Goal: Complete application form: Complete application form

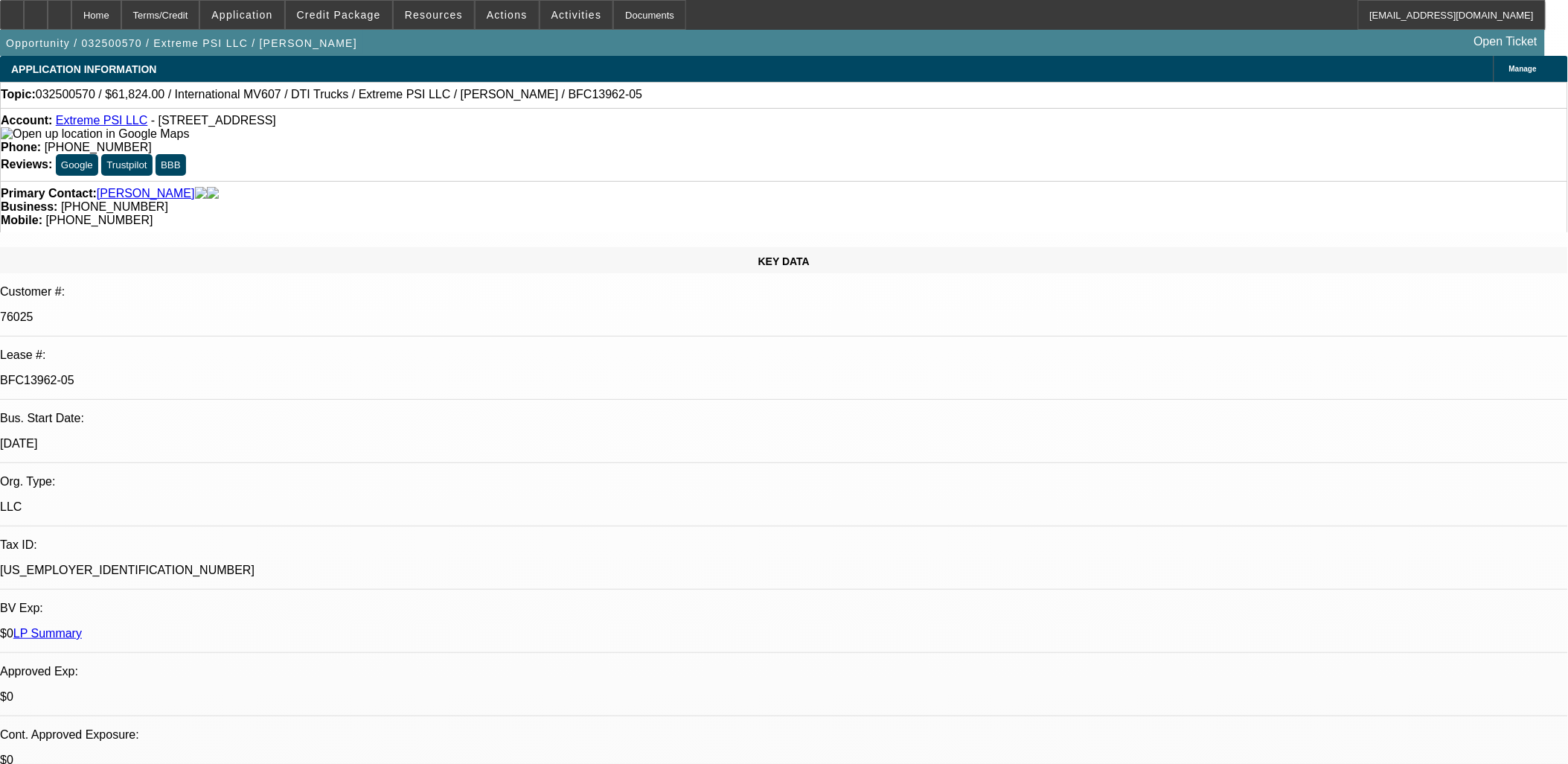
select select "0"
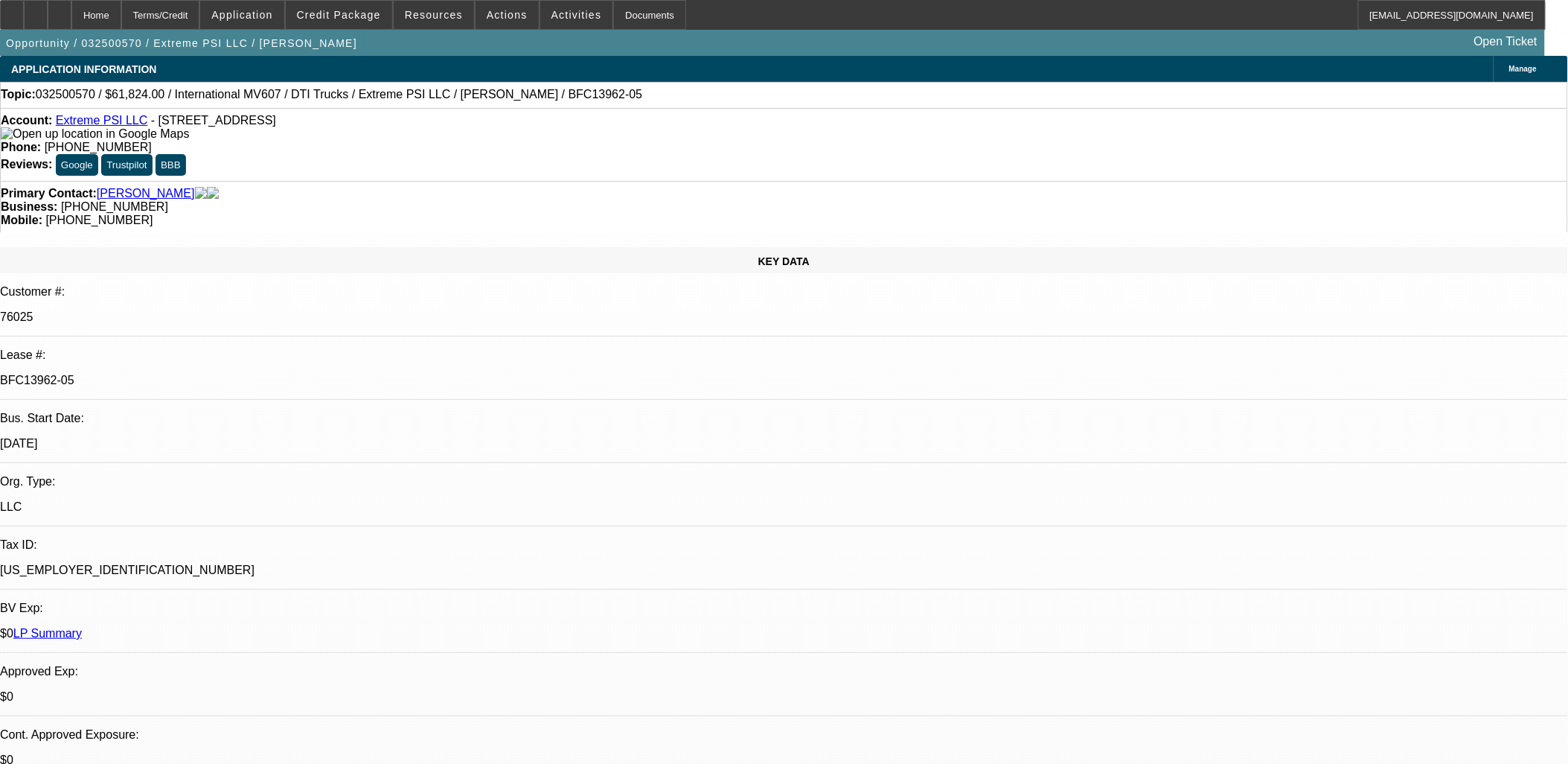
select select "0"
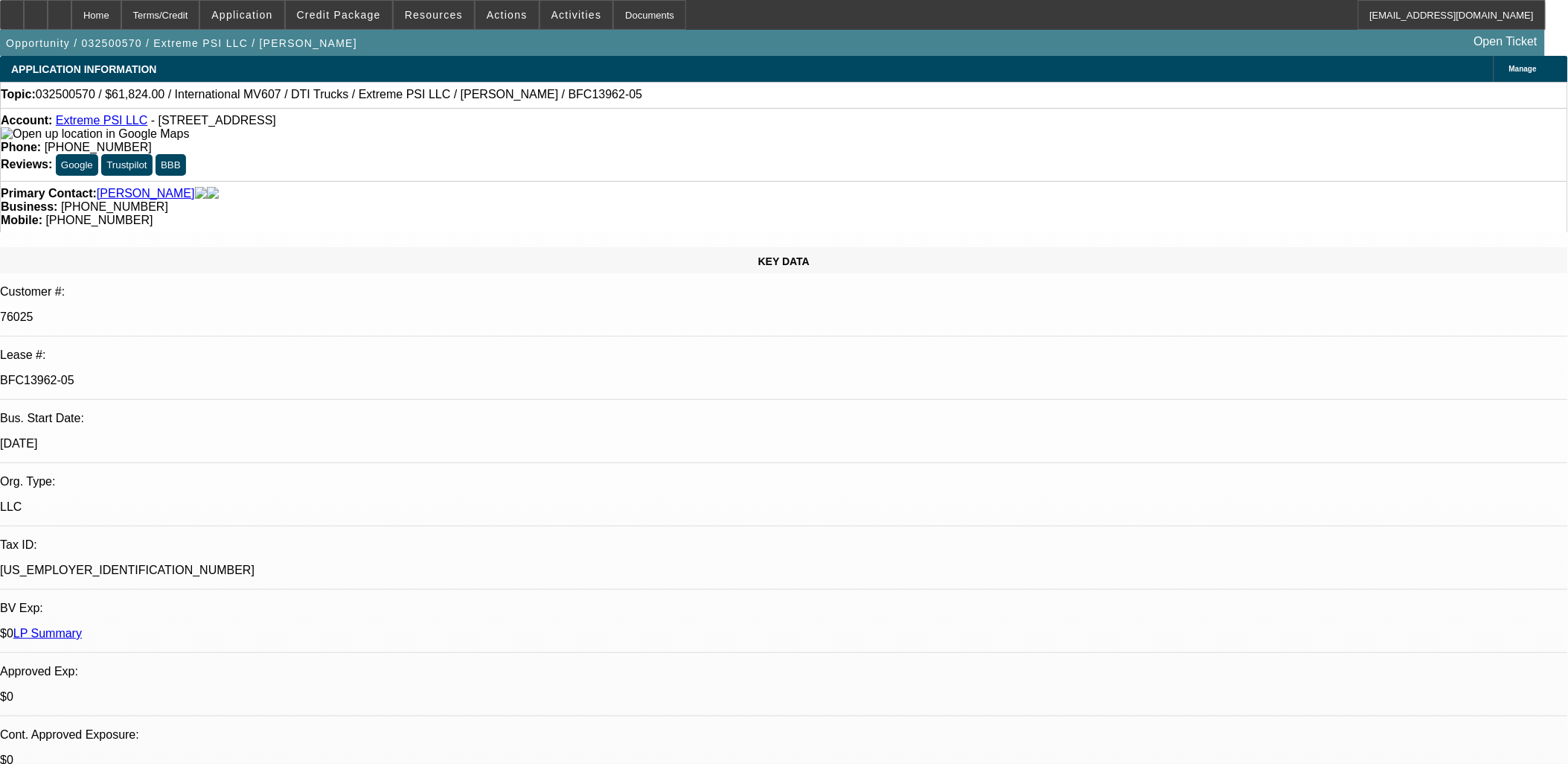
select select "0"
select select "1"
select select "3"
select select "6"
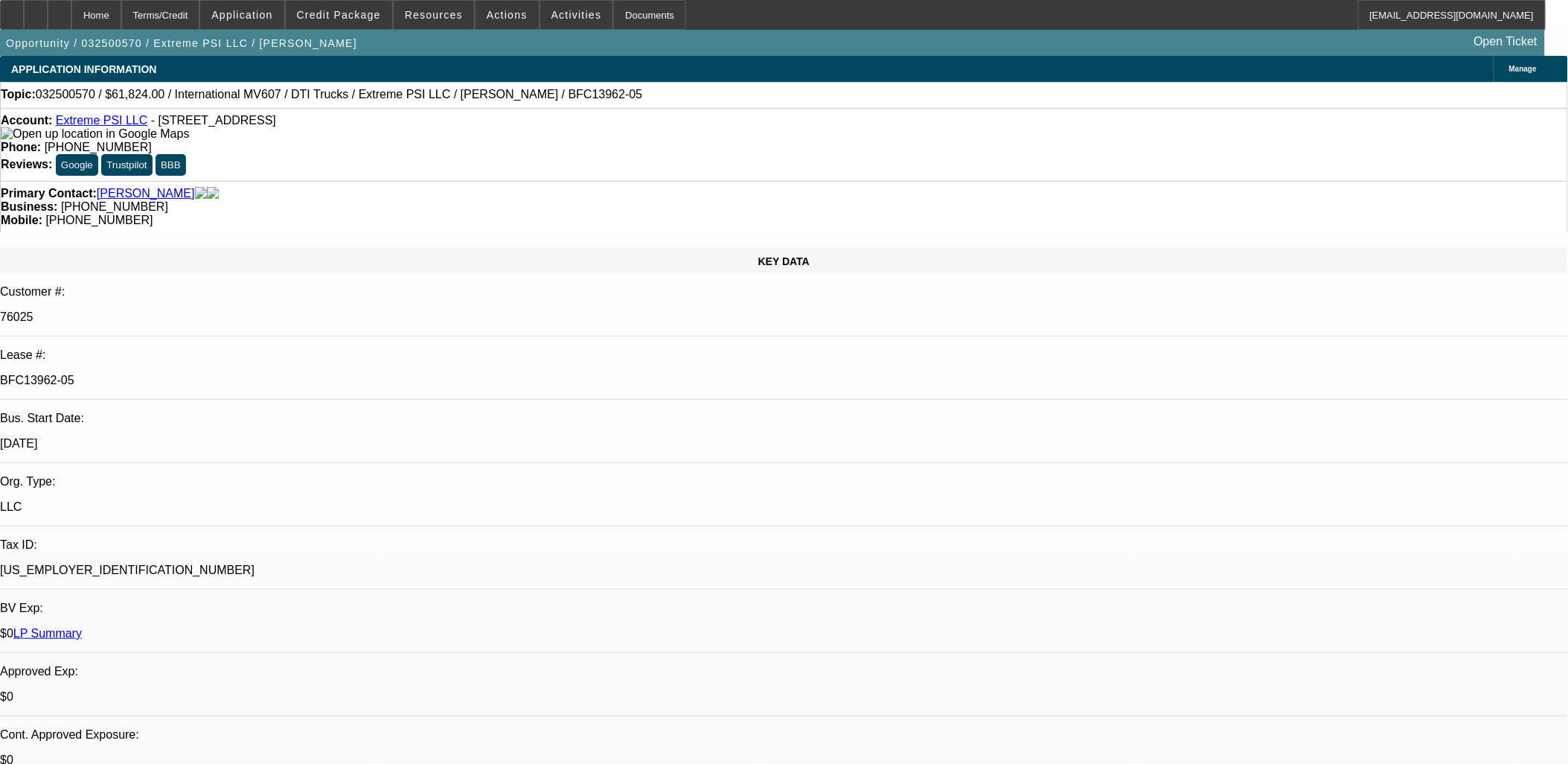
select select "1"
select select "3"
select select "6"
select select "1"
select select "3"
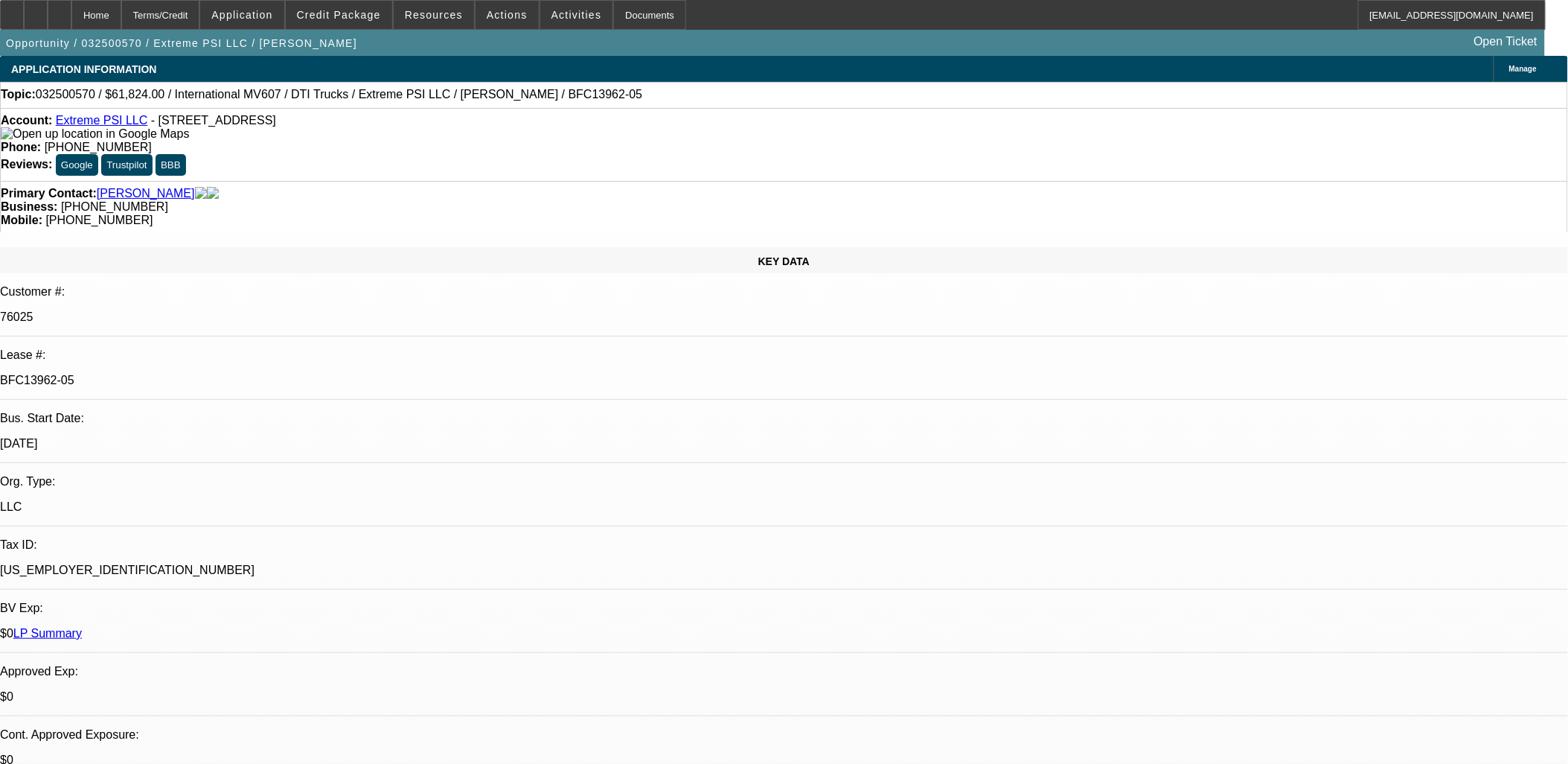
select select "6"
select select "1"
select select "2"
select select "6"
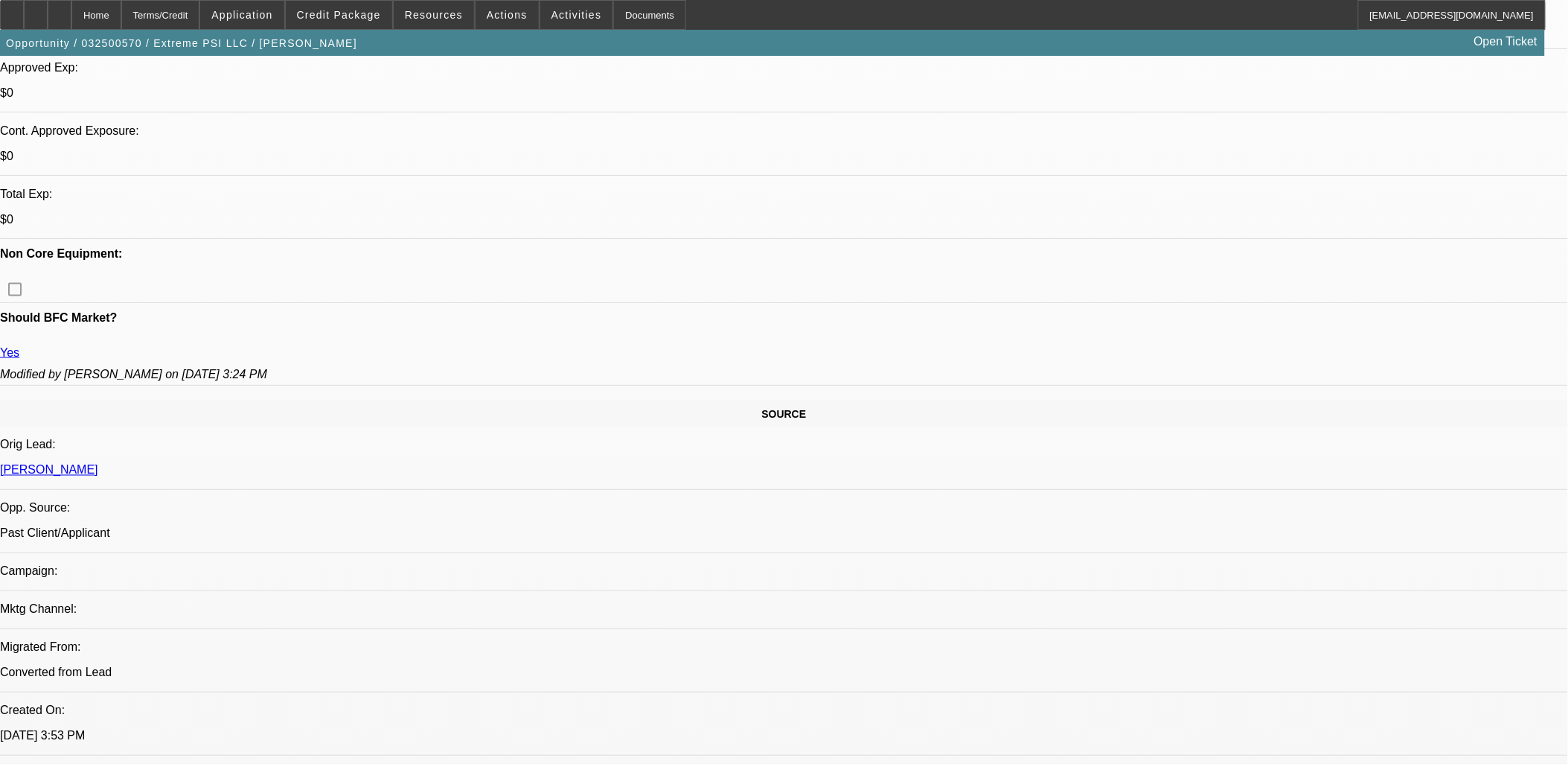
scroll to position [706, 0]
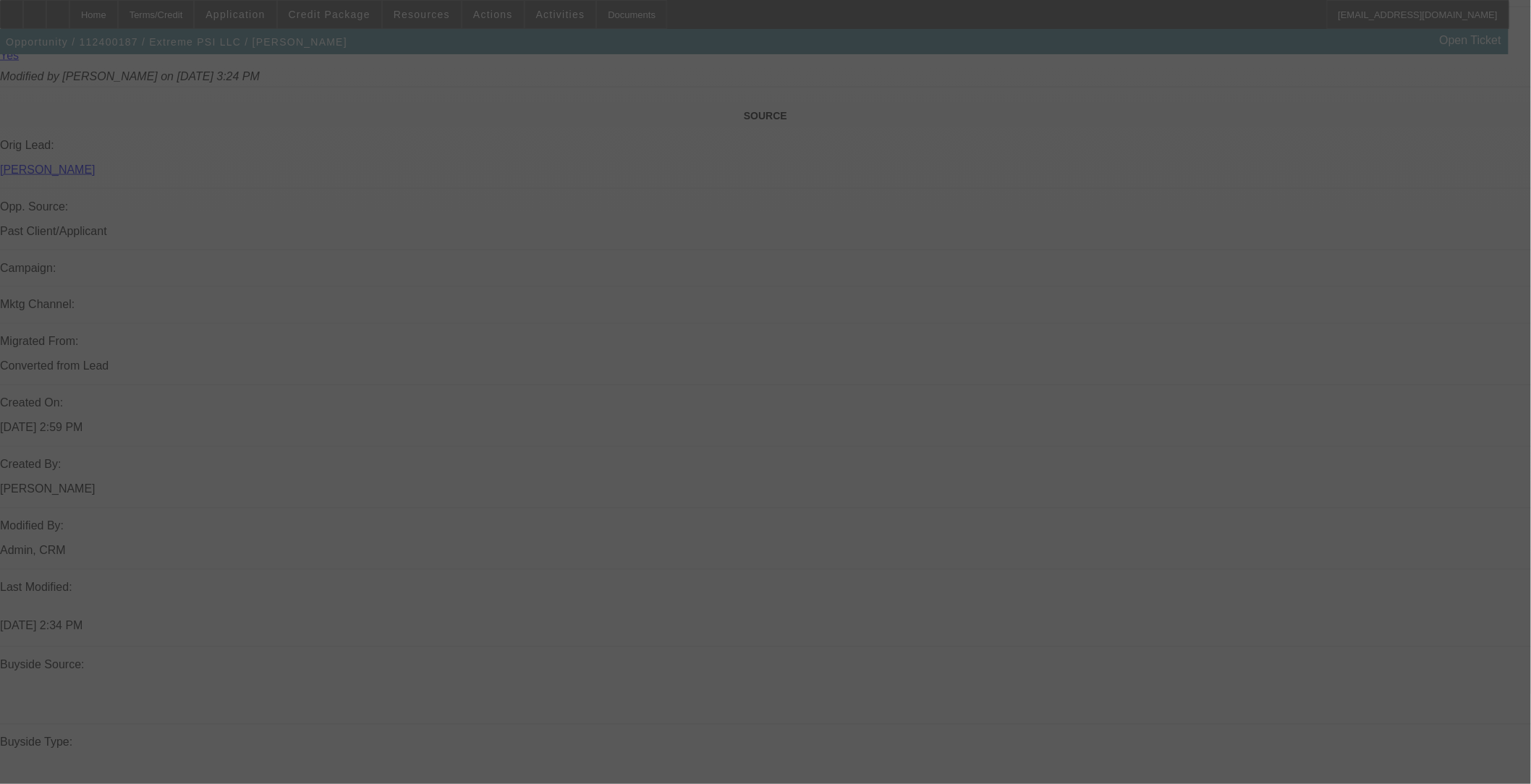
scroll to position [1205, 0]
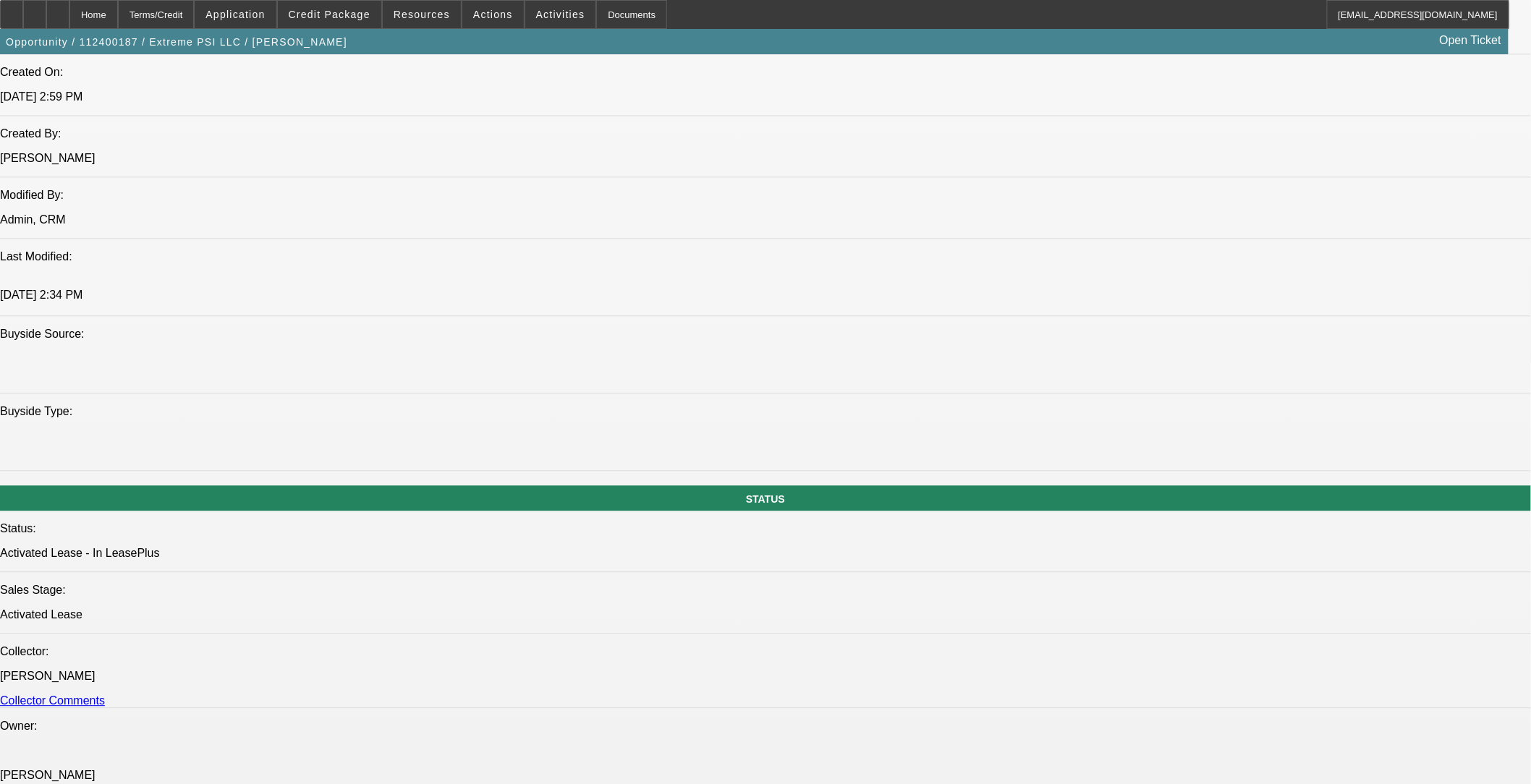
select select "0"
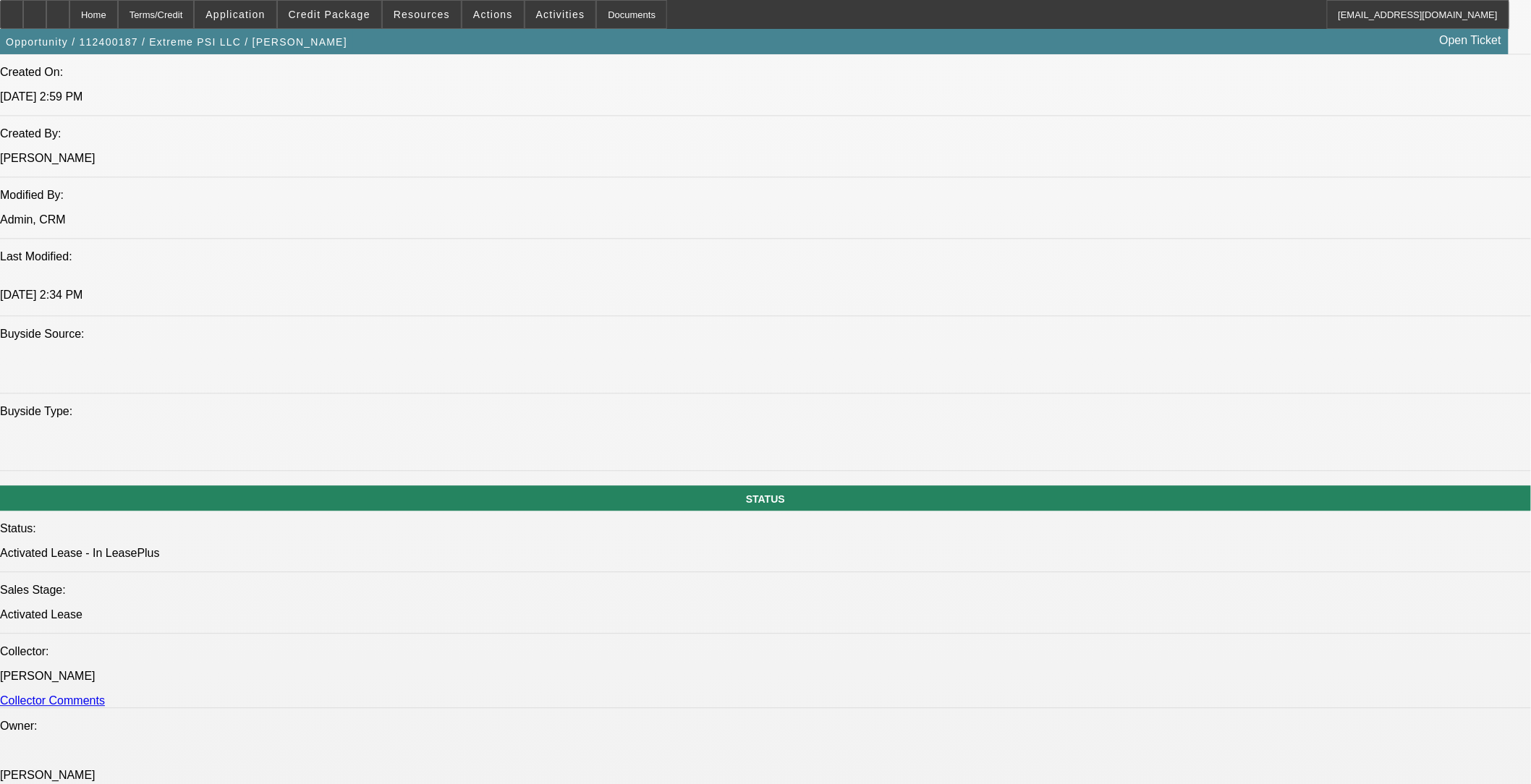
select select "0"
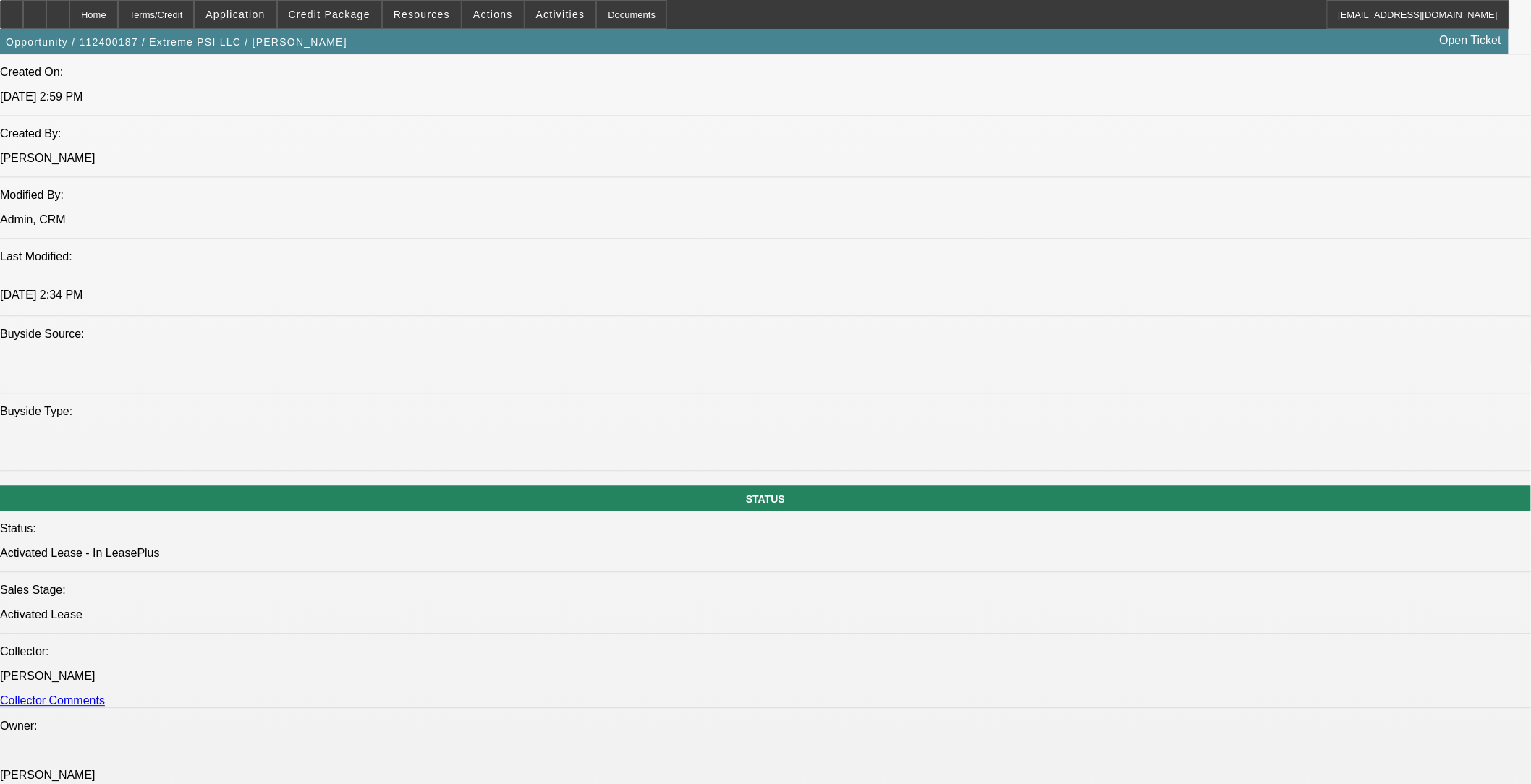
select select "0"
select select "1"
select select "2"
select select "6"
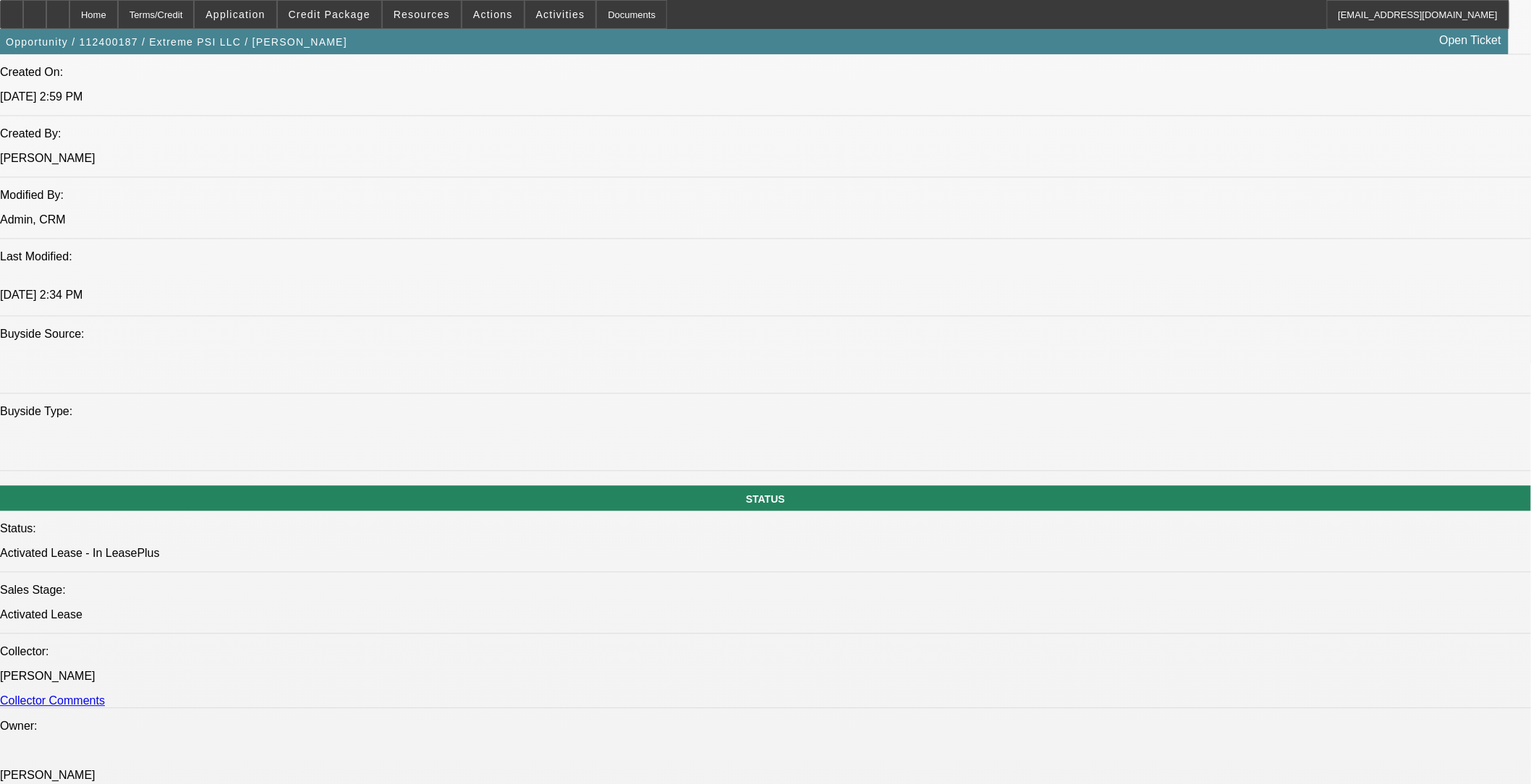
select select "1"
select select "2"
select select "6"
select select "1"
select select "2"
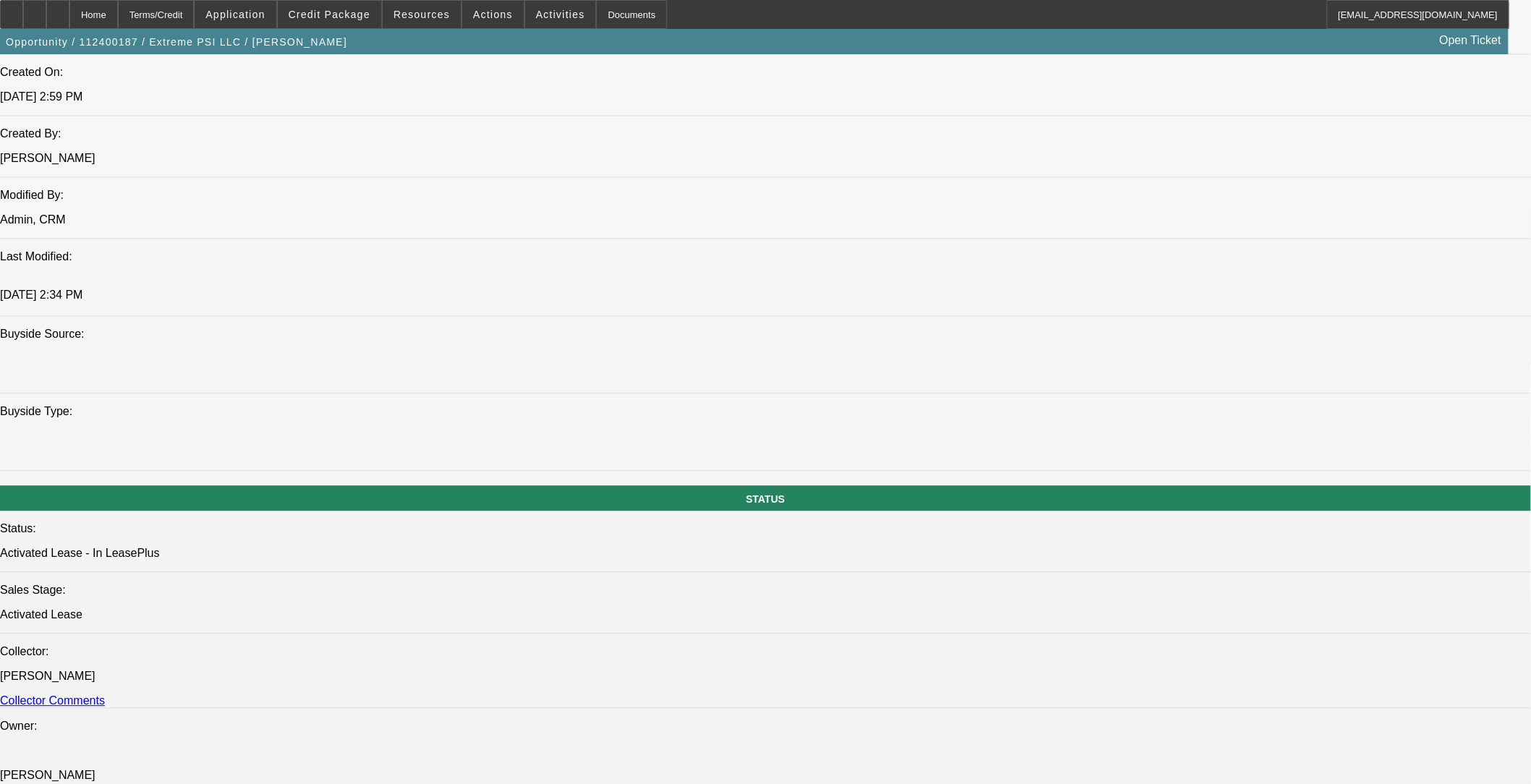
select select "6"
select select "1"
select select "2"
select select "6"
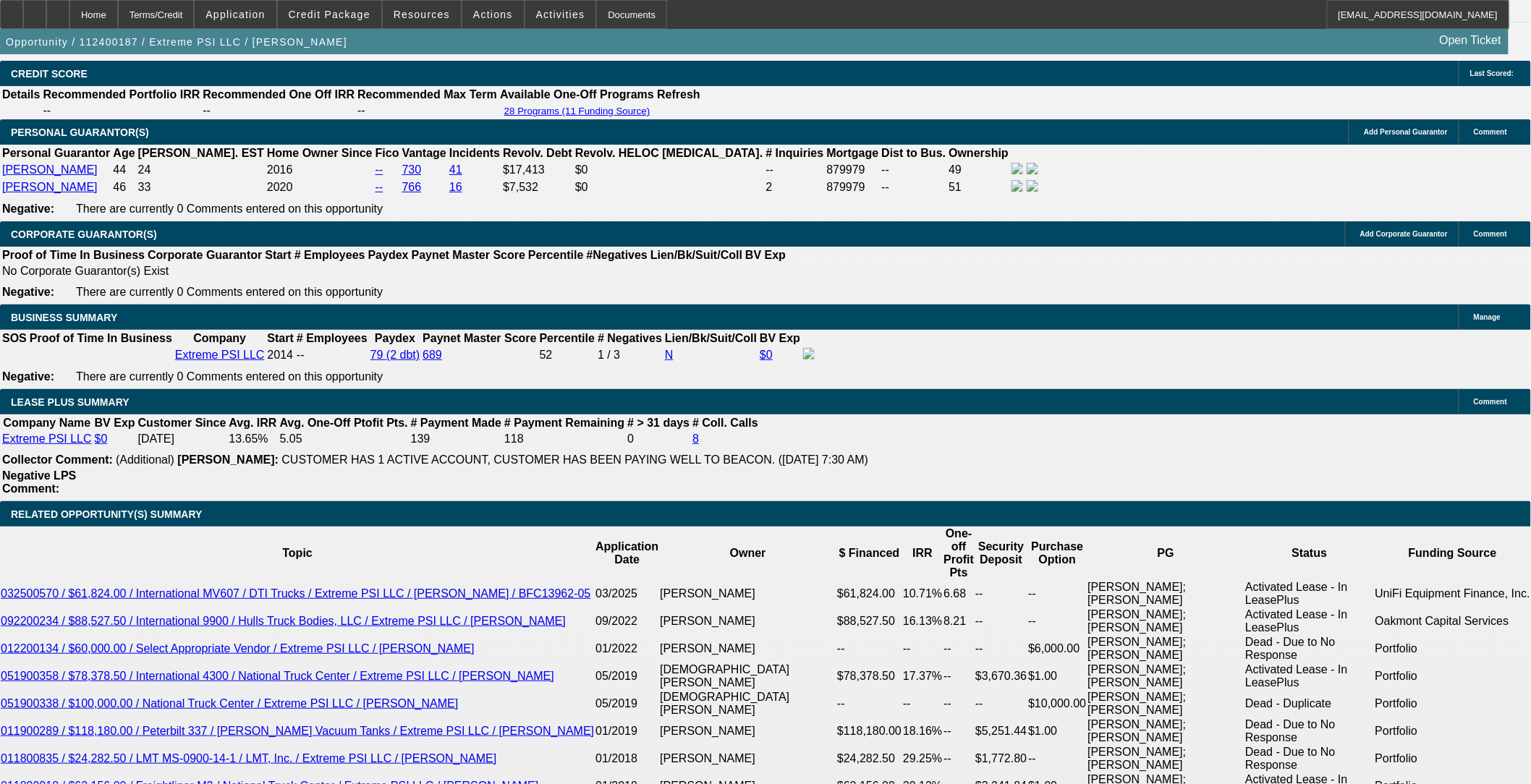
scroll to position [2537, 0]
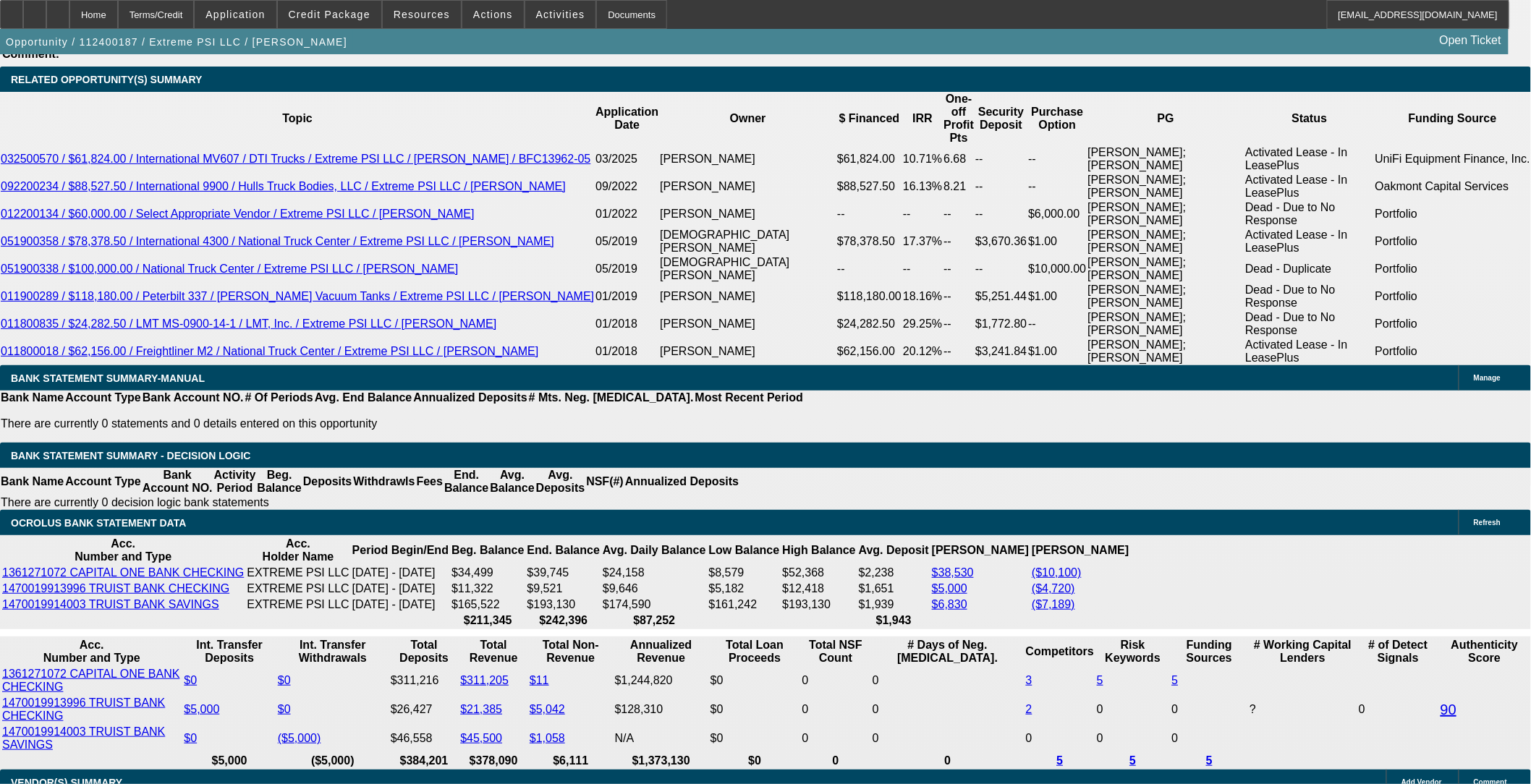
scroll to position [2652, 0]
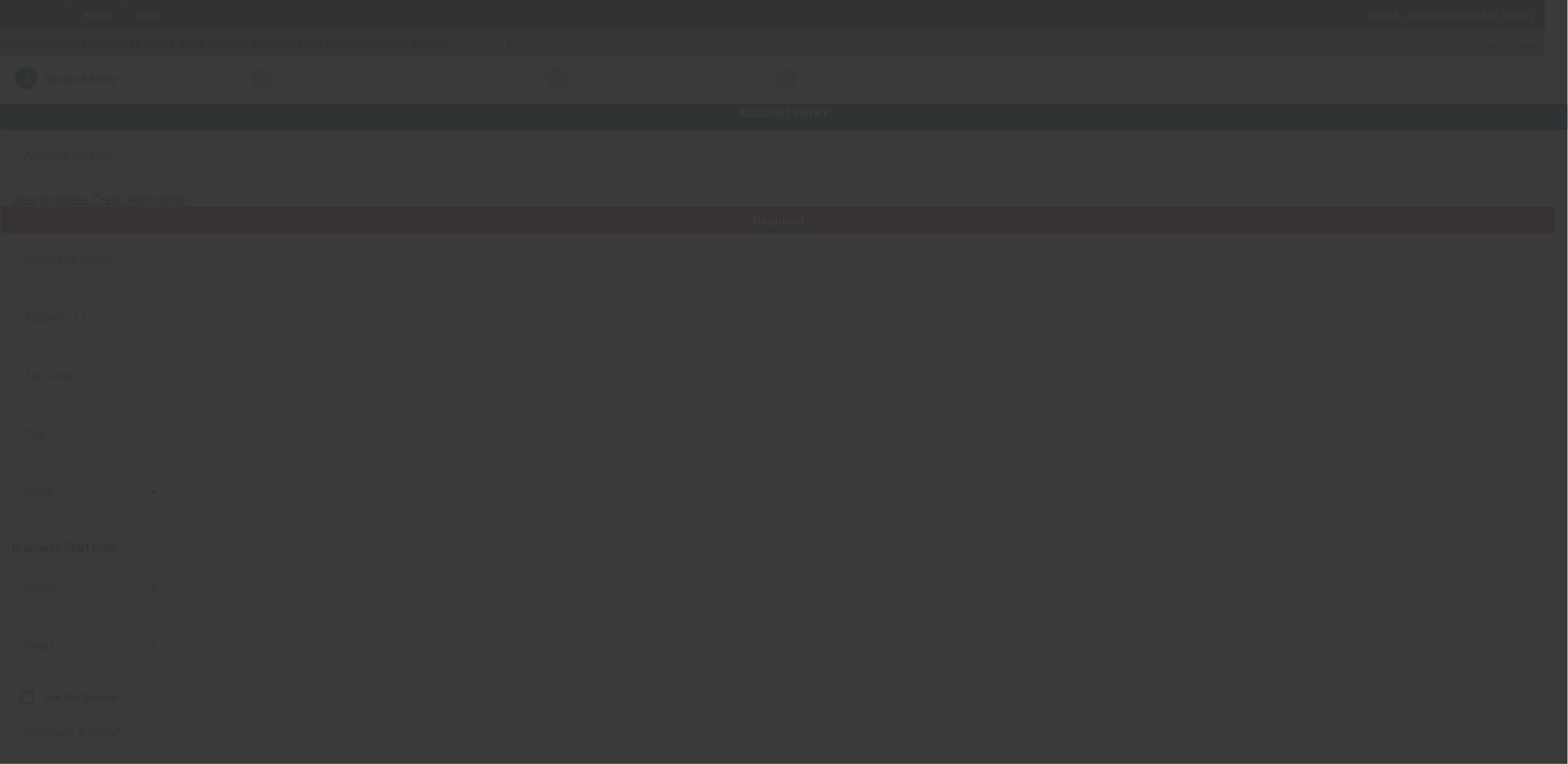
type input "City Wide Towing & Recovery LLC"
type input "97 Nicewood Dr"
type input "23602"
type input "Newport News"
type input "(757) 817-4173"
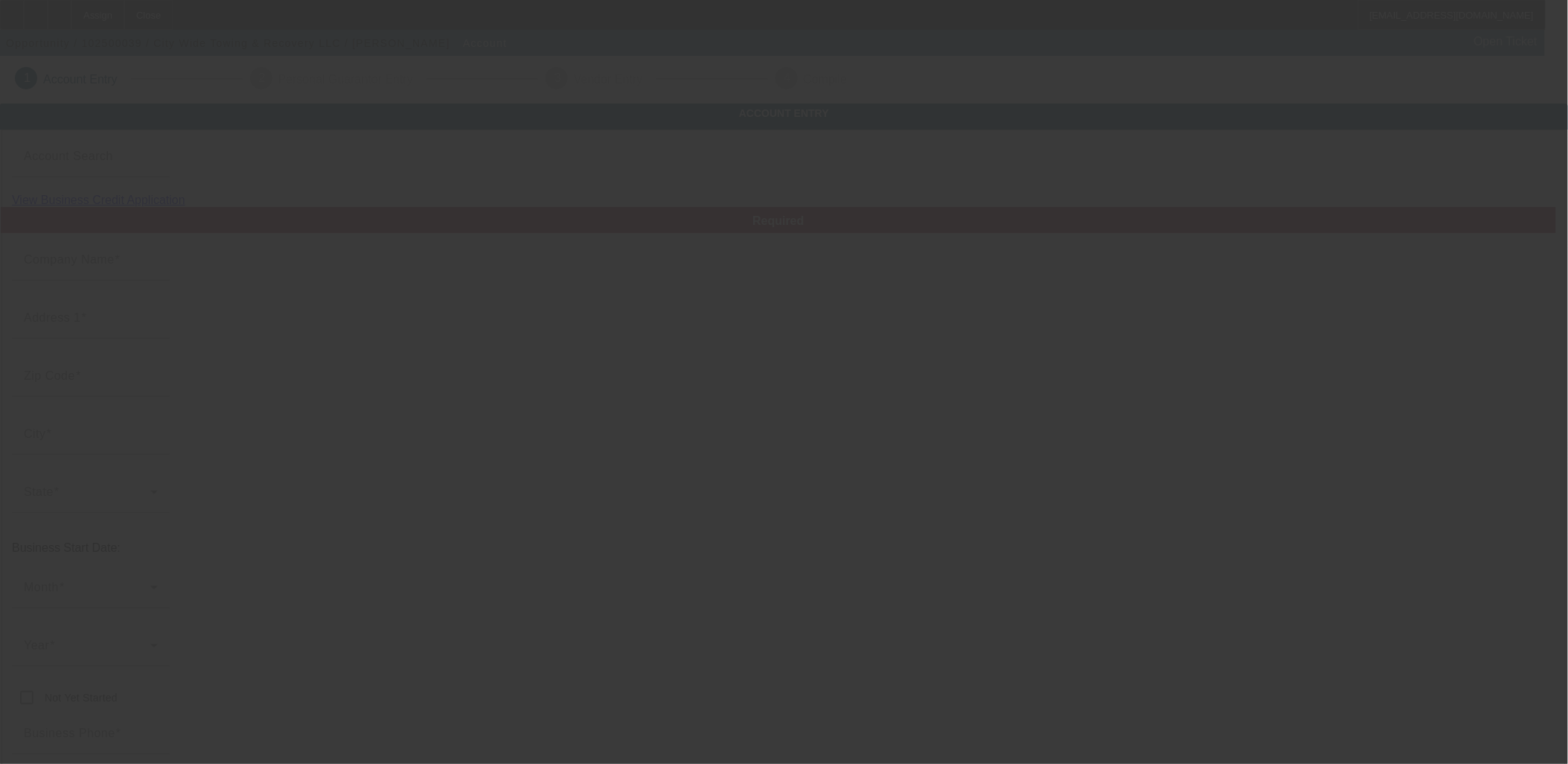
type input "citywidetowing757@gmail.com"
type input "Newport News City"
type input "81-4447069"
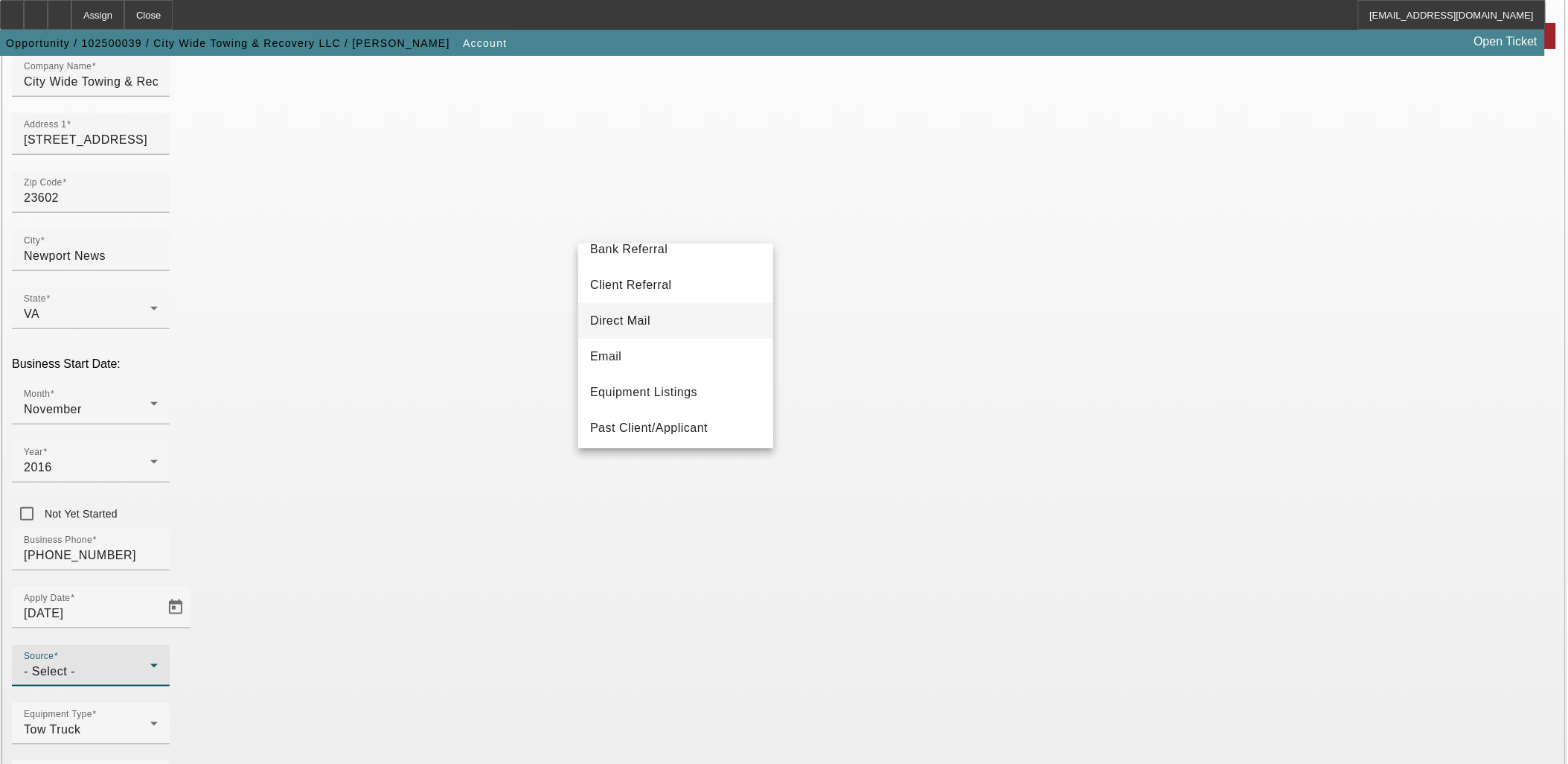
scroll to position [83, 0]
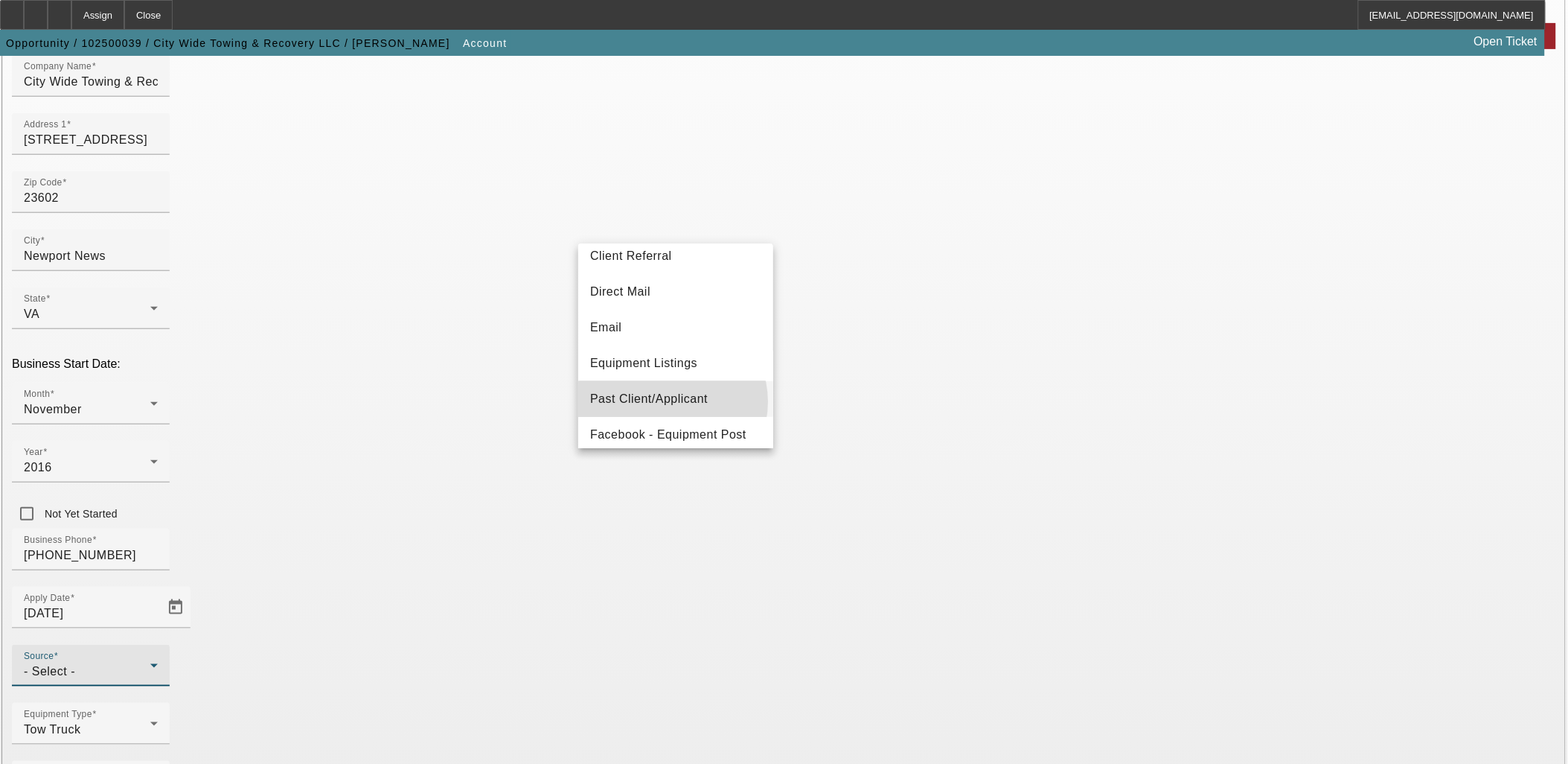
click at [672, 402] on span "Past Client/Applicant" at bounding box center [649, 399] width 118 height 18
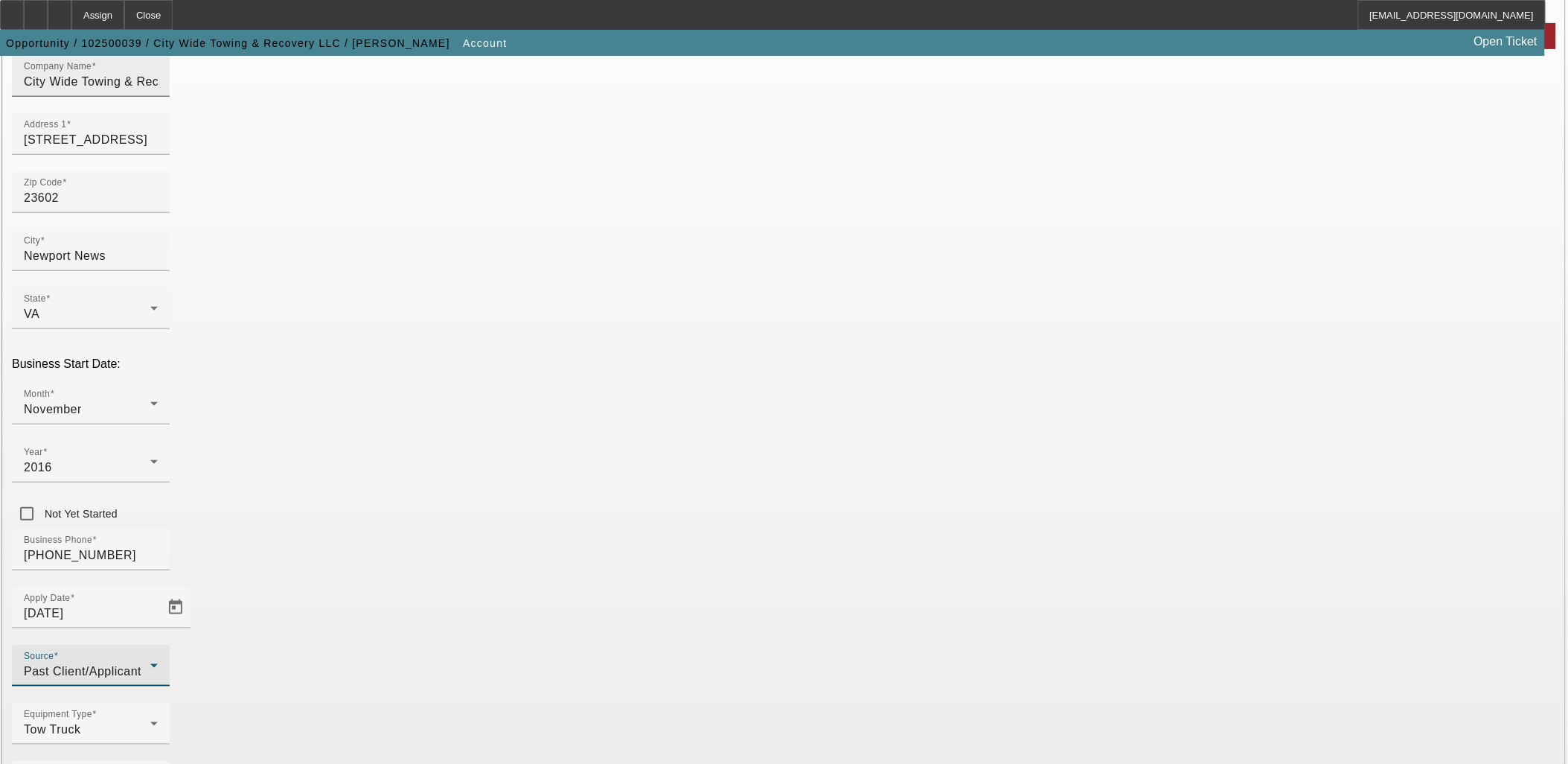
click at [158, 91] on input "City Wide Towing & Recovery LLC" at bounding box center [91, 82] width 134 height 18
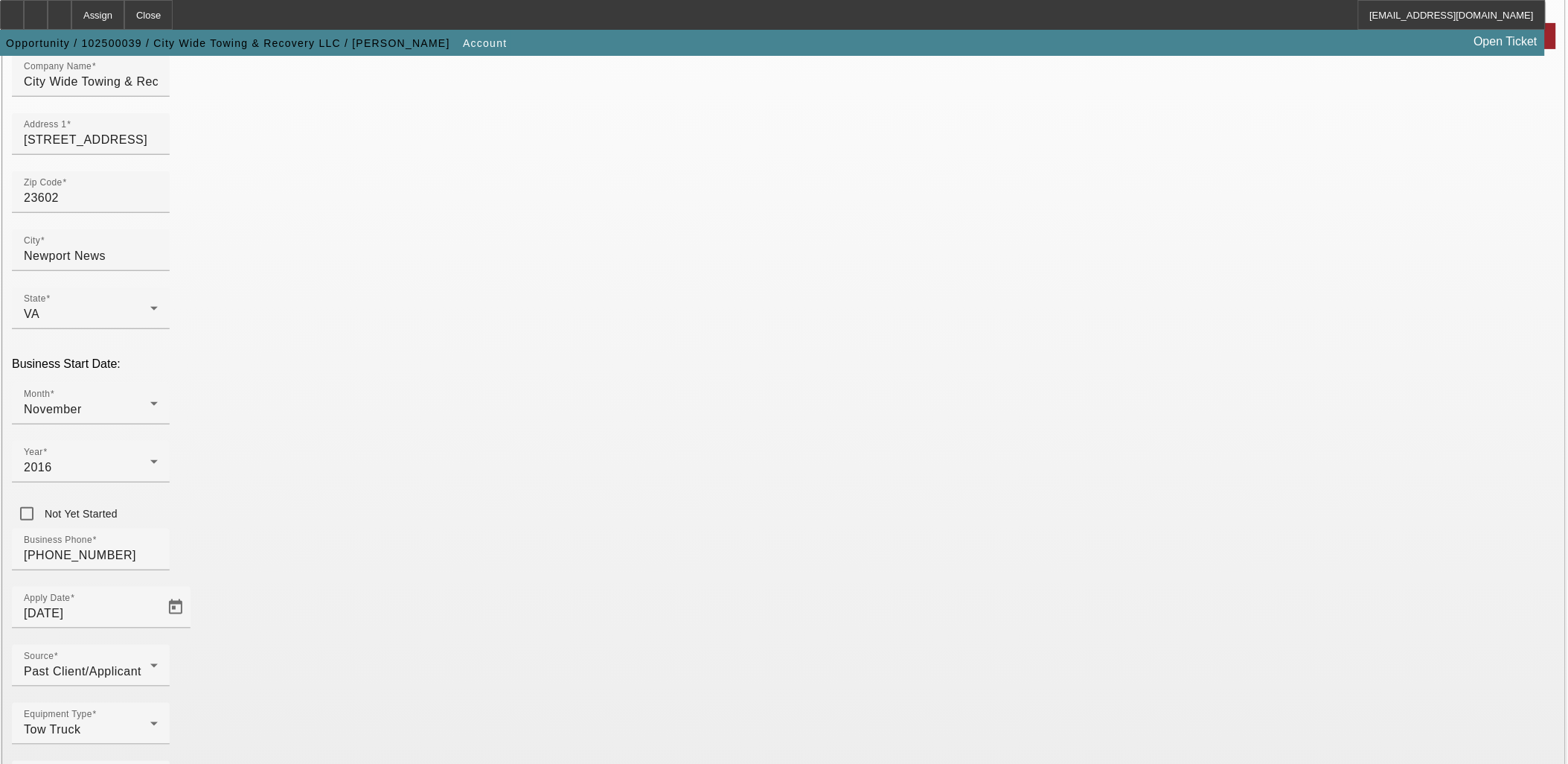
paste input "https://www.citywidetowingandrecovery.org/"
type input "https://www.citywidetowingandrecovery.org/"
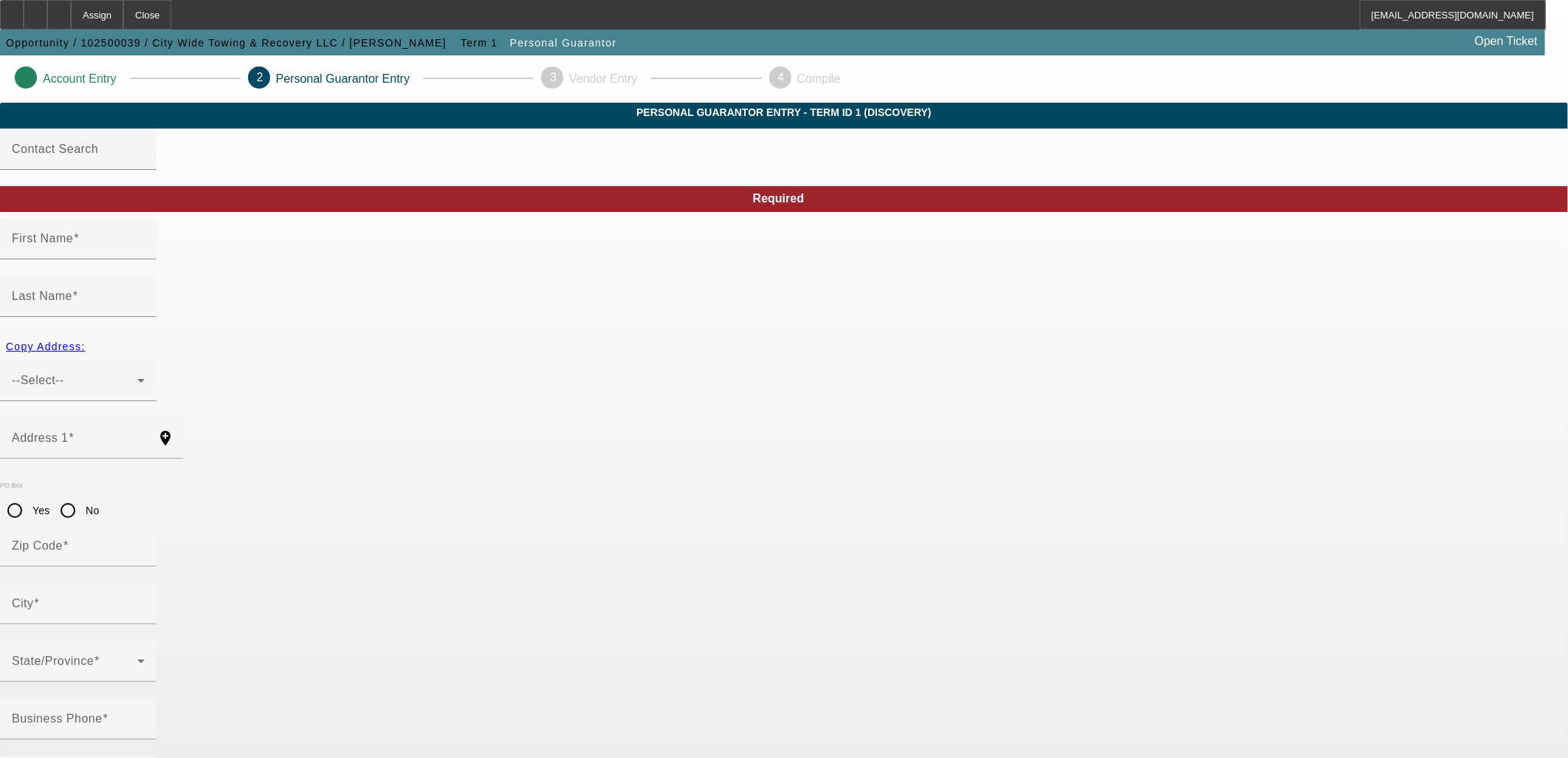
type input "Victor"
type input "Manuel"
type input "97 Nicewood Dr"
radio input "true"
type input "23602"
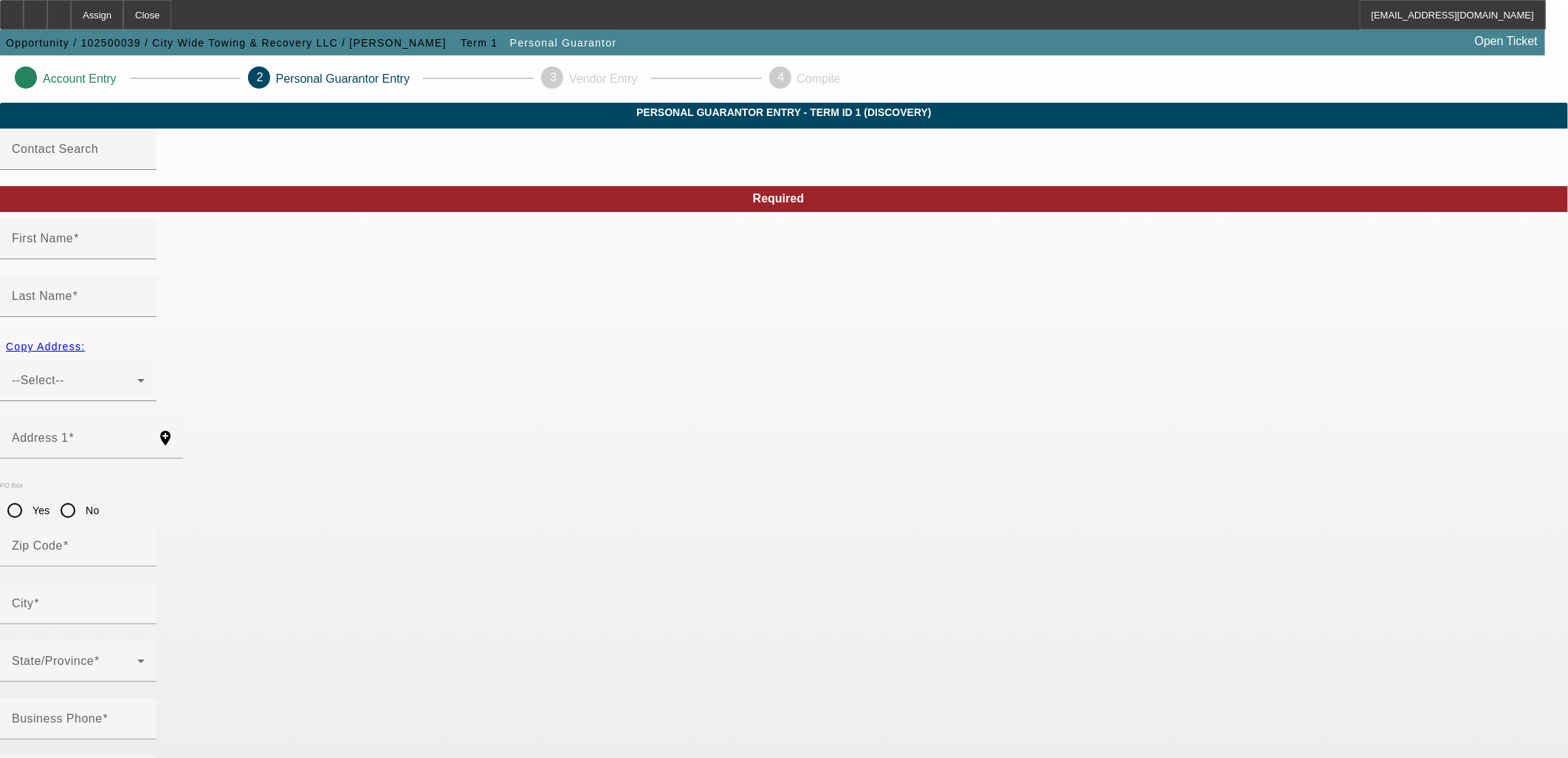
type input "Newport"
type input "(757) 817-4173"
type input "100"
type input "129-70-7418"
type input "citywidetowing757@gmail.com"
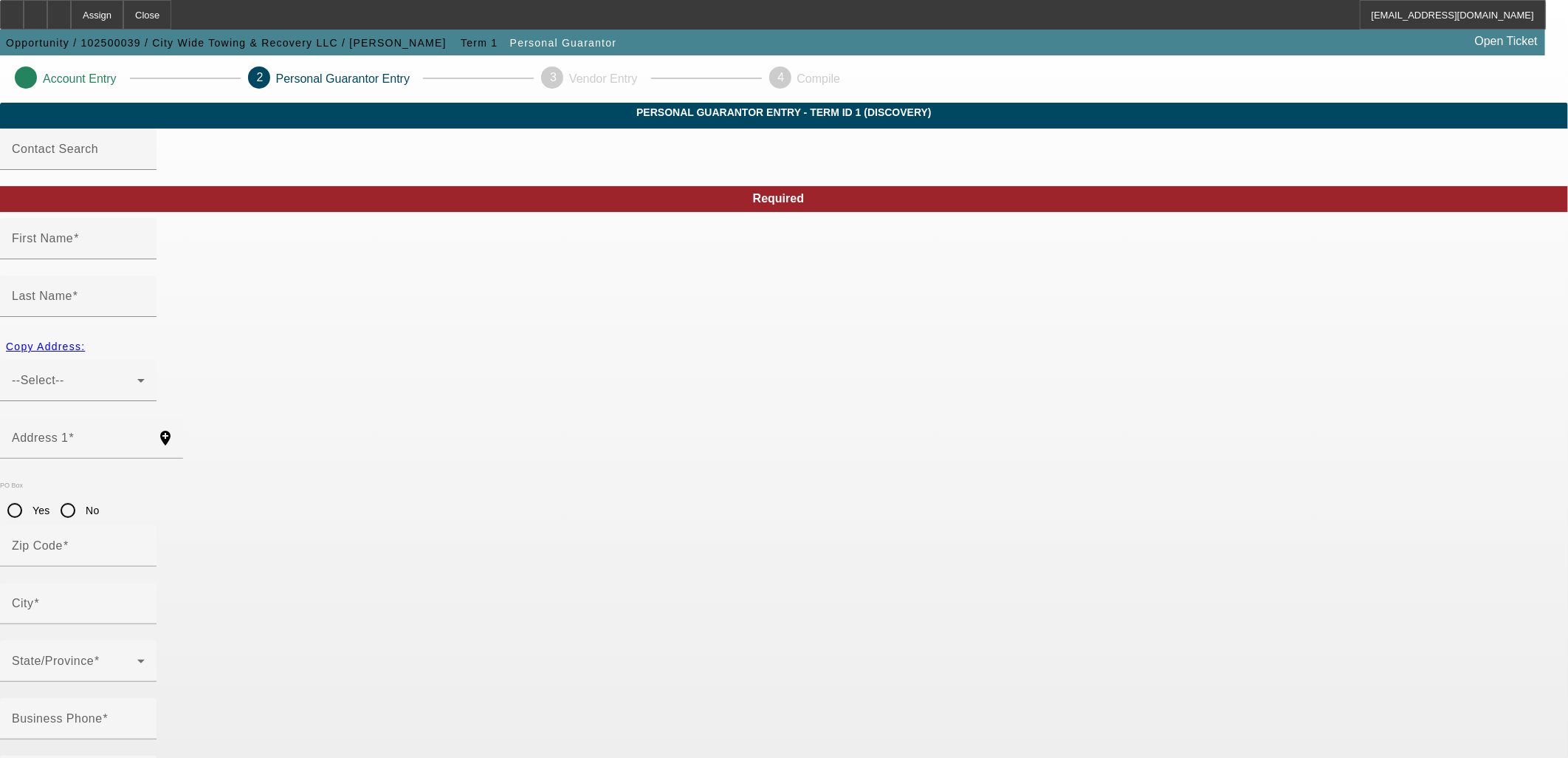
type input "(757) 240-8357"
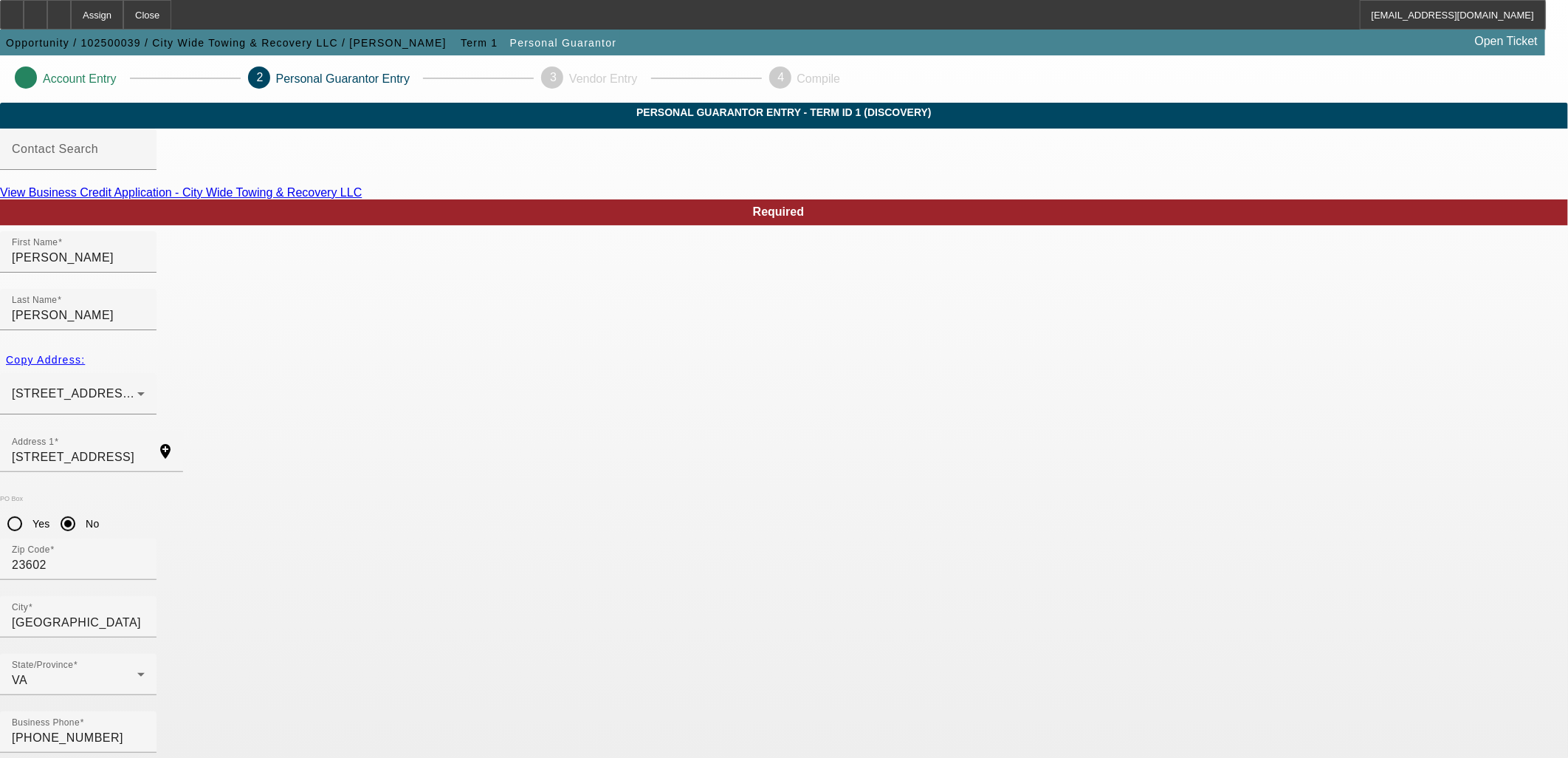
click at [361, 199] on link "View Business Credit Application - City Wide Towing & Recovery LLC" at bounding box center [181, 192] width 361 height 12
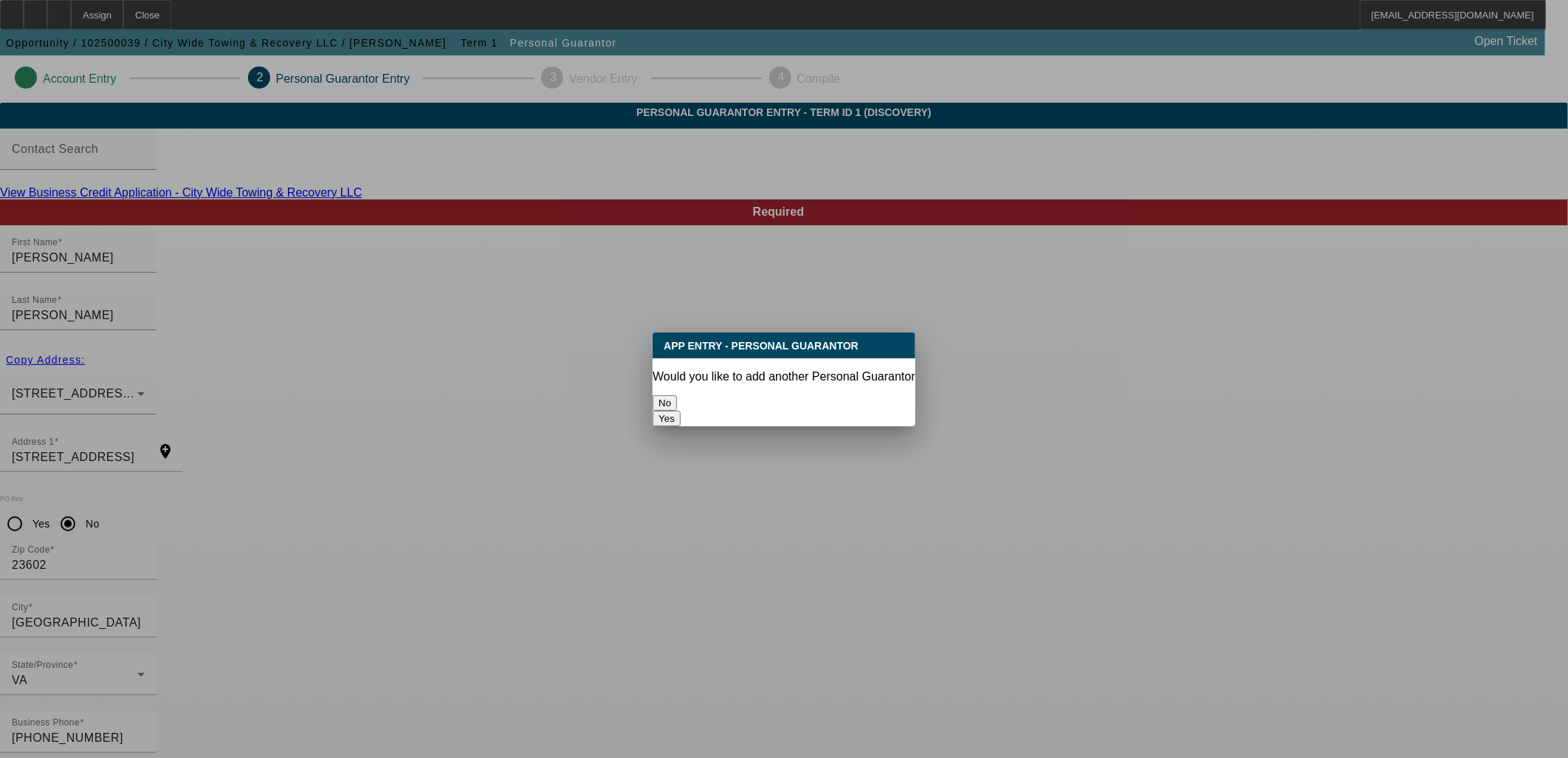
click at [677, 399] on button "No" at bounding box center [665, 403] width 25 height 15
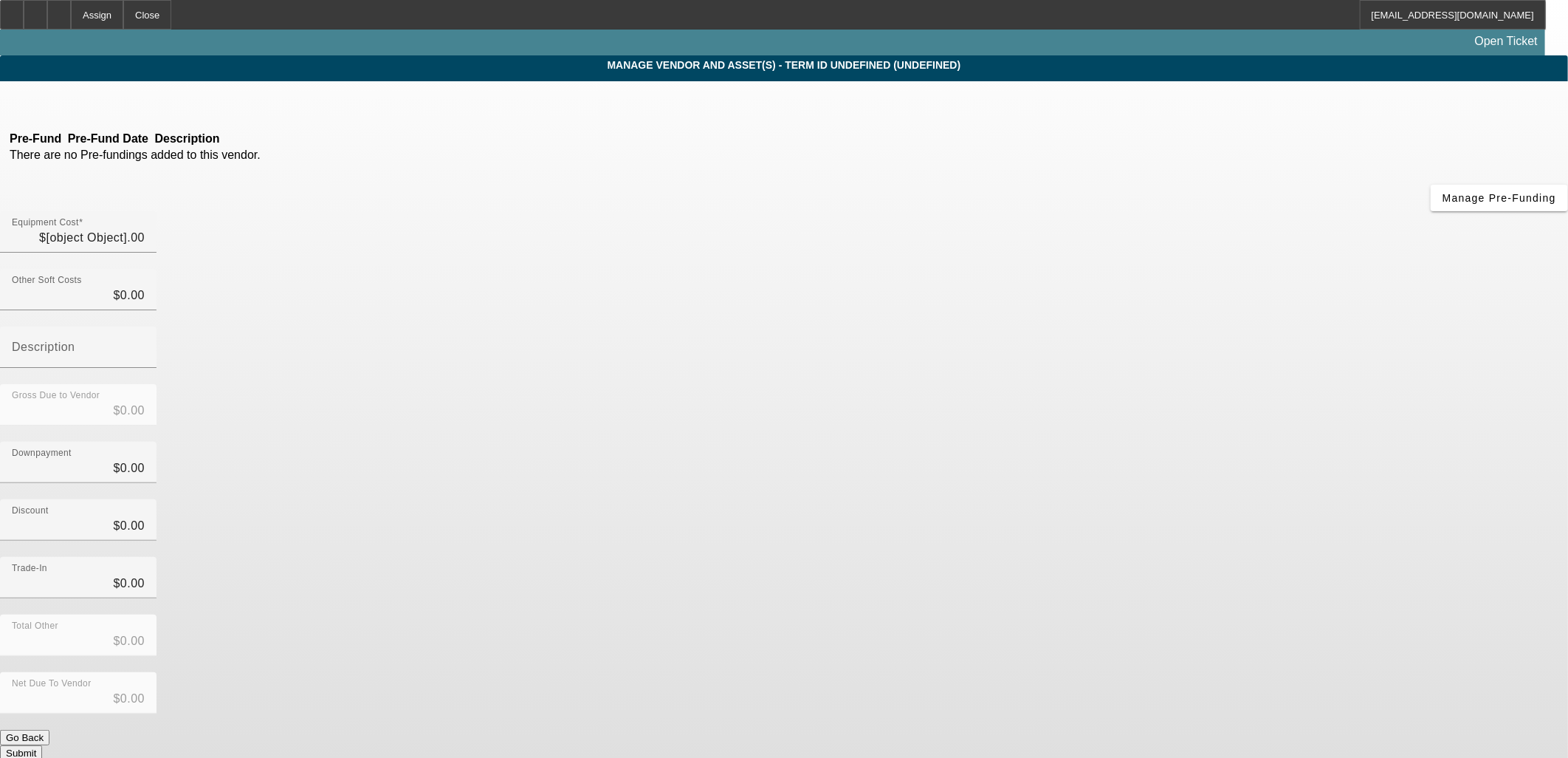
type input "$113,500.00"
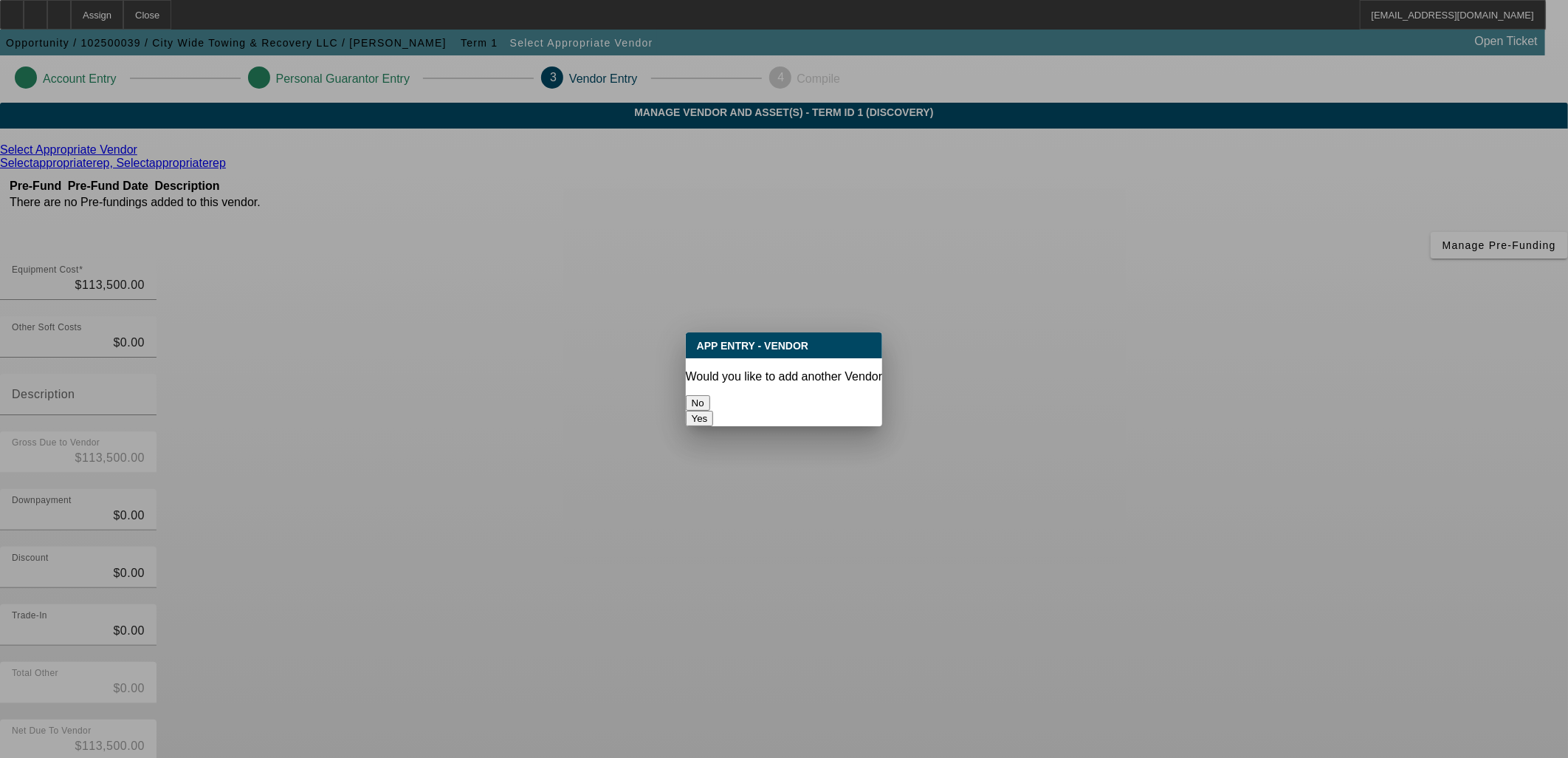
click at [711, 395] on button "No" at bounding box center [698, 403] width 25 height 15
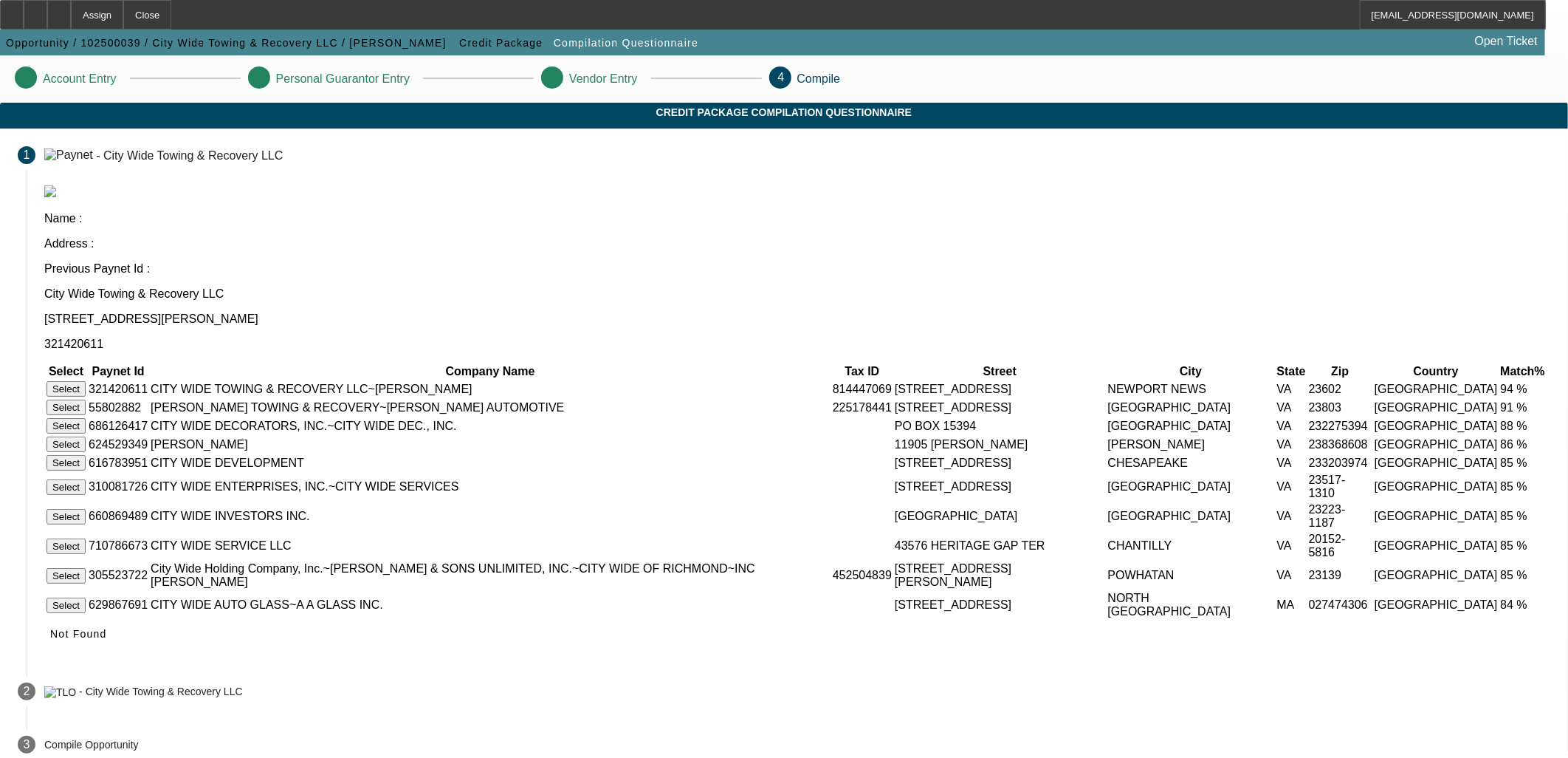
click at [86, 381] on button "Select" at bounding box center [66, 389] width 39 height 15
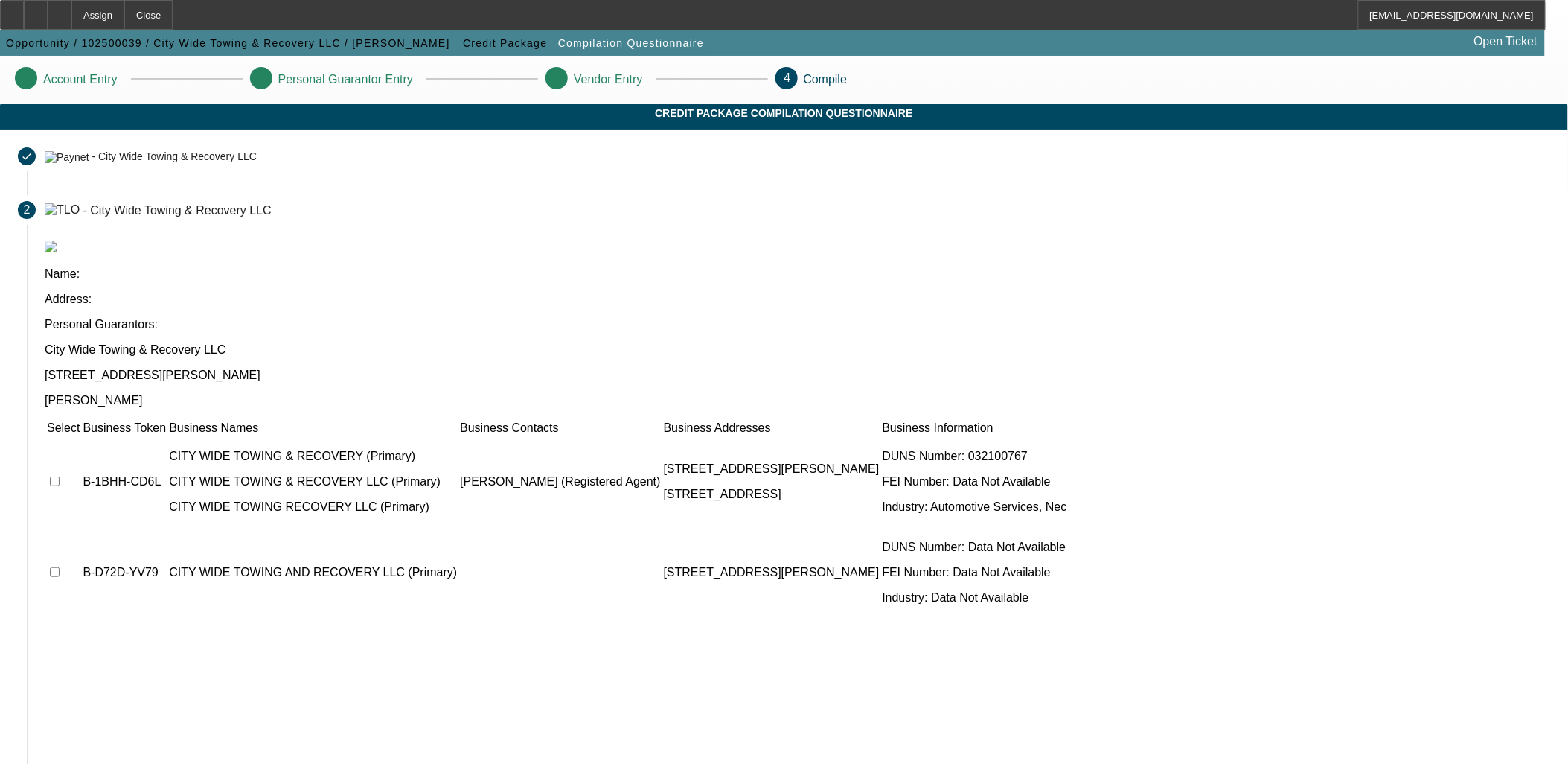
click at [59, 477] on input "checkbox" at bounding box center [54, 481] width 9 height 9
checkbox input "true"
click at [59, 567] on input "checkbox" at bounding box center [54, 572] width 9 height 9
checkbox input "true"
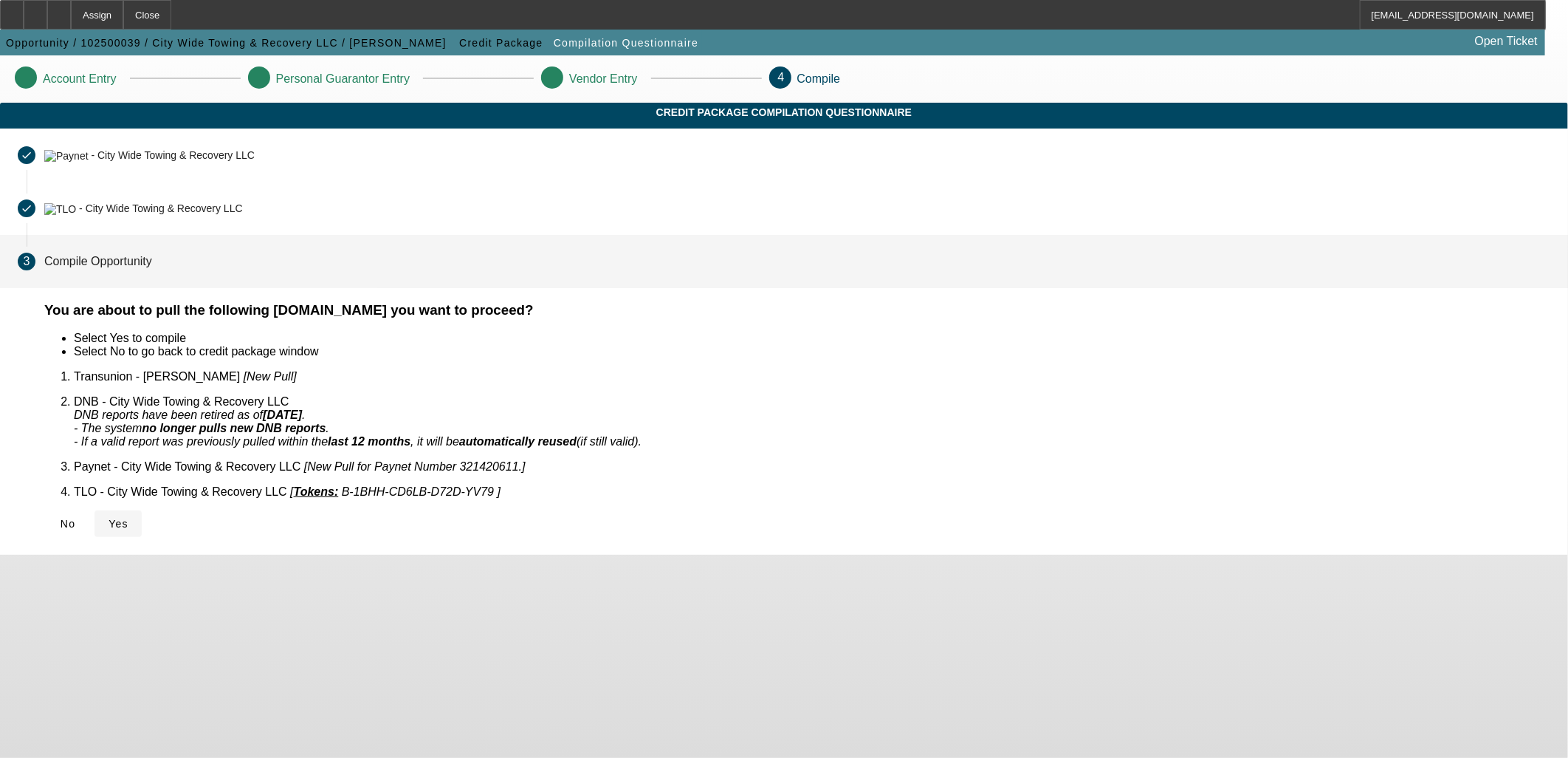
click at [142, 510] on button "Yes" at bounding box center [117, 523] width 47 height 26
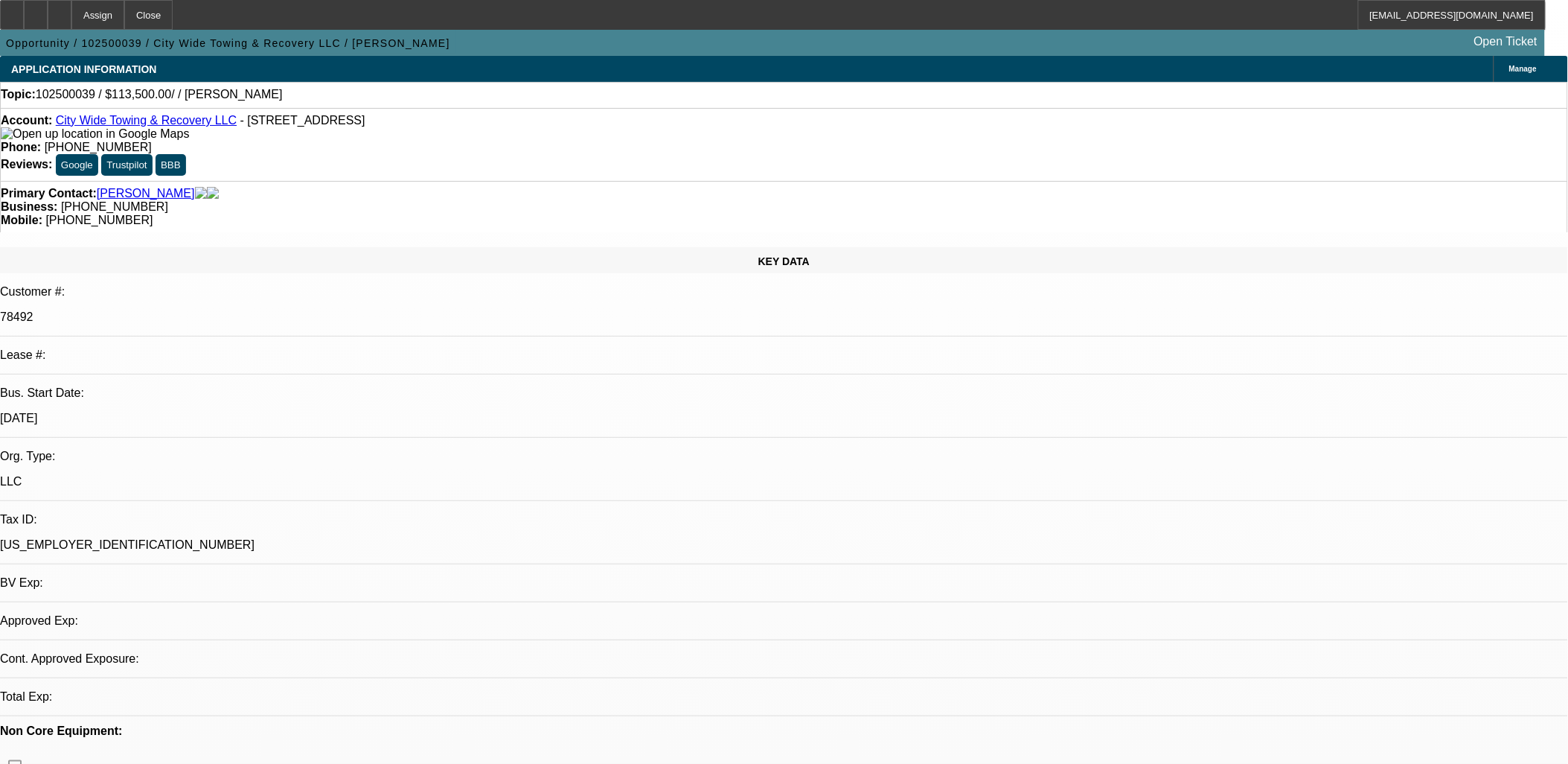
select select "0"
select select "2"
select select "0.1"
select select "4"
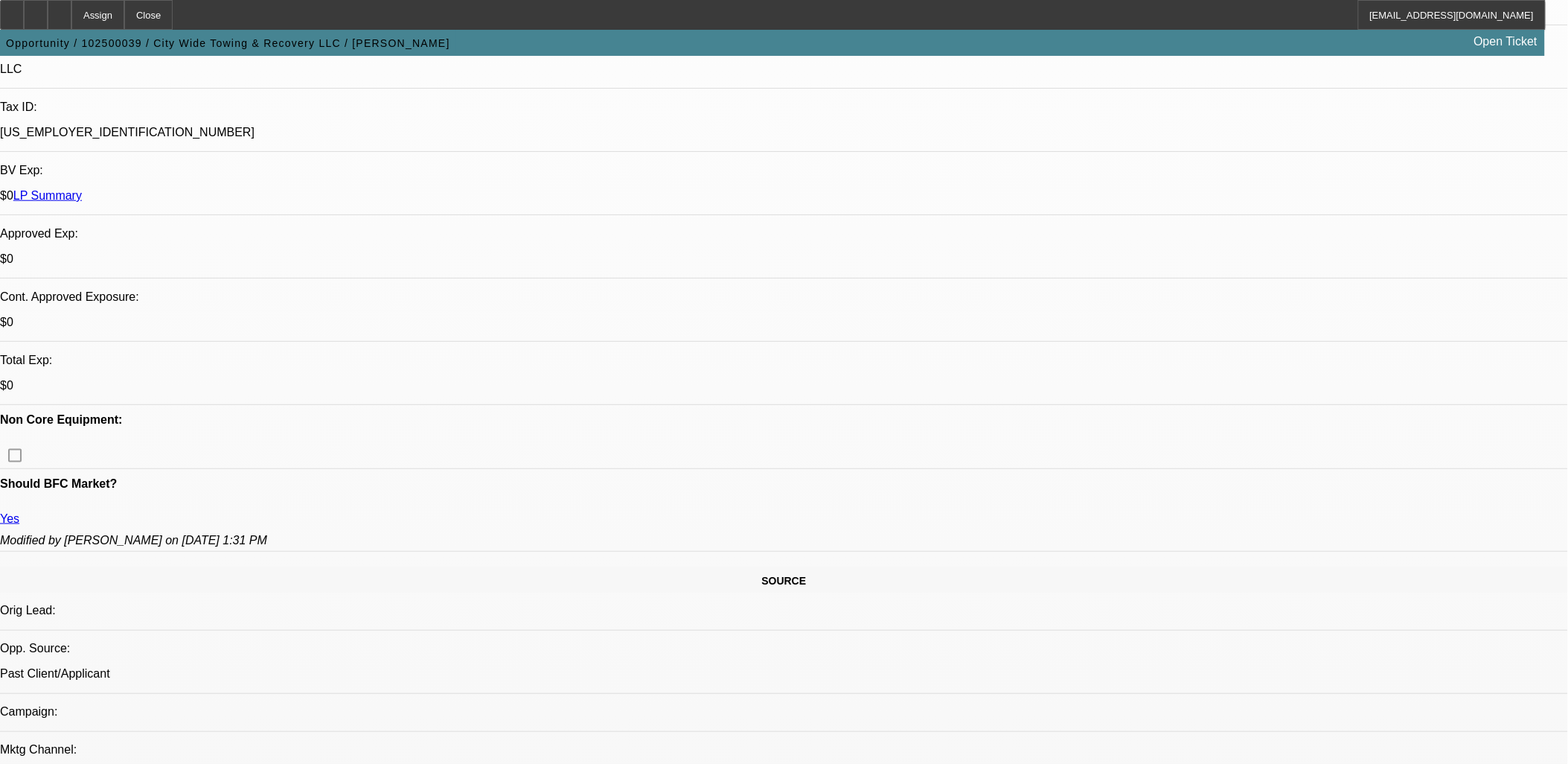
scroll to position [413, 0]
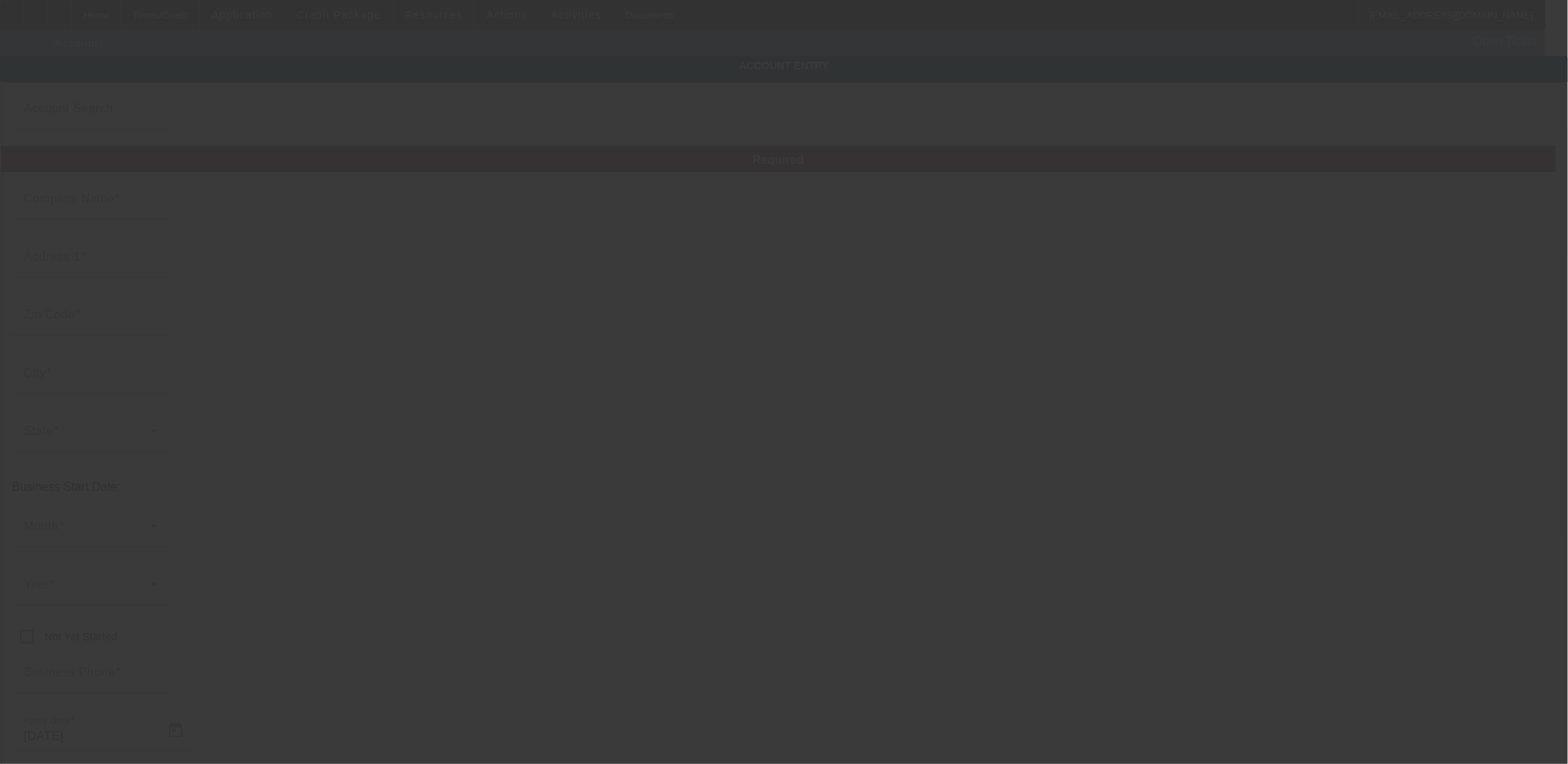
type input "City Wide Towing & Recovery LLC"
type input "97 Nicewood Dr"
type input "23602"
type input "Newport News"
type input "(757) 817-4173"
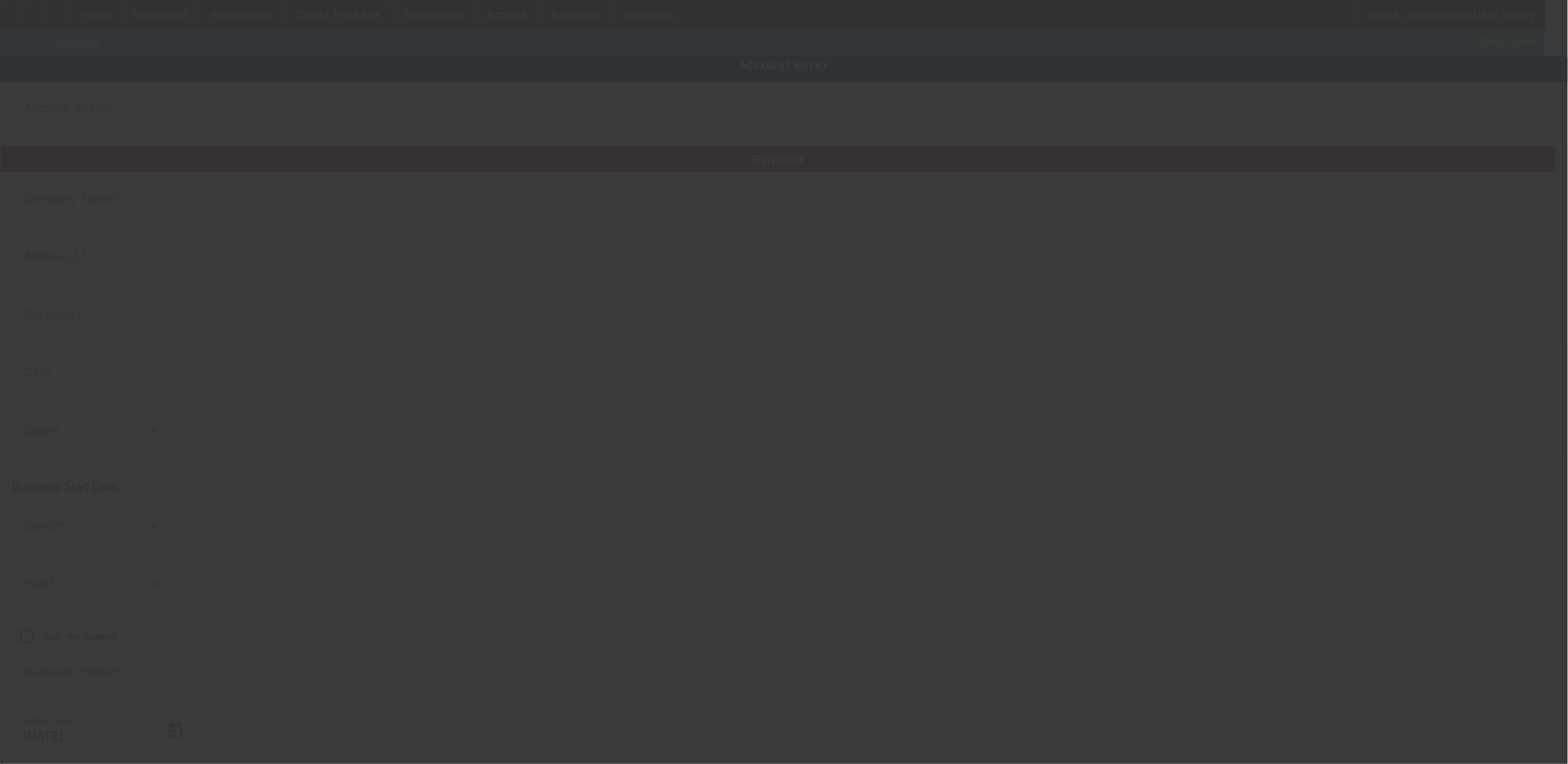
type input "citywidetowing757@gmail.com"
type input "Newport News City"
type input "81-4447069"
type input "https://www.citywidetowingandrecovery.org/"
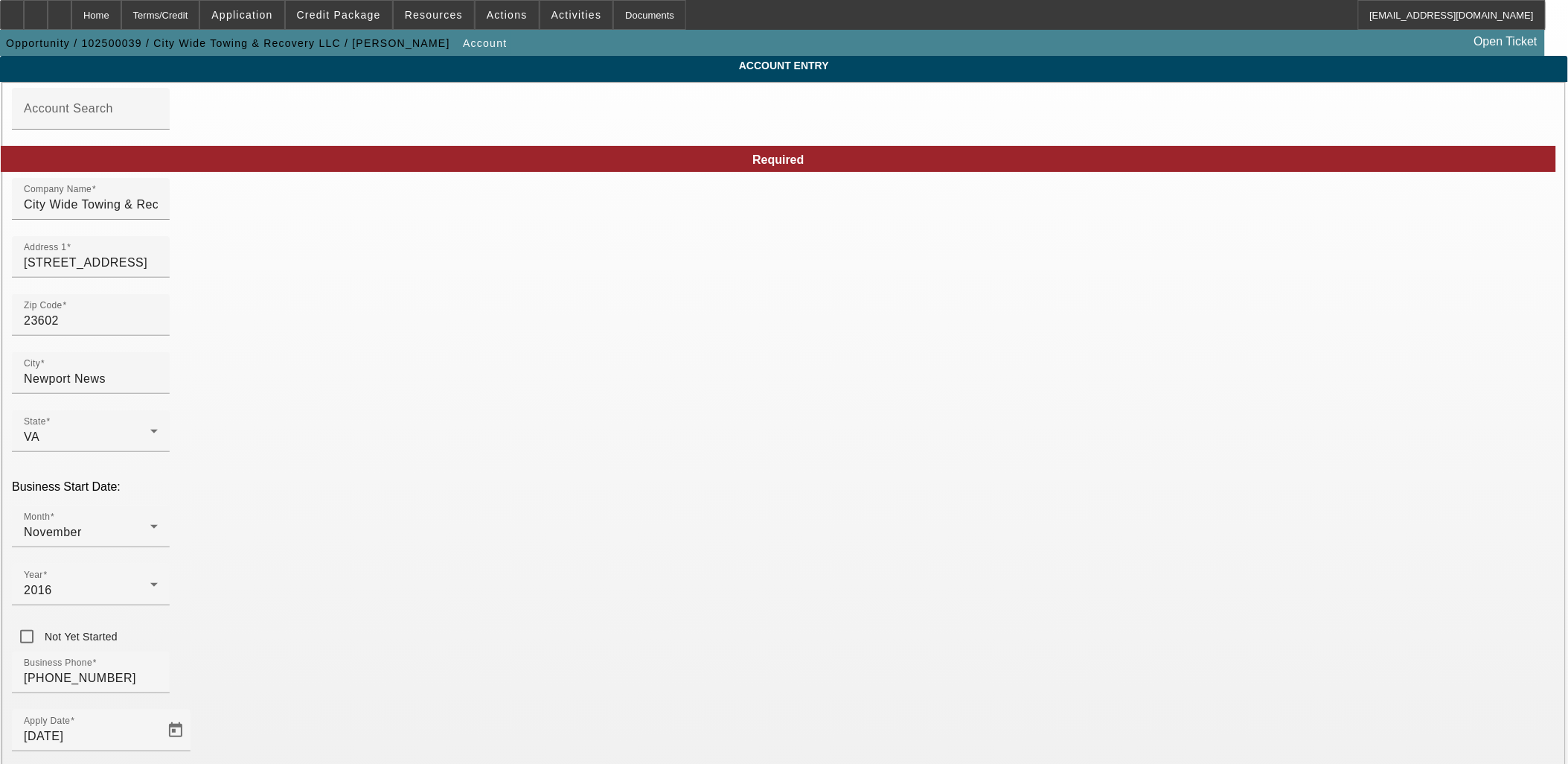
drag, startPoint x: 181, startPoint y: 265, endPoint x: 83, endPoint y: 255, distance: 98.5
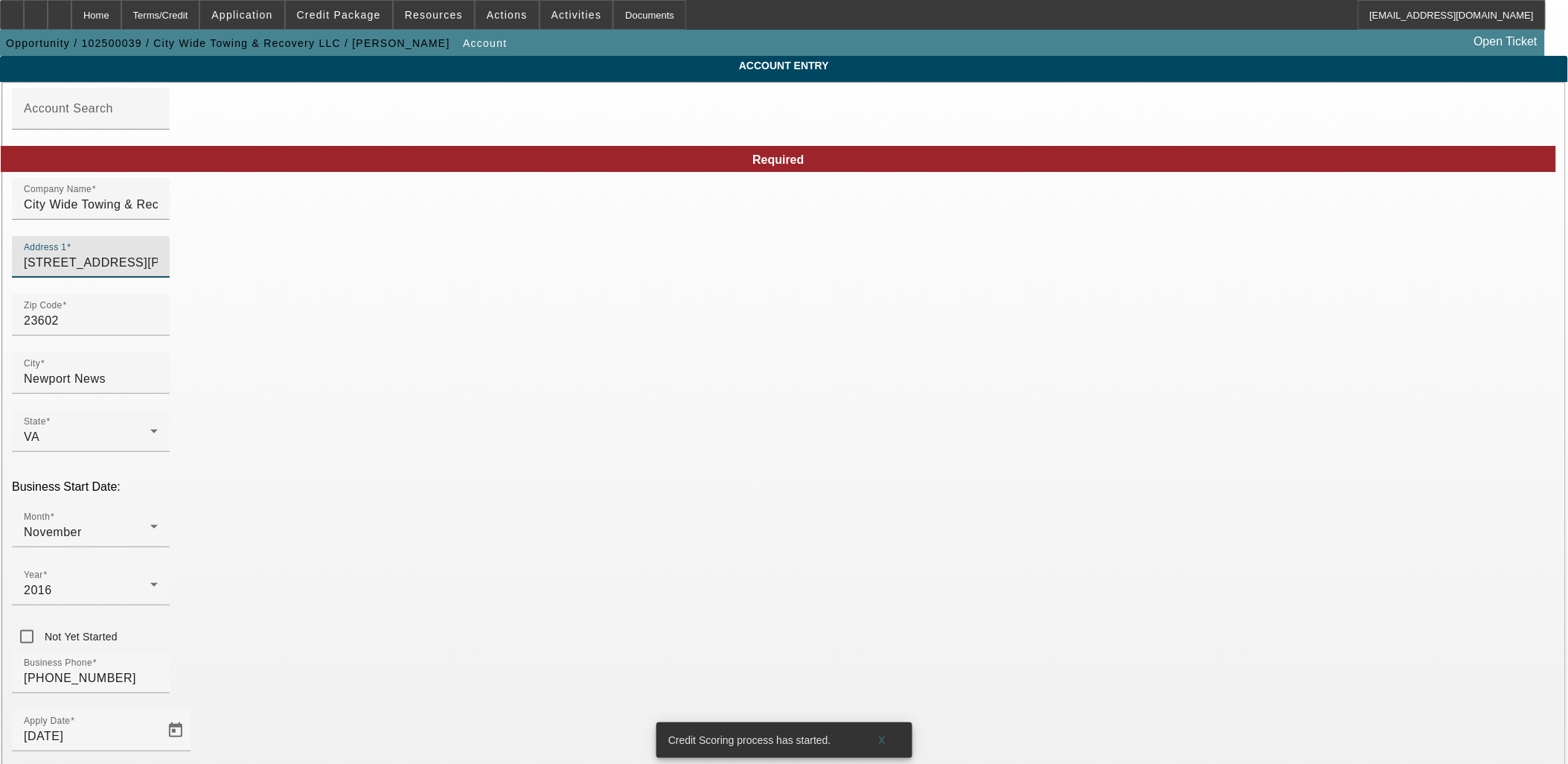
type input "41 Johnson Lane"
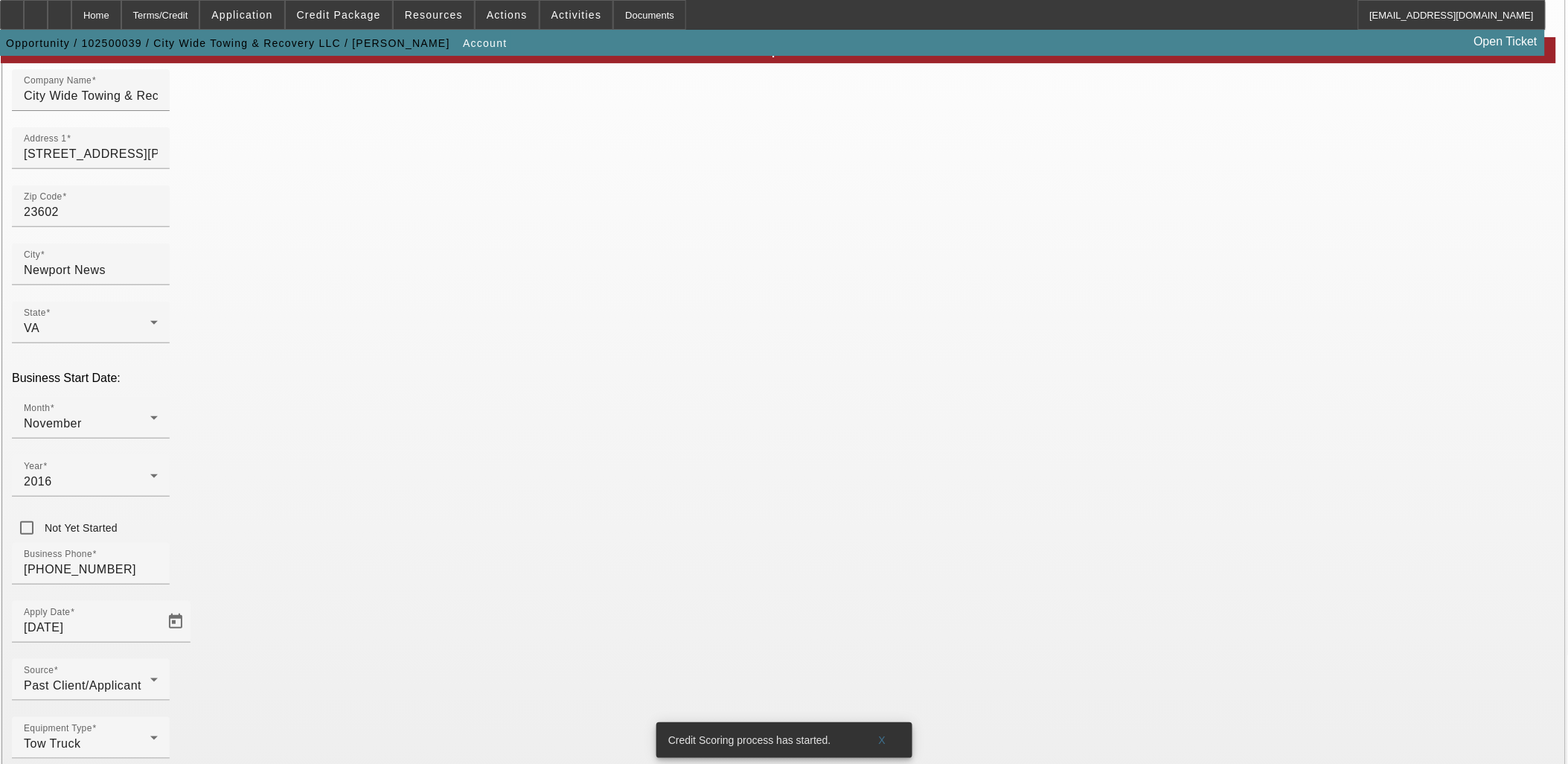
scroll to position [110, 0]
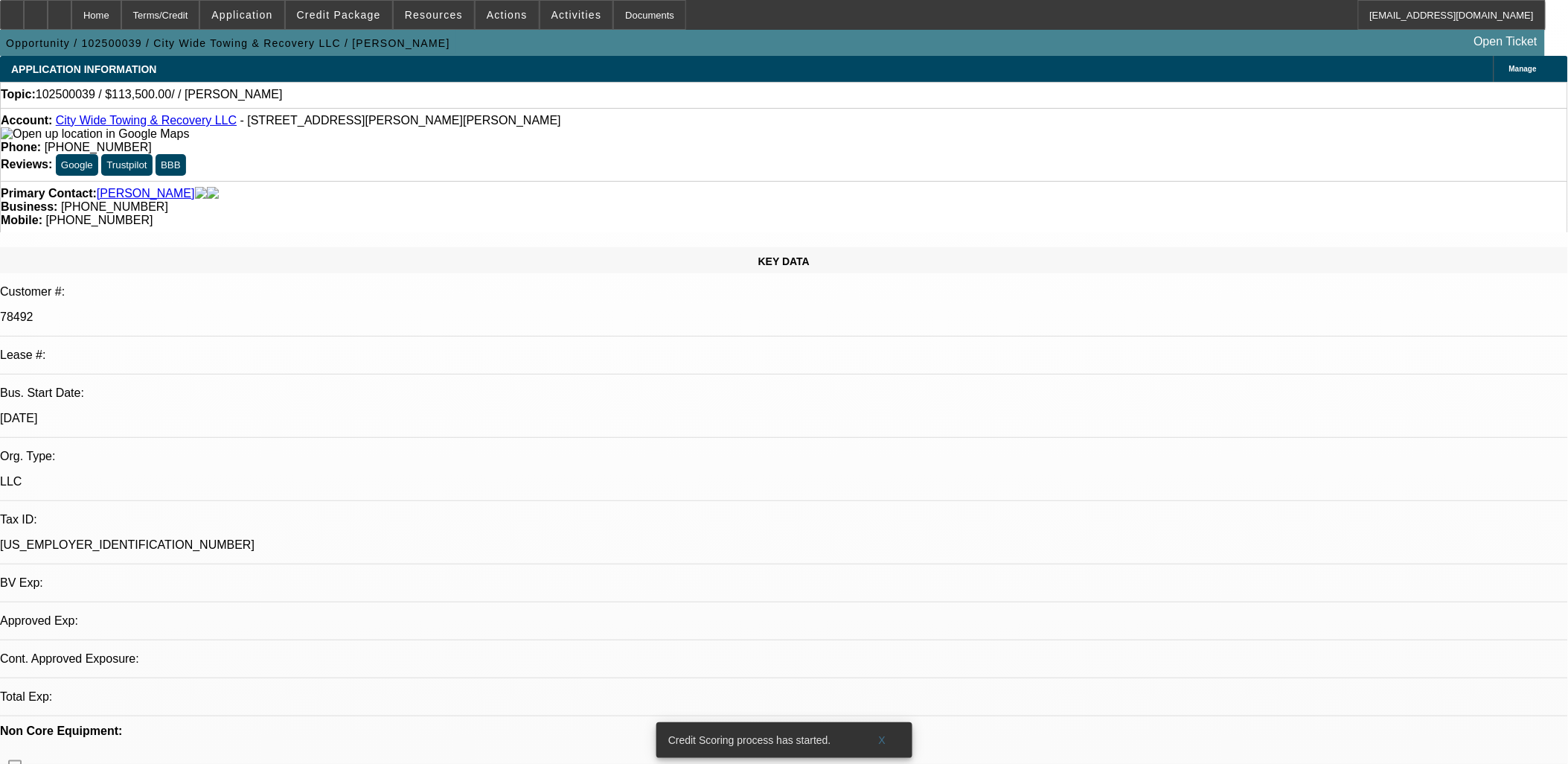
select select "0"
select select "2"
select select "0.1"
select select "4"
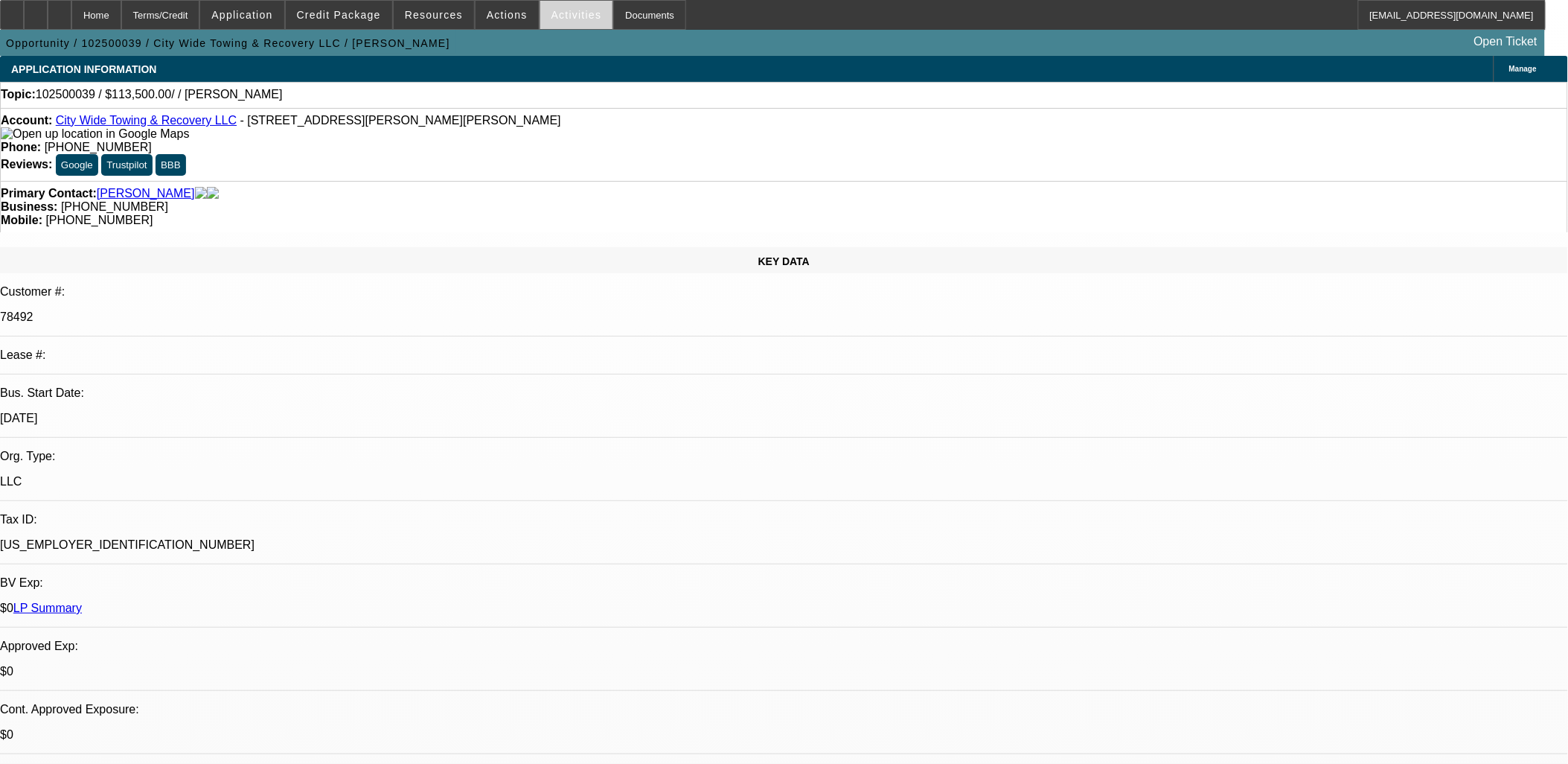
click at [561, 16] on span "Activities" at bounding box center [576, 14] width 51 height 12
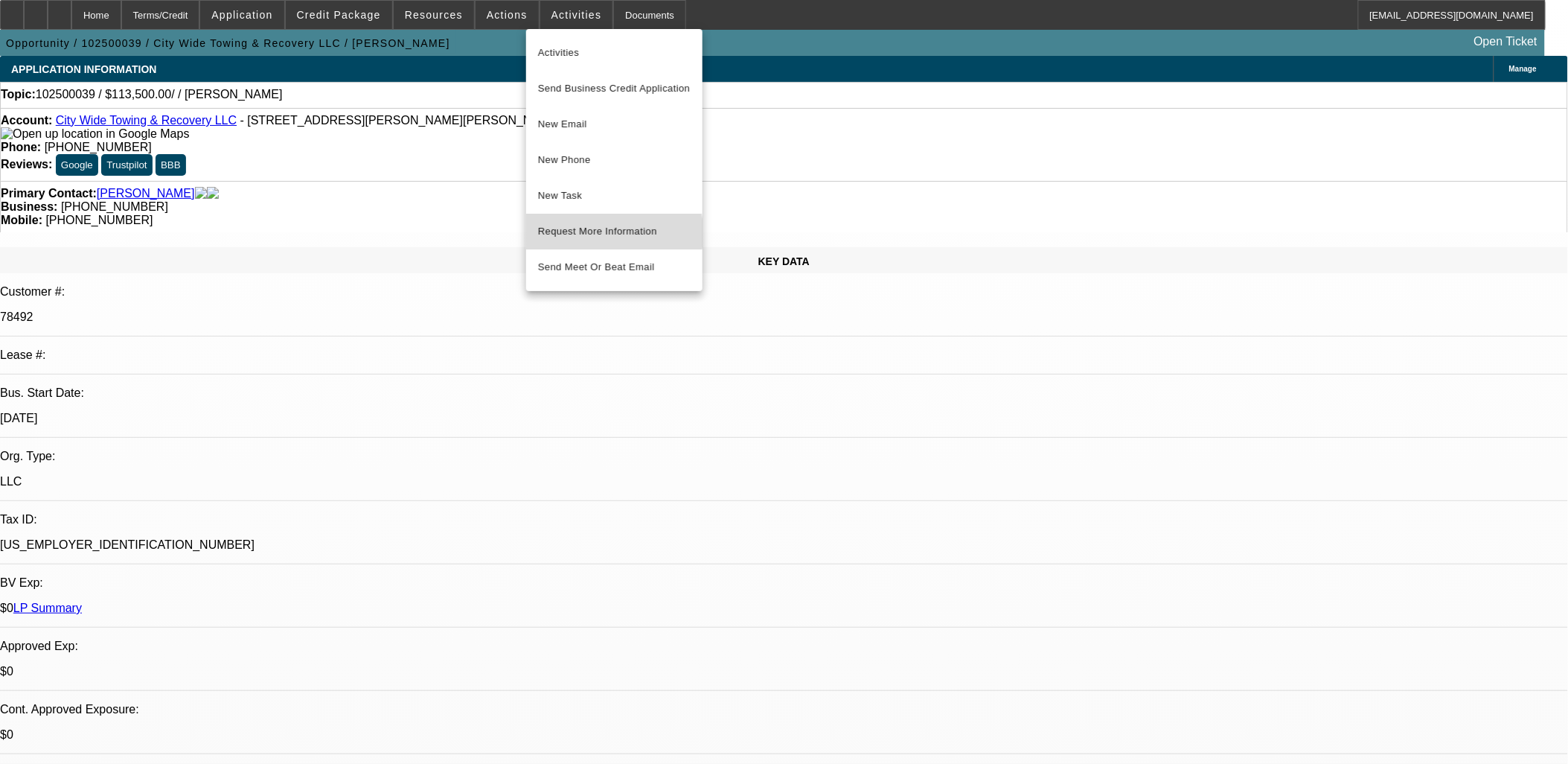
click at [574, 231] on span "Request More Information" at bounding box center [614, 231] width 153 height 18
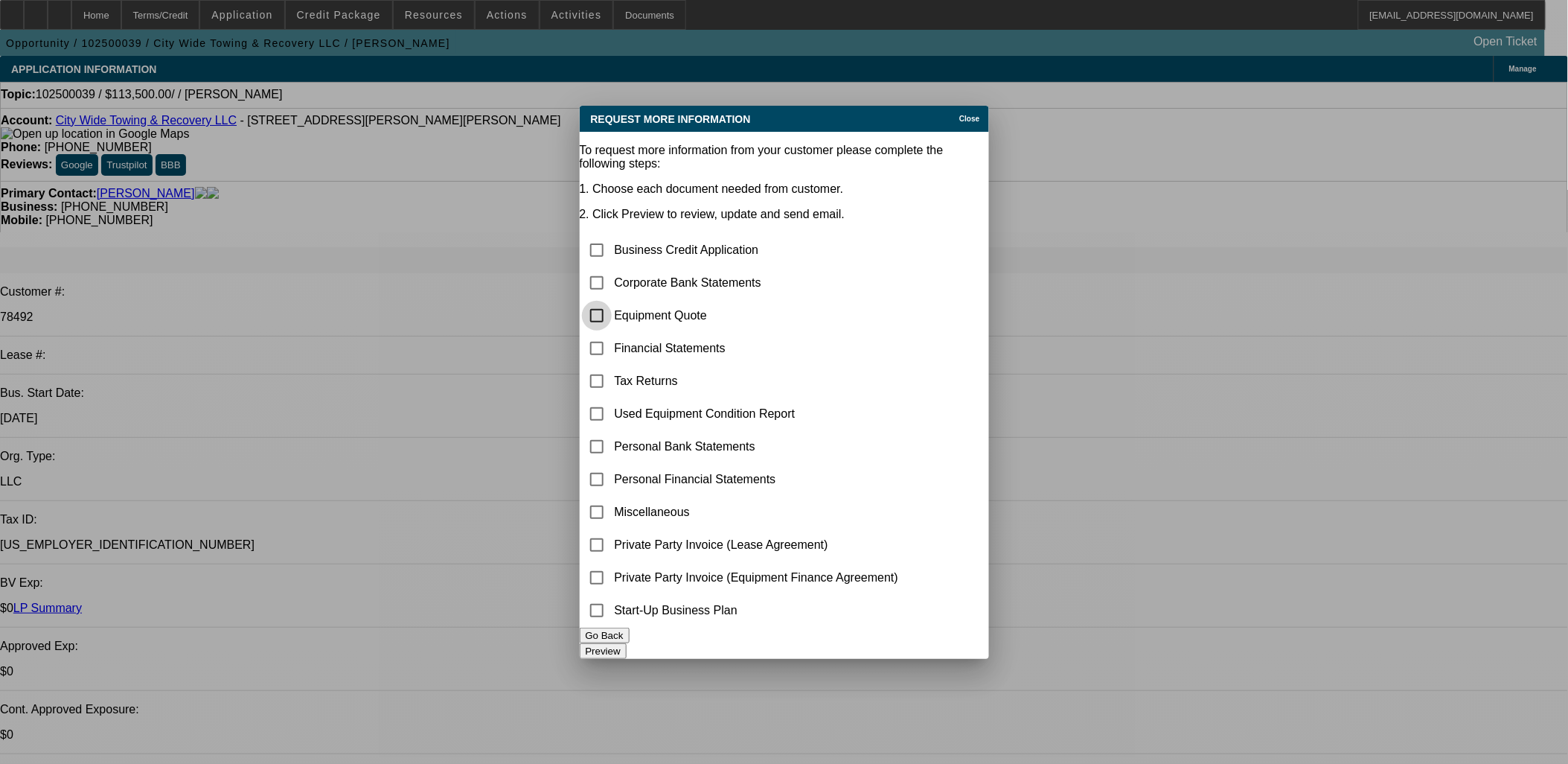
click at [608, 301] on input "checkbox" at bounding box center [596, 315] width 30 height 30
checkbox input "true"
click at [627, 643] on button "Preview" at bounding box center [603, 651] width 47 height 16
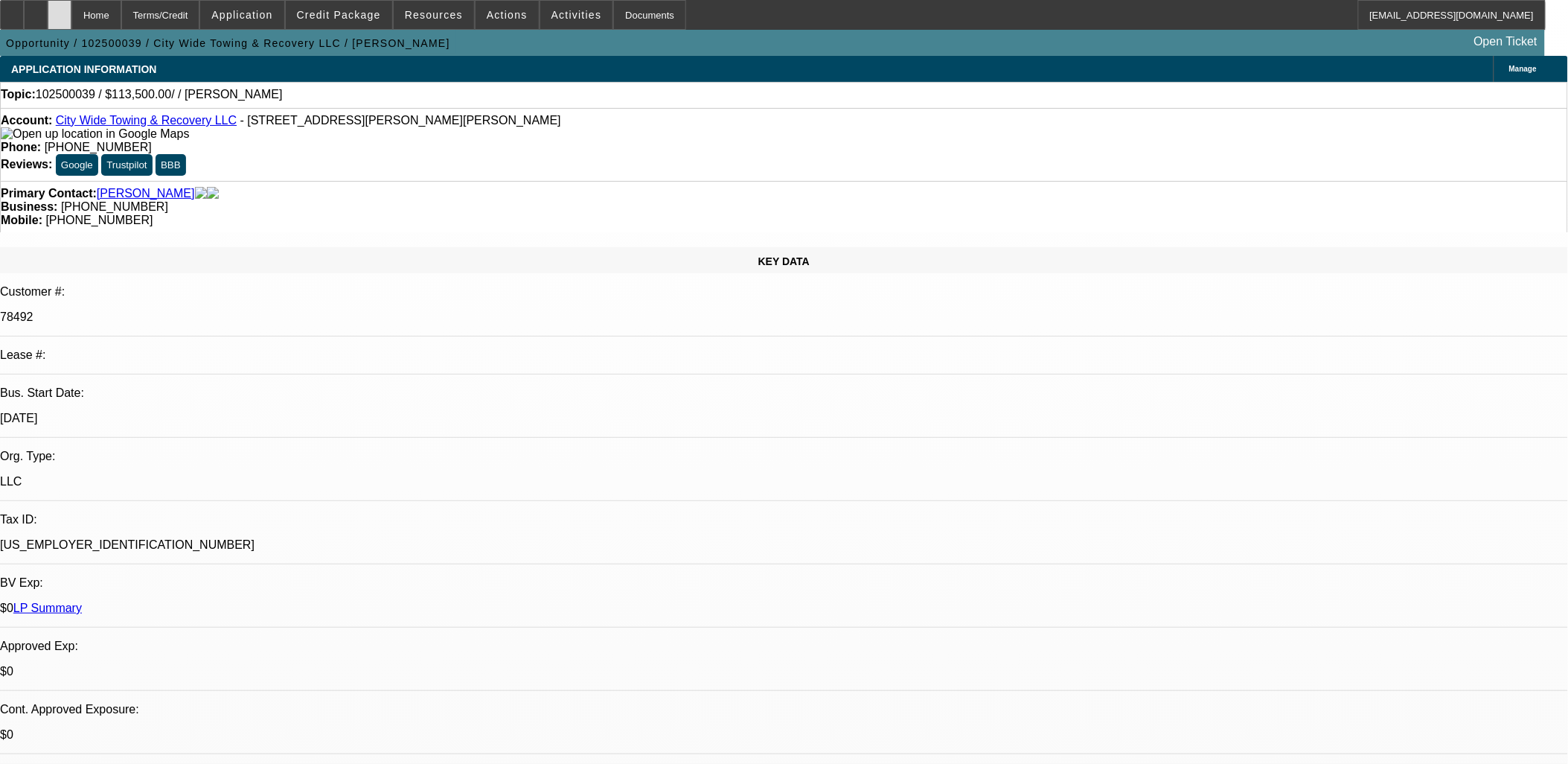
click at [72, 11] on div at bounding box center [59, 15] width 24 height 30
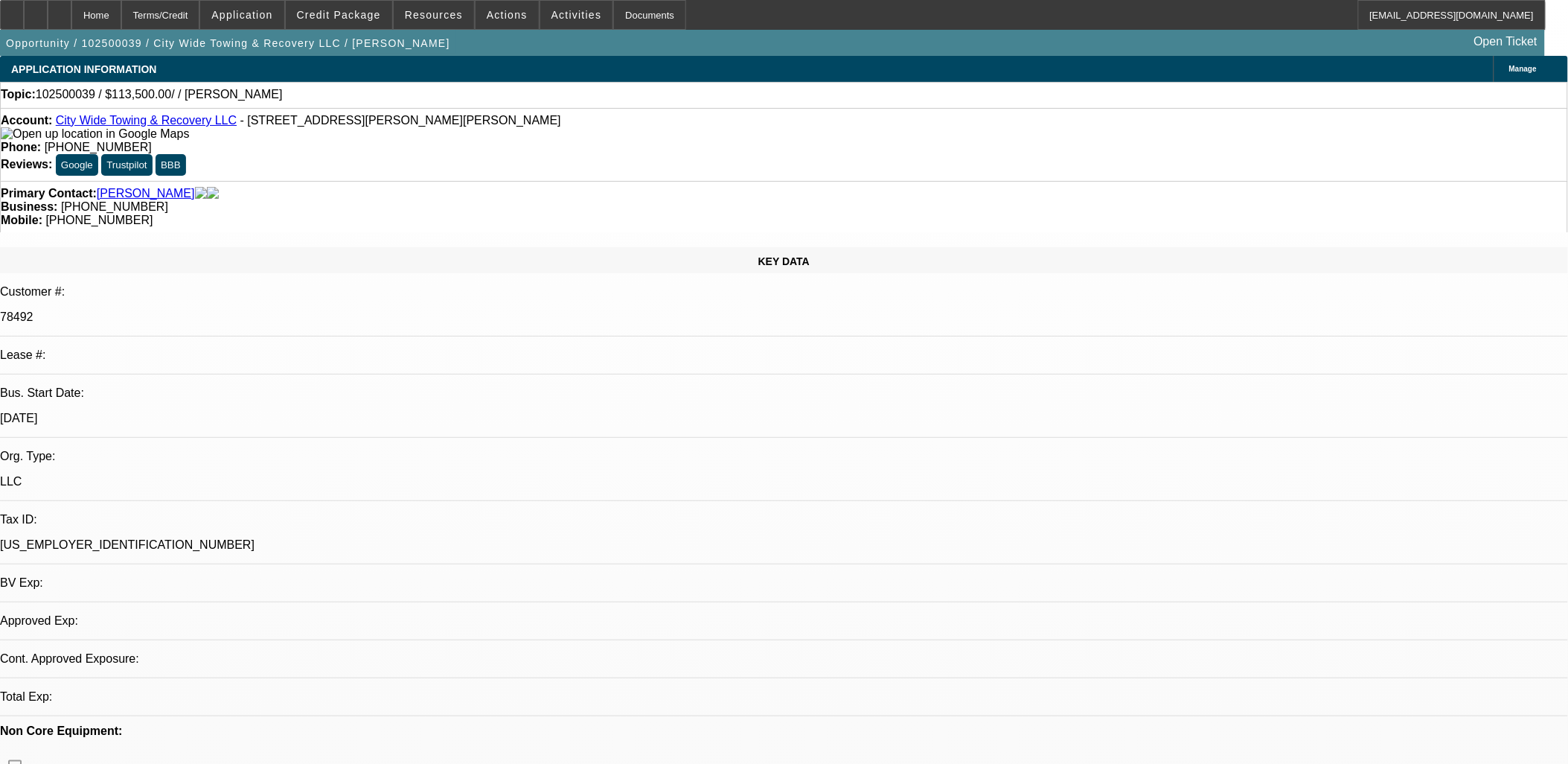
select select "0"
select select "2"
select select "0.1"
select select "1"
select select "2"
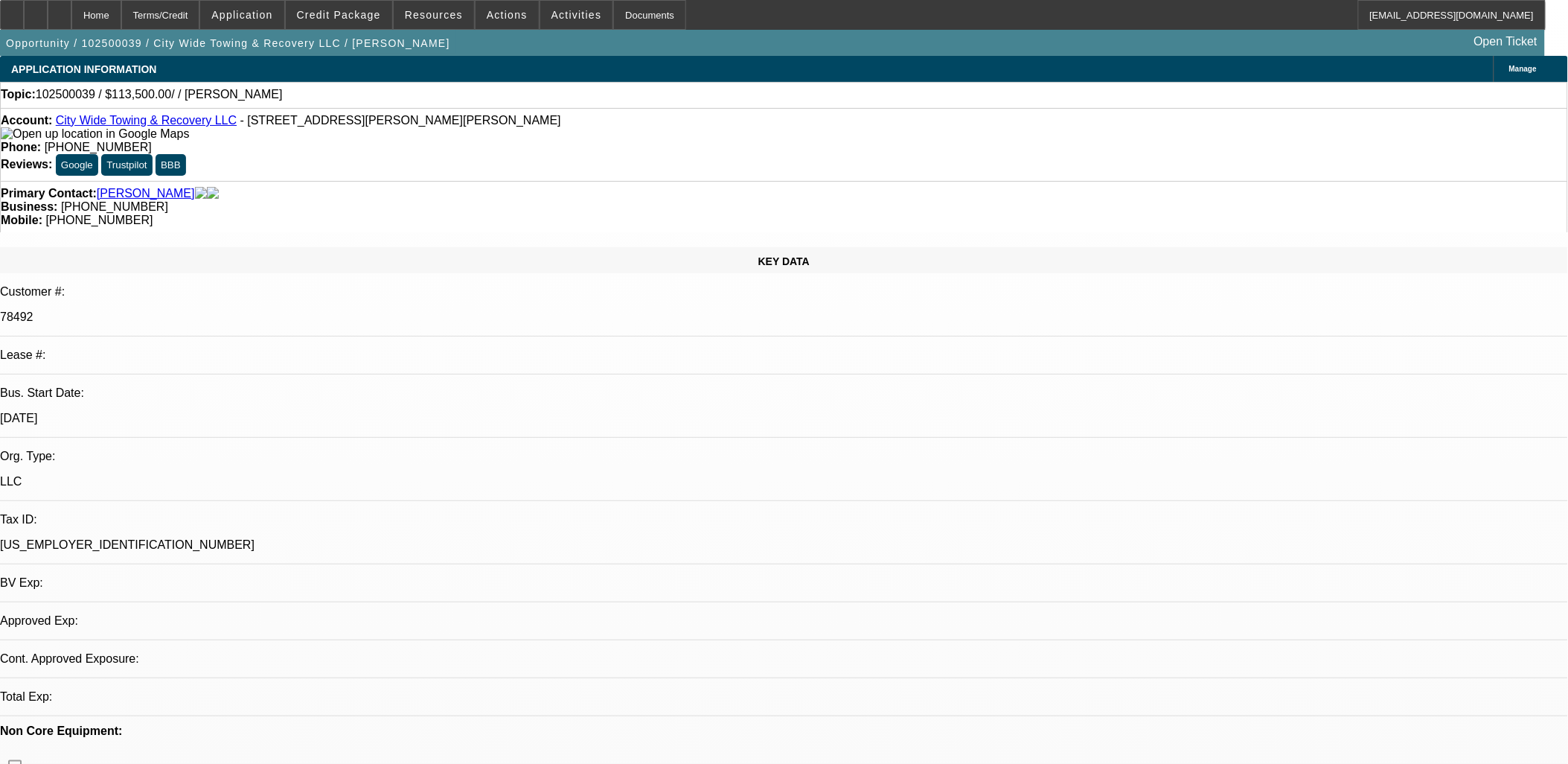
select select "4"
drag, startPoint x: 410, startPoint y: 125, endPoint x: 278, endPoint y: 125, distance: 132.0
click at [279, 125] on span "- 41 Johnson Lane, Newport News, VA 23602" at bounding box center [401, 120] width 321 height 12
drag, startPoint x: 278, startPoint y: 125, endPoint x: 265, endPoint y: 124, distance: 13.0
click at [265, 124] on span "- 41 Johnson Lane, Newport News, VA 23602" at bounding box center [401, 120] width 321 height 12
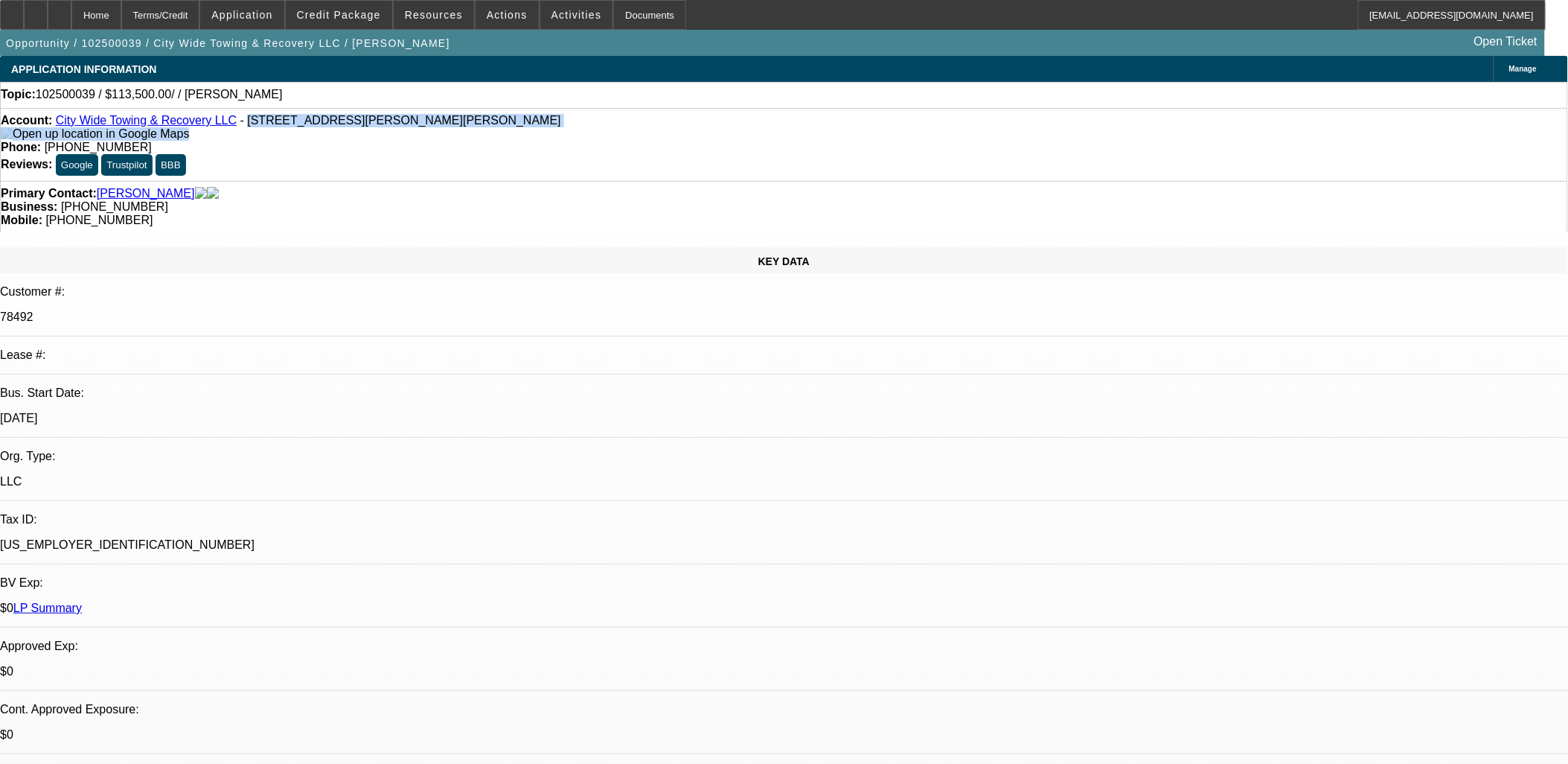
drag, startPoint x: 227, startPoint y: 123, endPoint x: 441, endPoint y: 137, distance: 214.5
click at [441, 137] on div "Account: City Wide Towing & Recovery LLC - 41 Johnson Lane, Newport News, VA 23…" at bounding box center [784, 127] width 1566 height 26
click at [377, 9] on span at bounding box center [339, 15] width 107 height 36
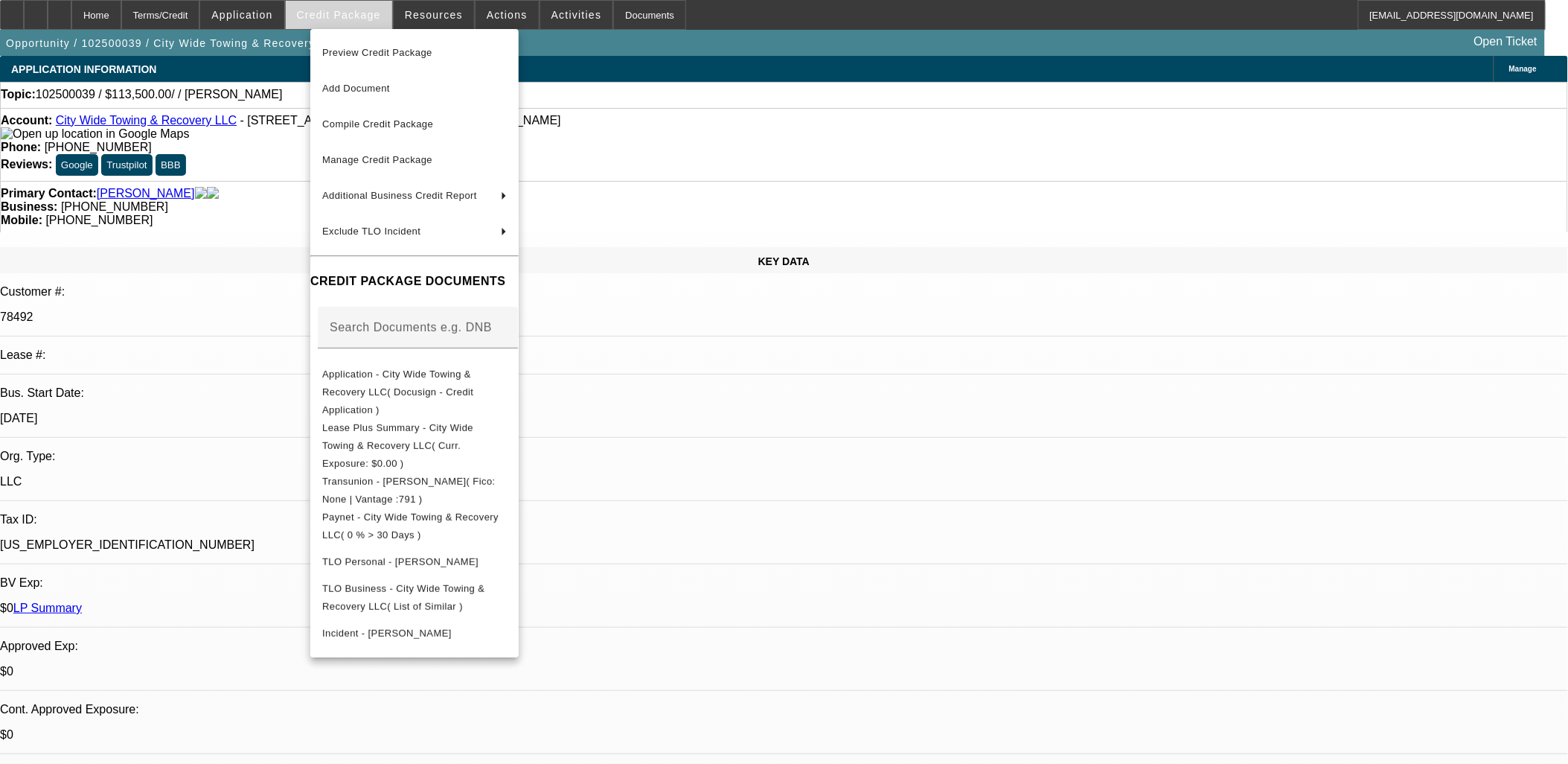
click at [376, 9] on div at bounding box center [784, 382] width 1568 height 764
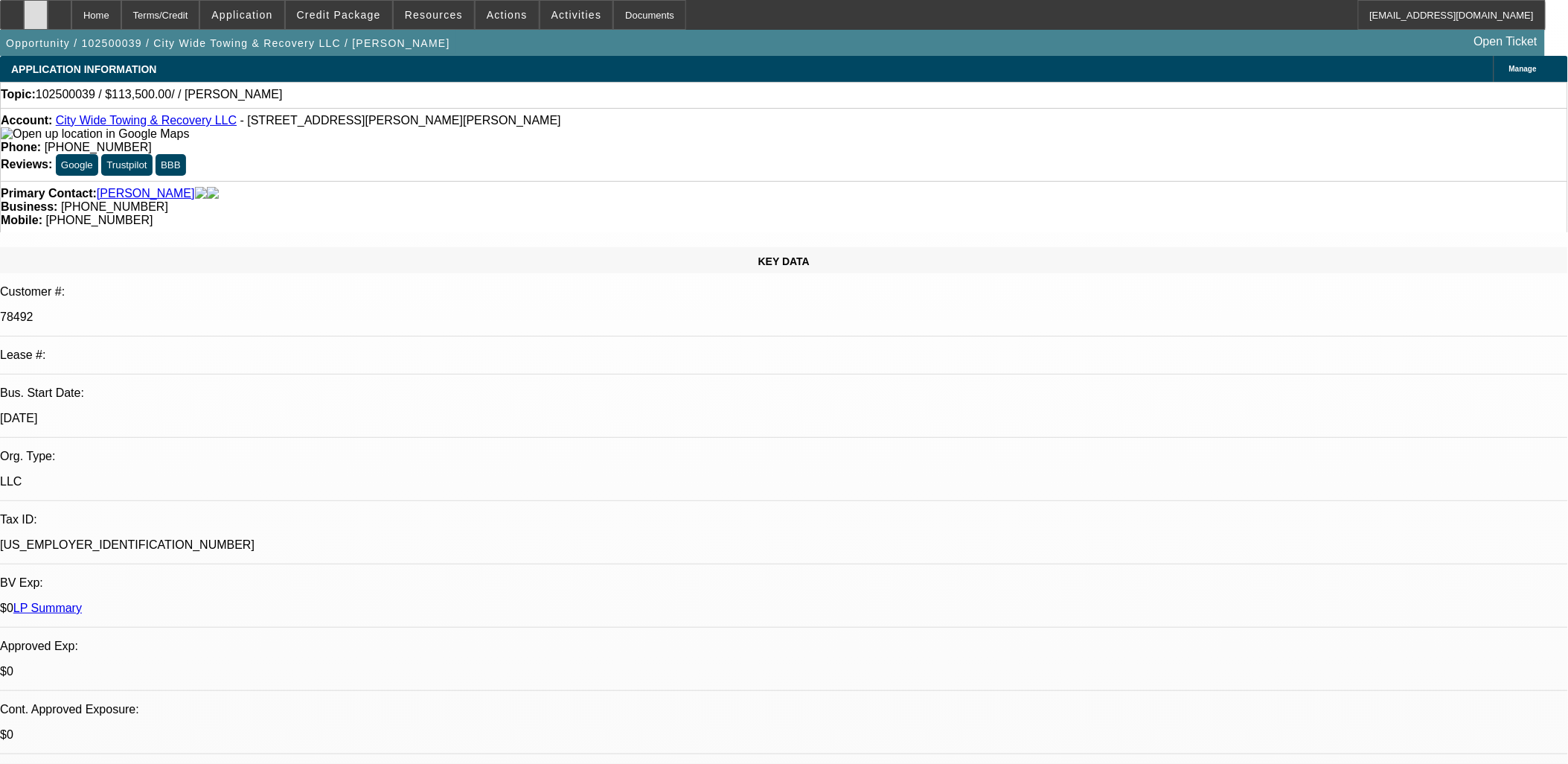
click at [47, 13] on div at bounding box center [36, 15] width 24 height 30
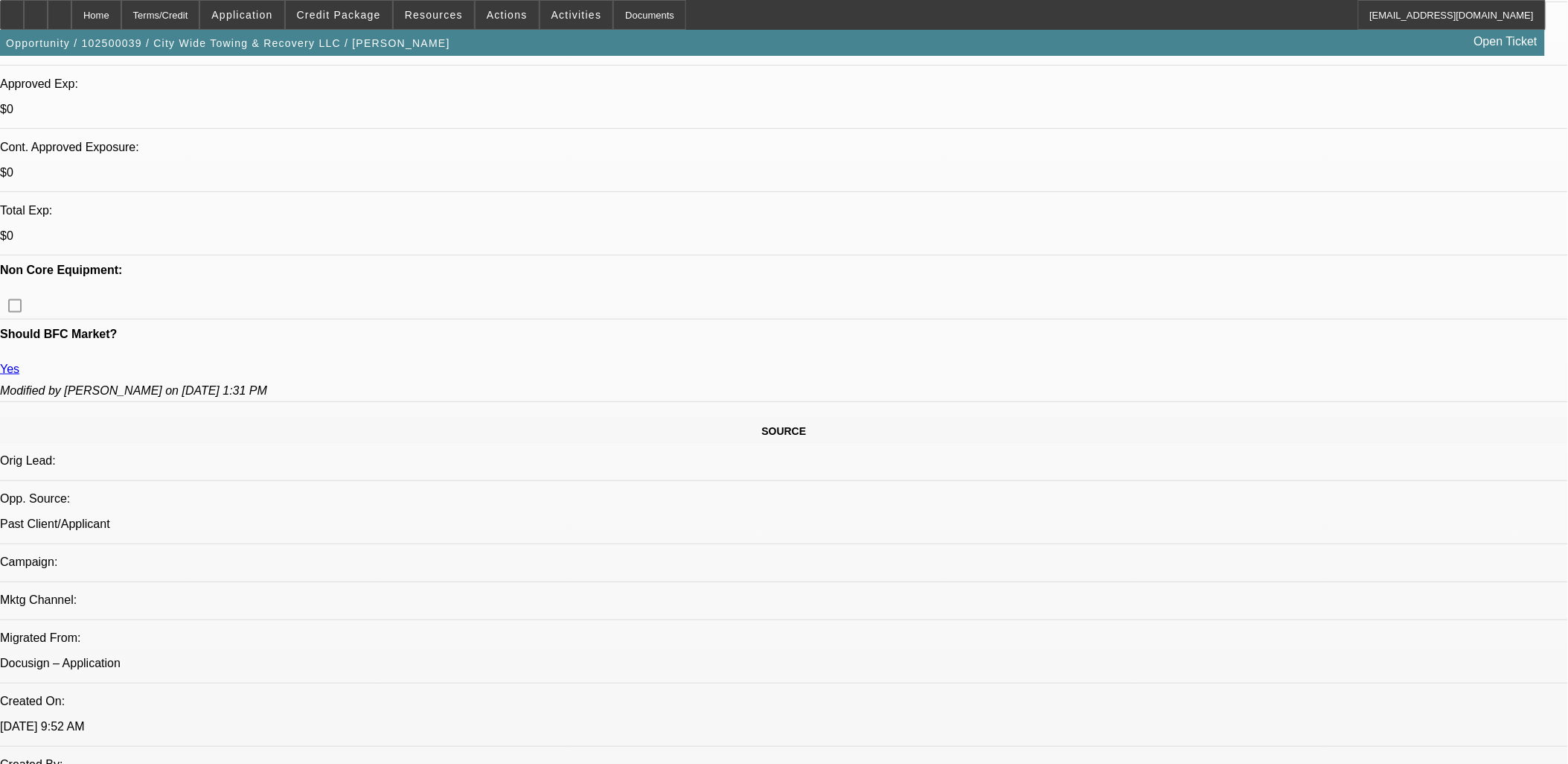
scroll to position [496, 0]
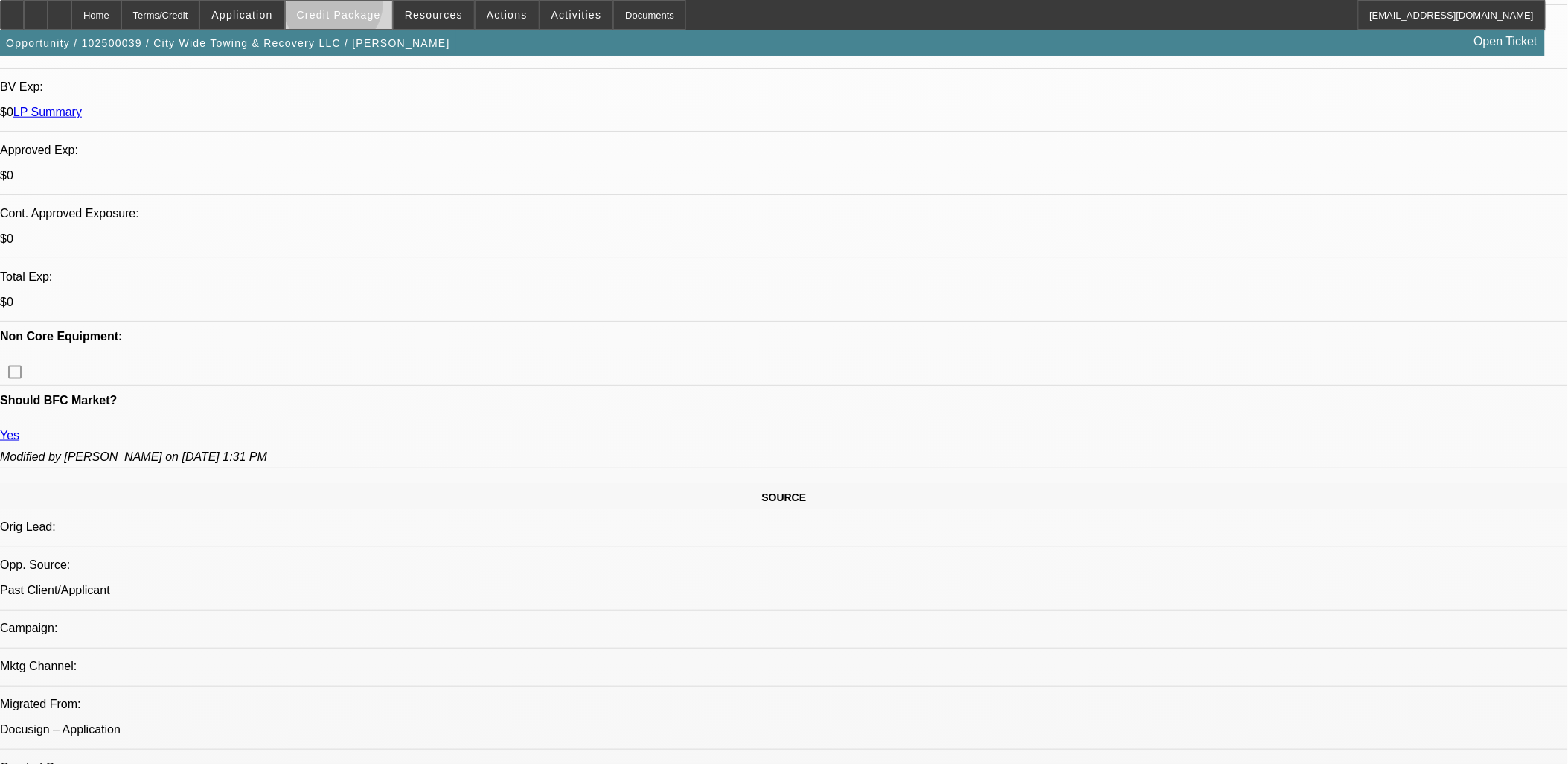
click at [357, 9] on span at bounding box center [339, 15] width 107 height 36
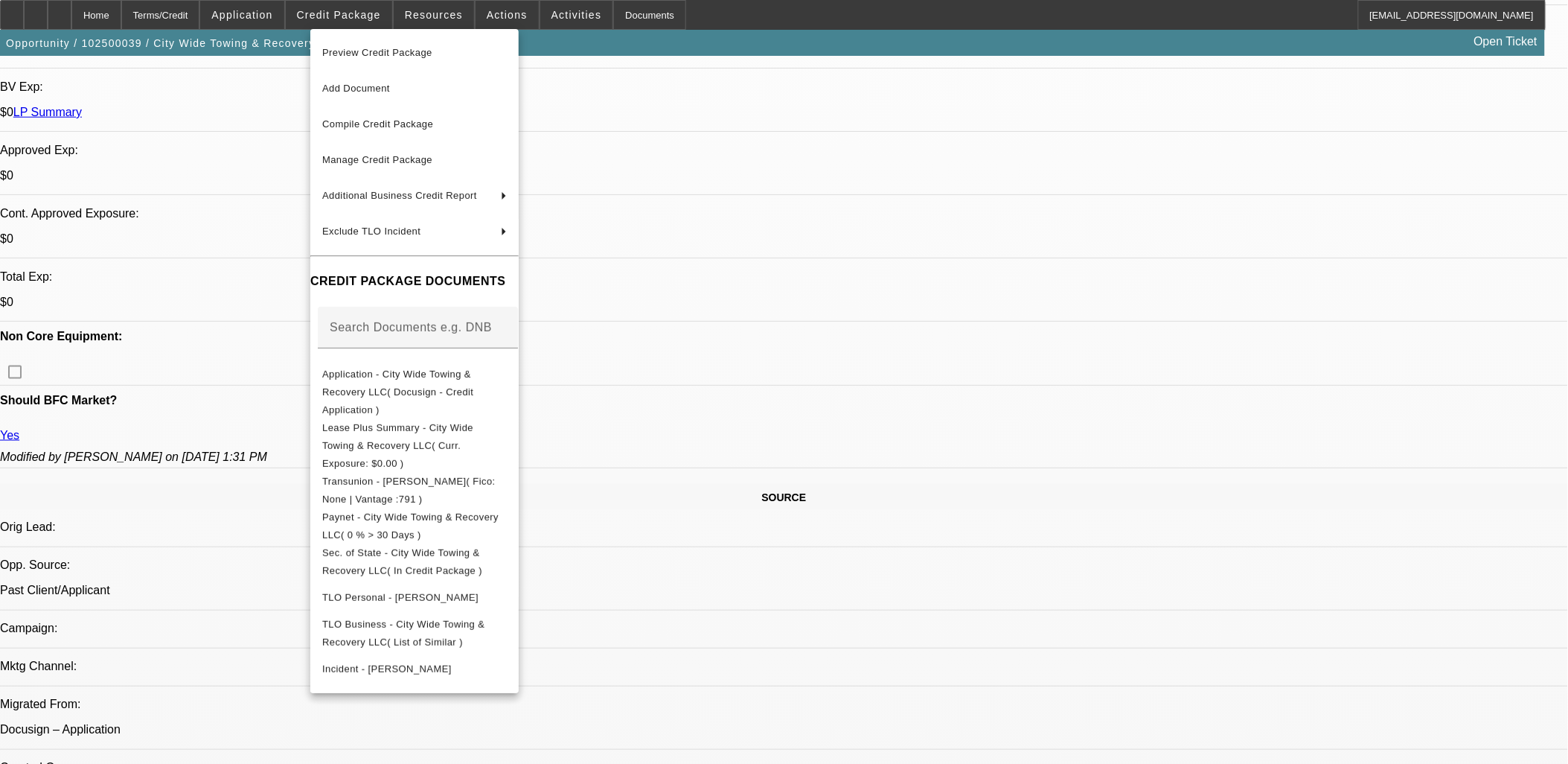
click at [353, 12] on div at bounding box center [784, 382] width 1568 height 764
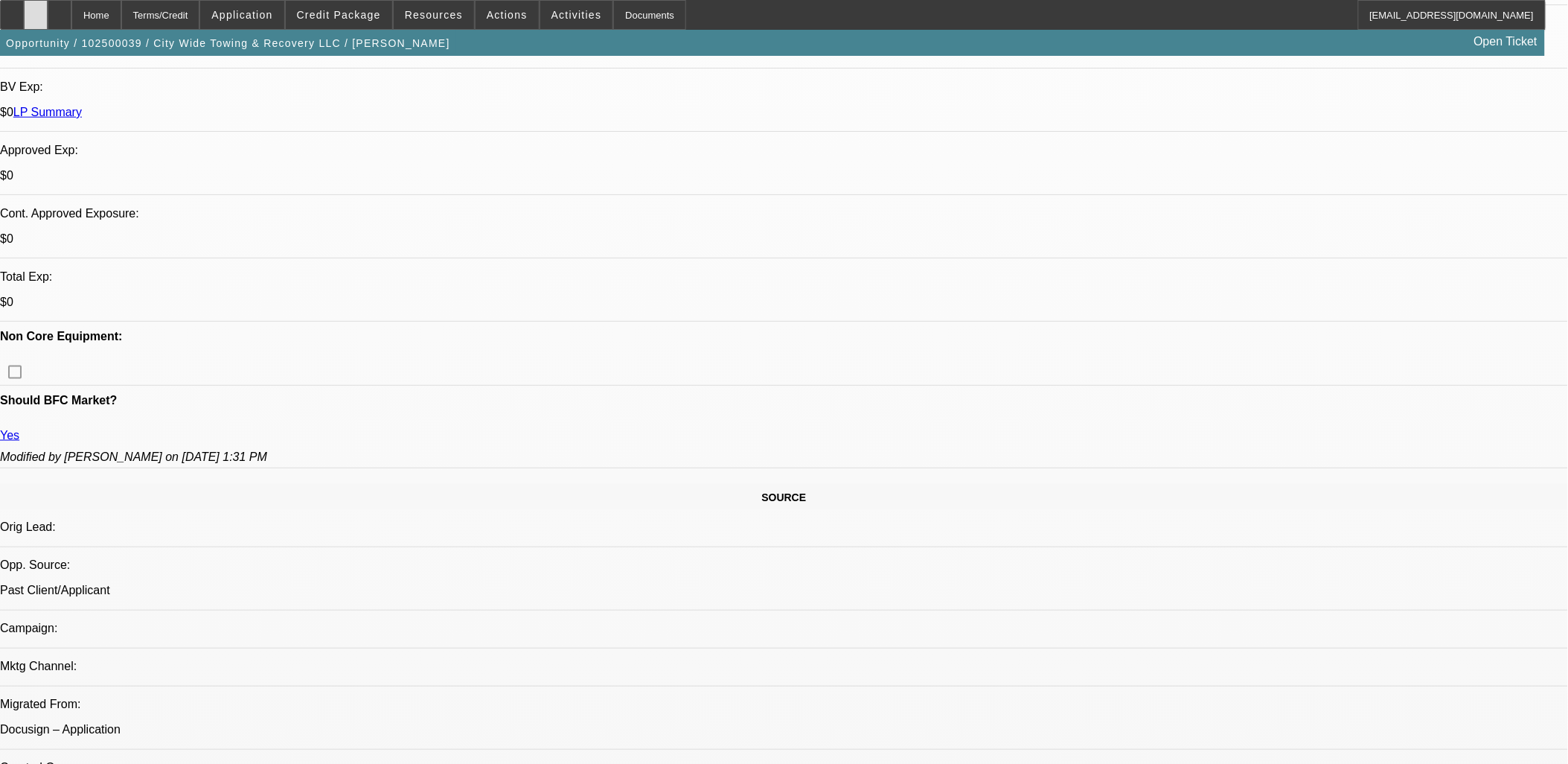
click at [47, 23] on div at bounding box center [36, 15] width 24 height 30
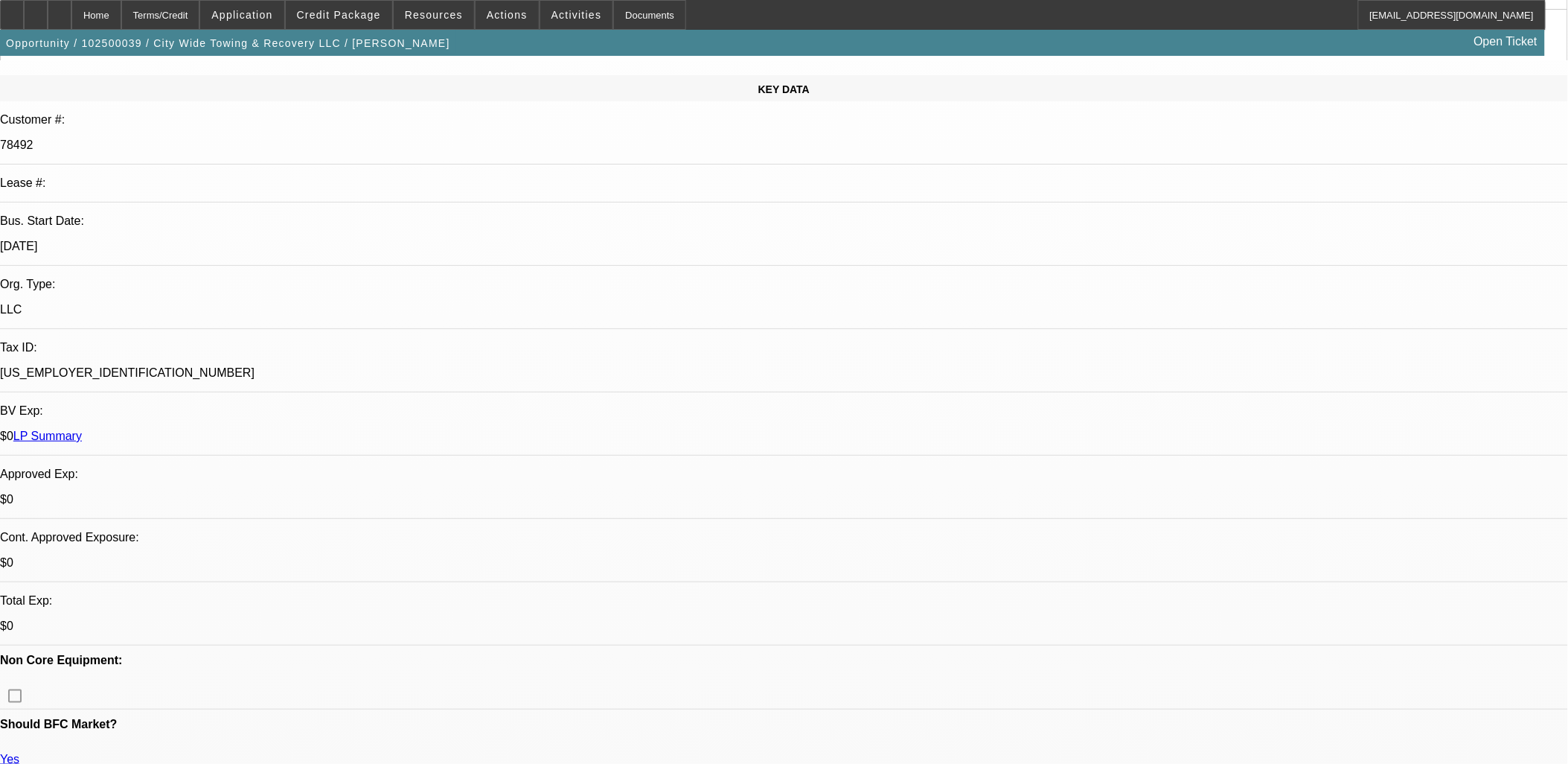
scroll to position [0, 0]
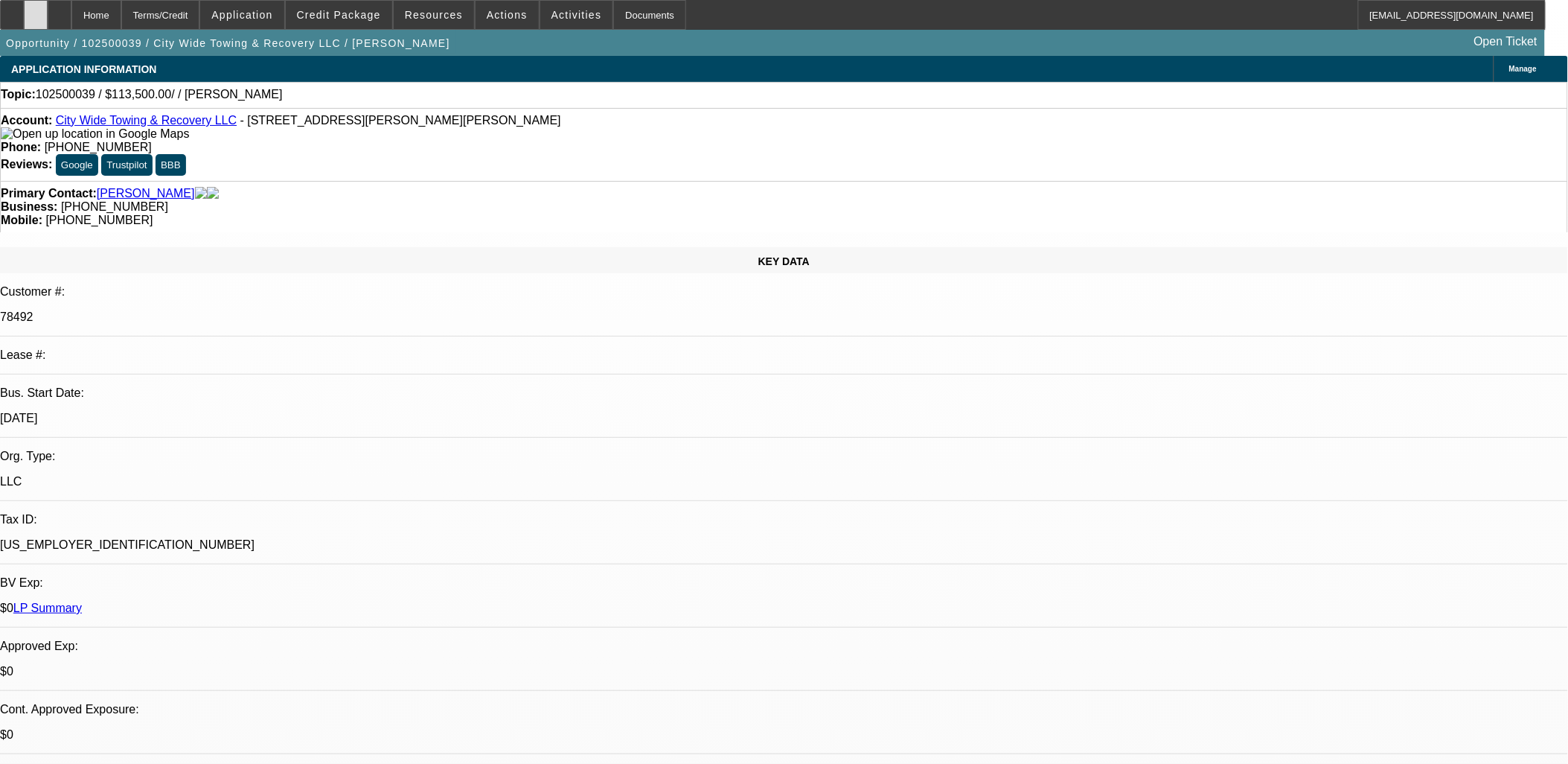
click at [47, 11] on div at bounding box center [36, 15] width 24 height 30
click at [371, 9] on span "Credit Package" at bounding box center [339, 14] width 84 height 12
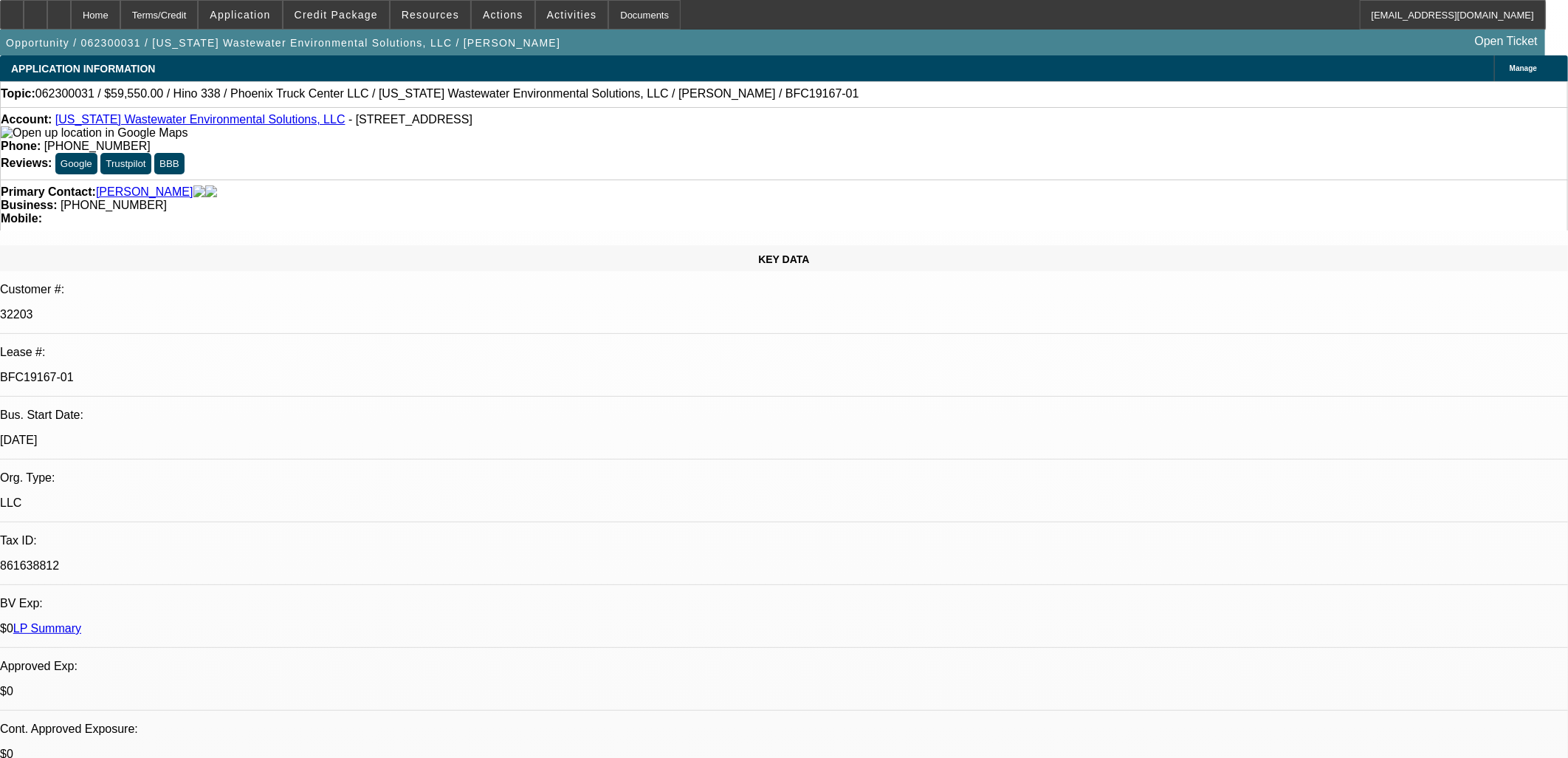
select select "0"
select select "6"
select select "0"
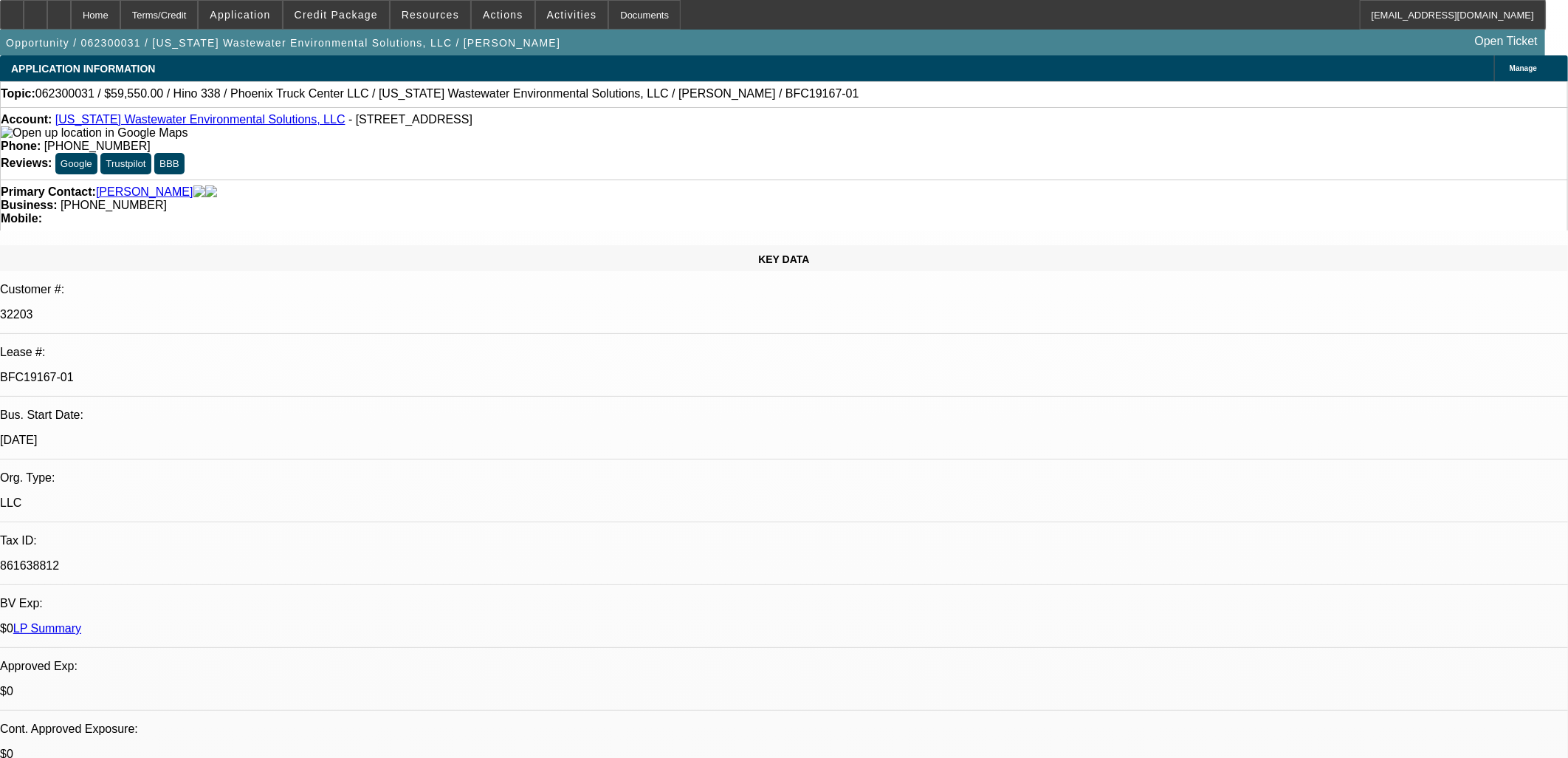
select select "0"
select select "6"
select select "0"
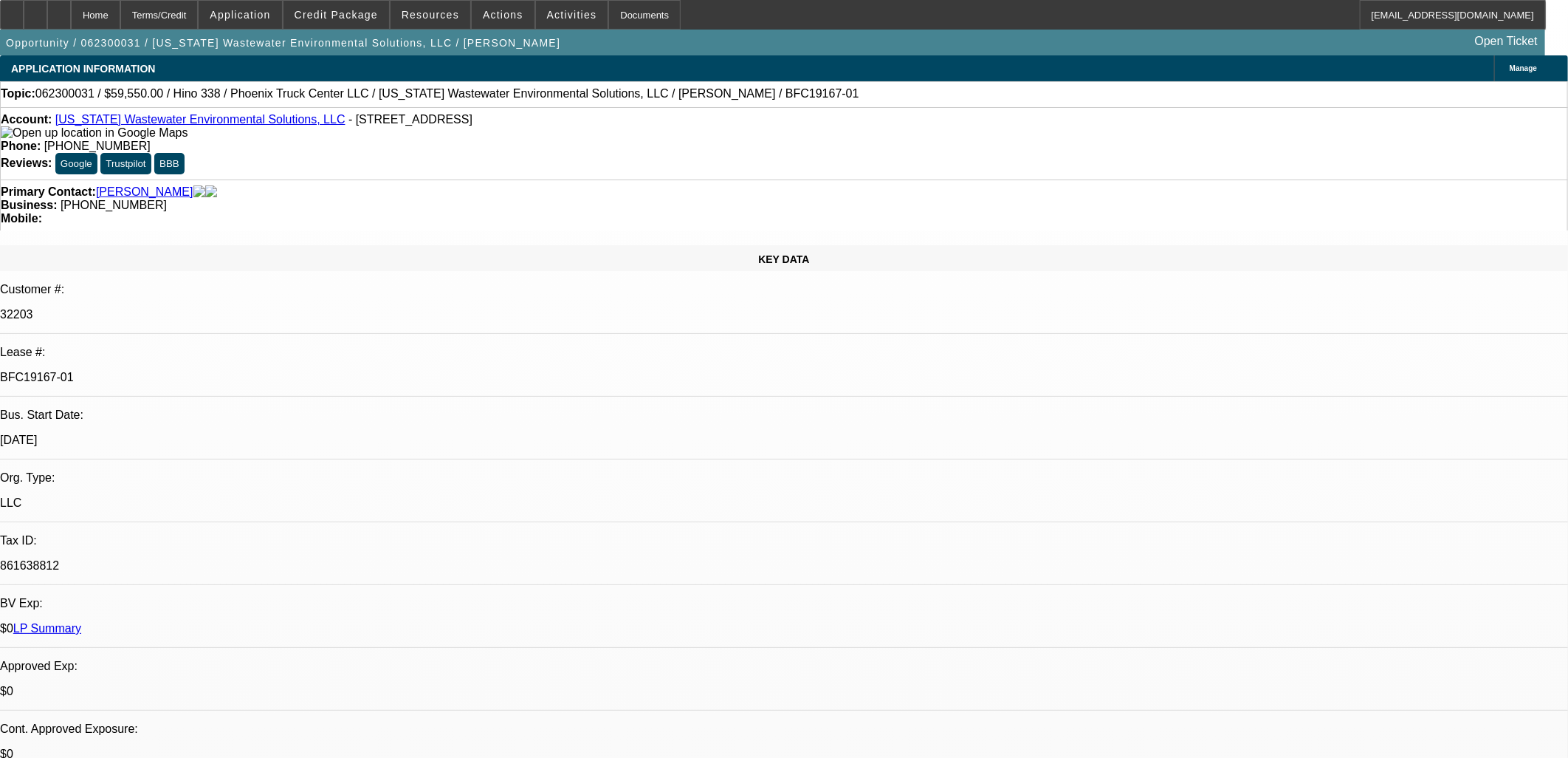
select select "2"
select select "0"
select select "6"
select select "0"
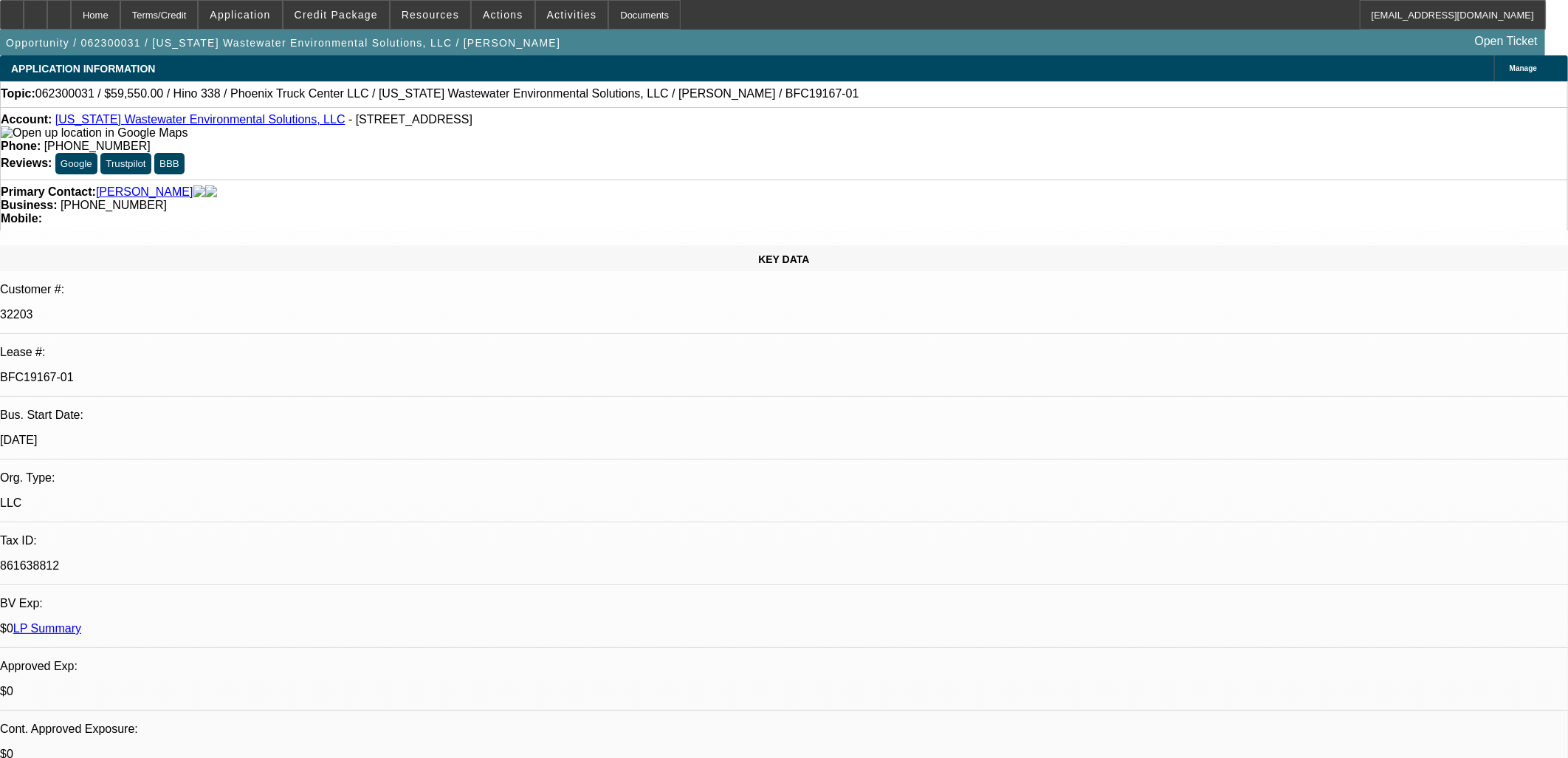
select select "2"
select select "0"
select select "6"
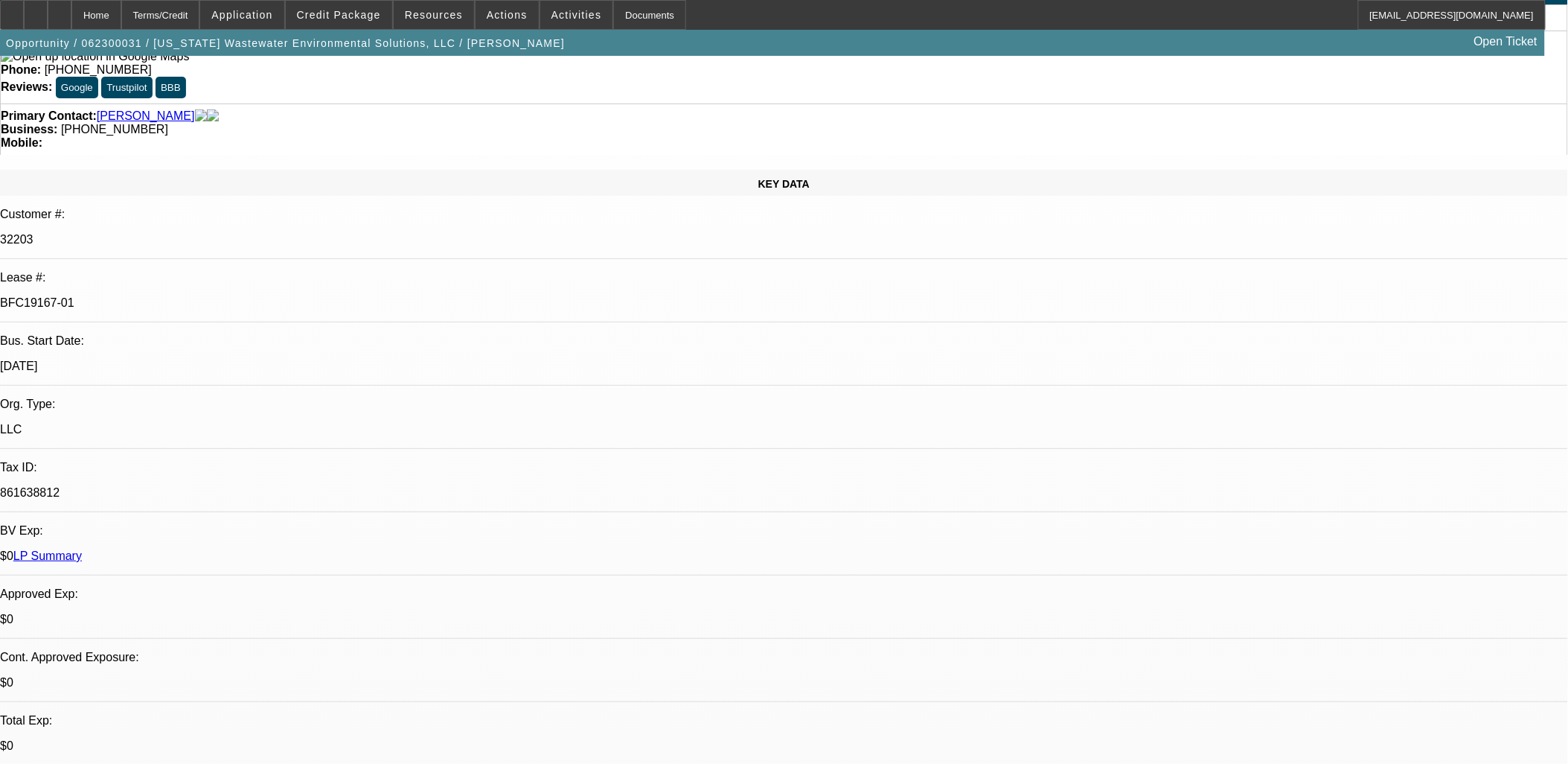
scroll to position [165, 0]
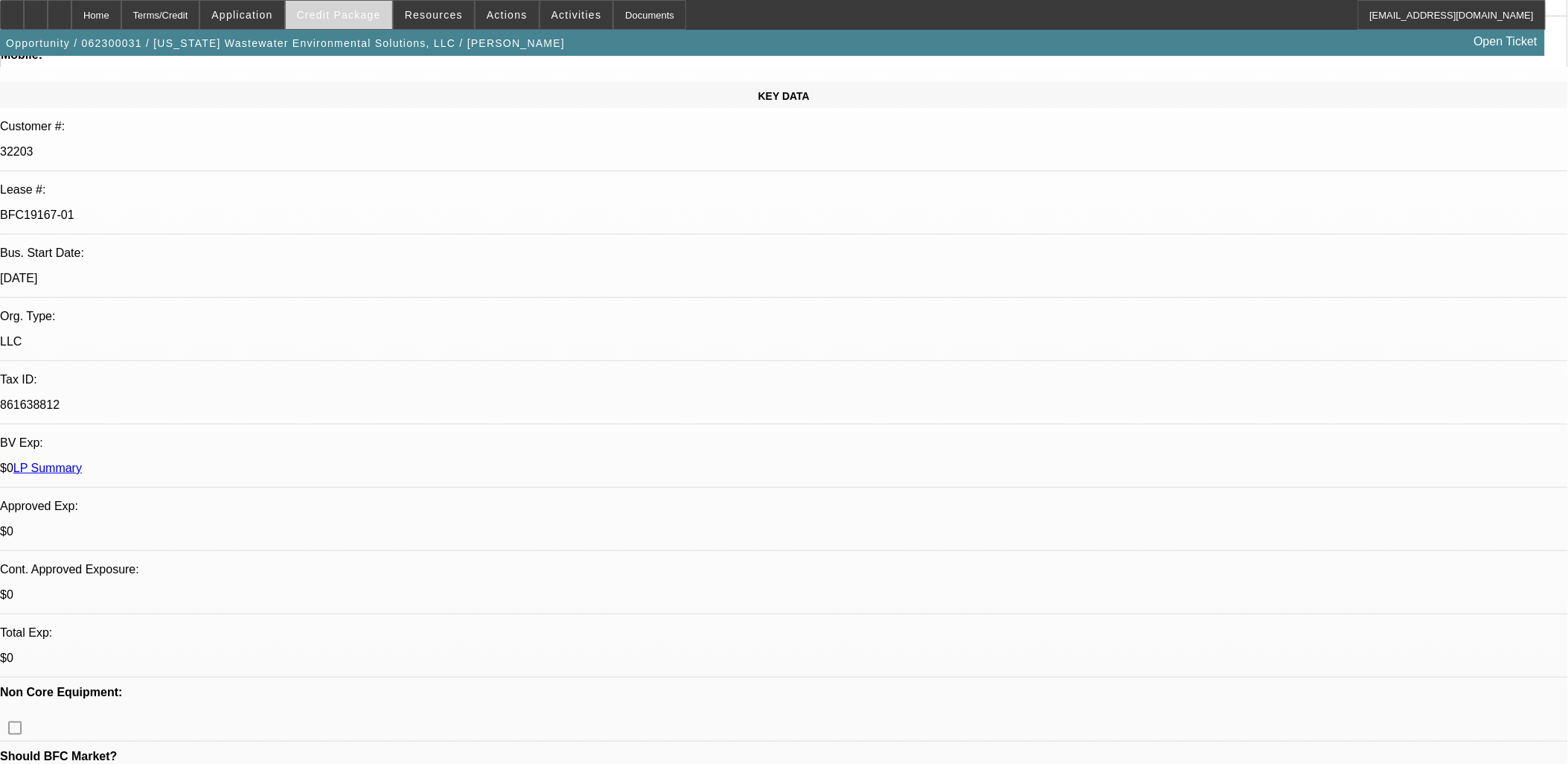
click at [359, 19] on span "Credit Package" at bounding box center [339, 14] width 84 height 12
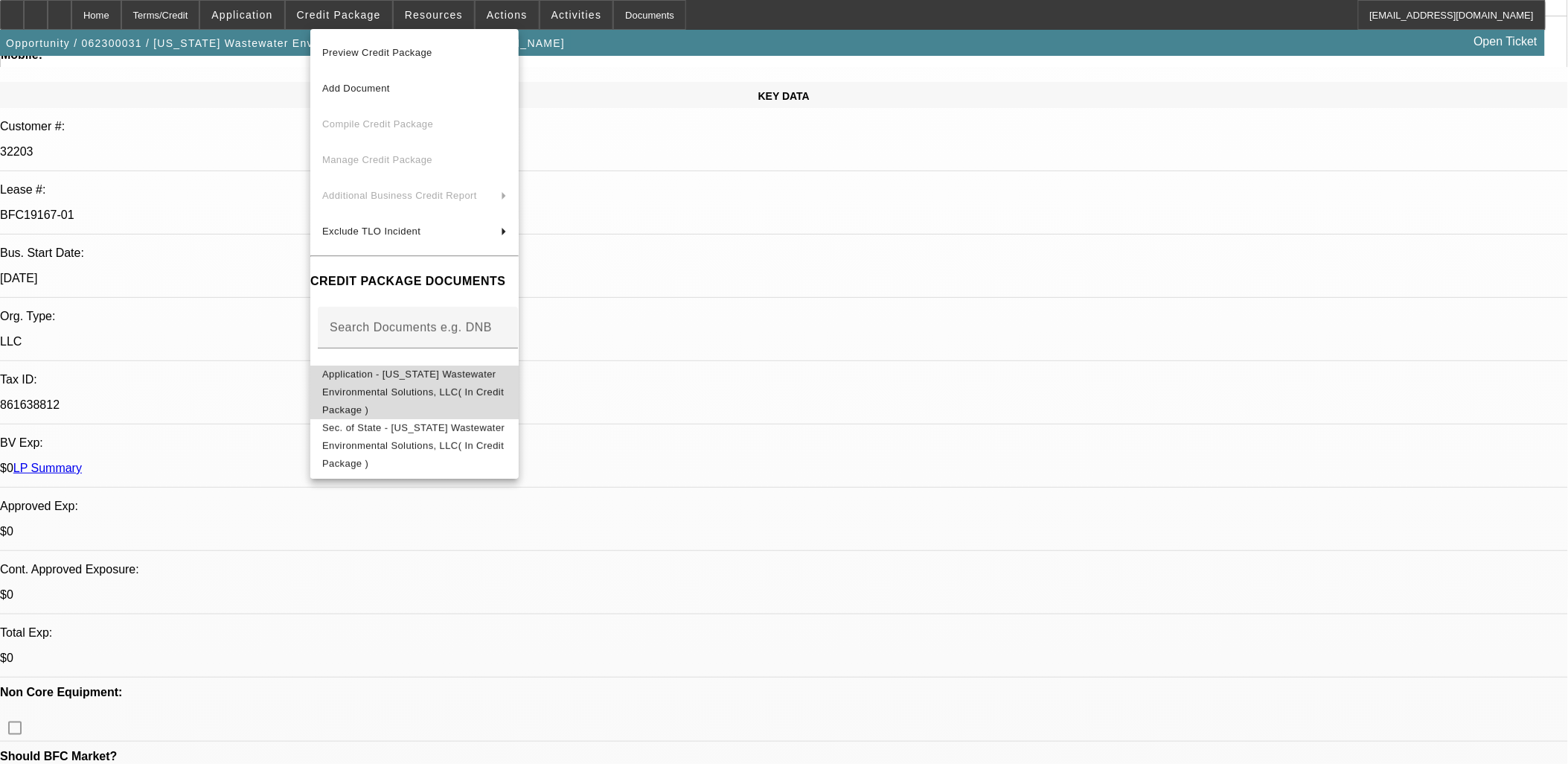
click at [441, 378] on span "Application - Texas Wastewater Environmental Solutions, LLC( In Credit Package )" at bounding box center [413, 391] width 181 height 47
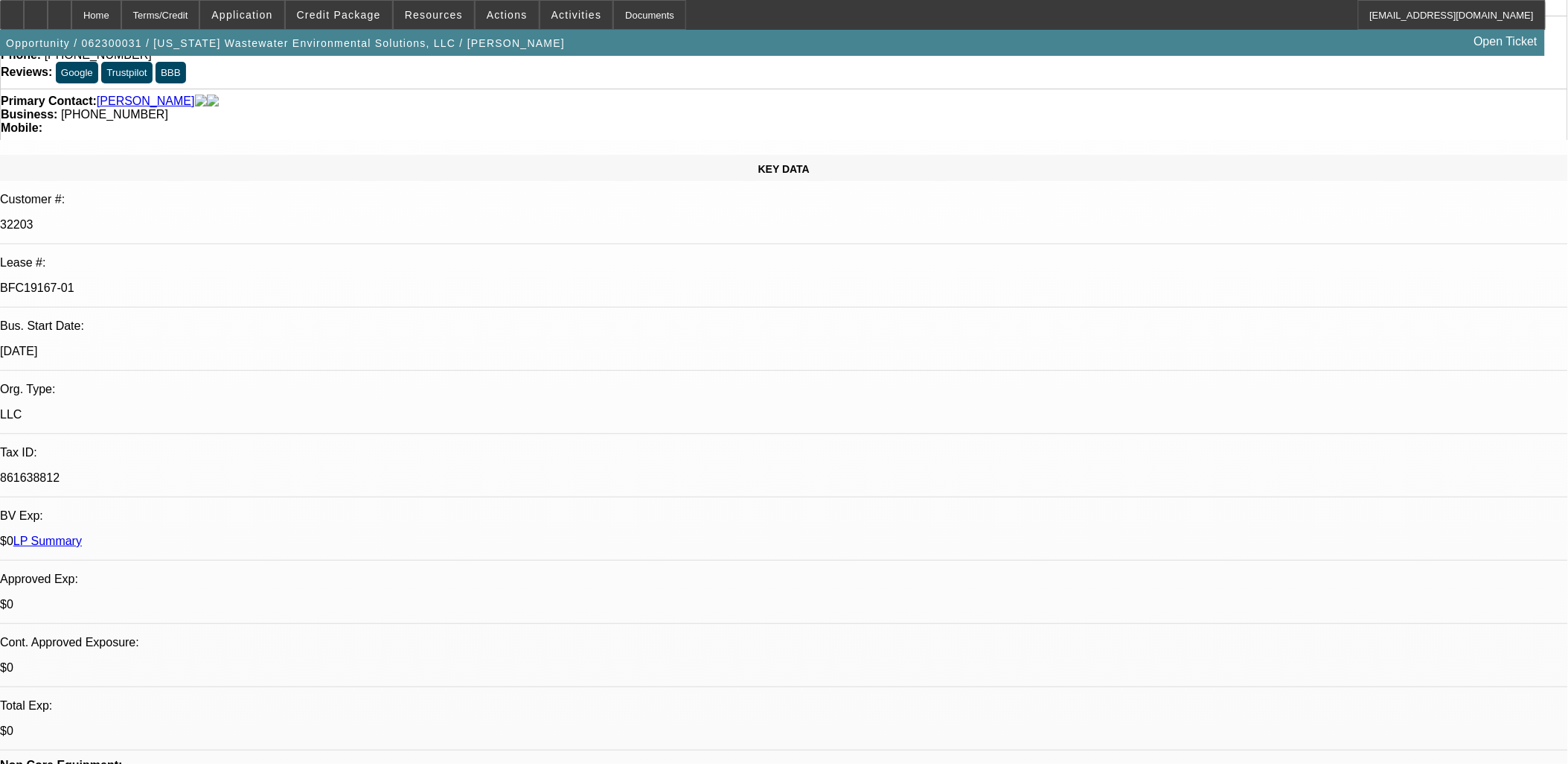
scroll to position [0, 0]
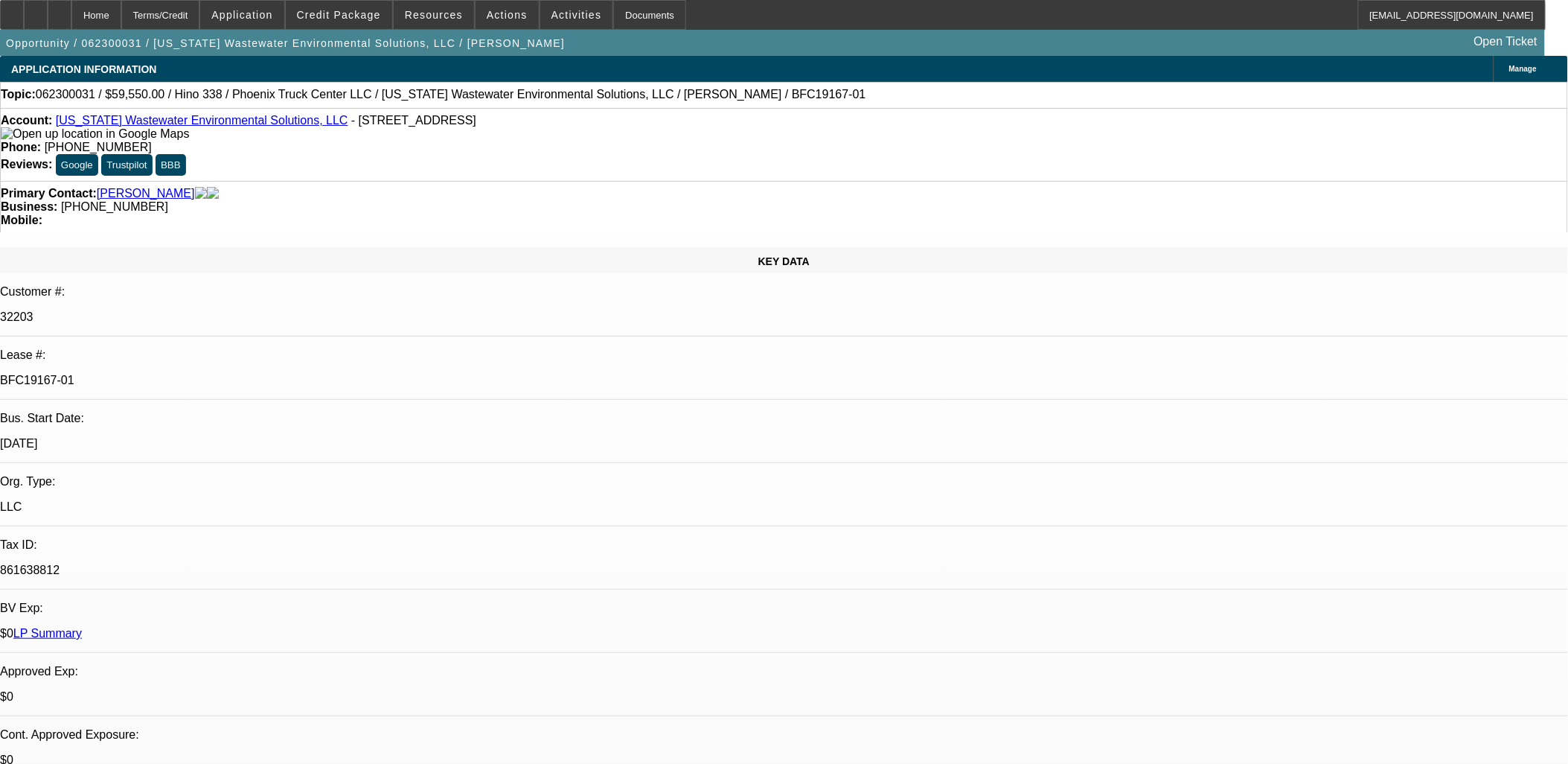
click at [82, 627] on link "LP Summary" at bounding box center [47, 633] width 69 height 12
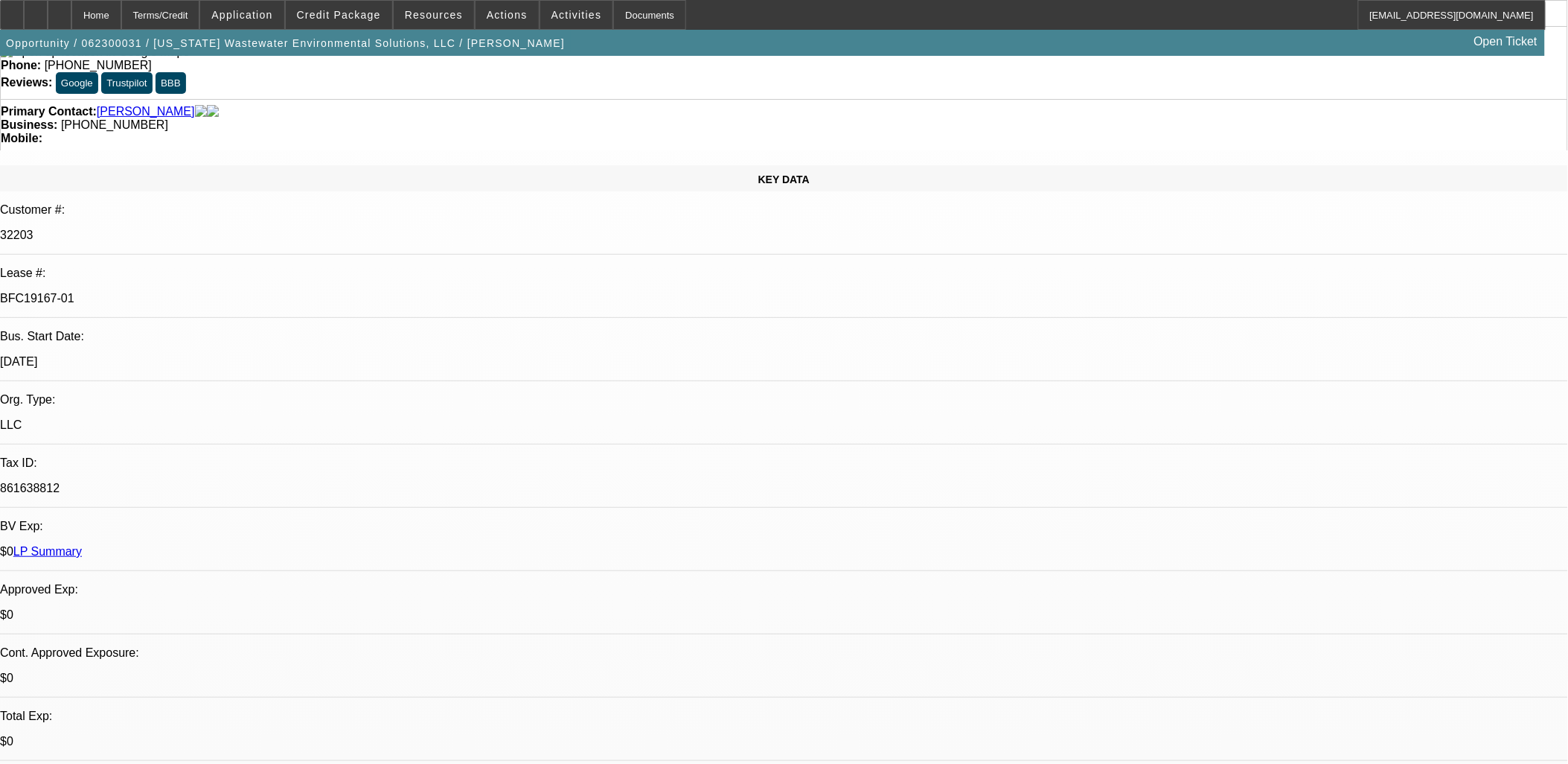
scroll to position [83, 0]
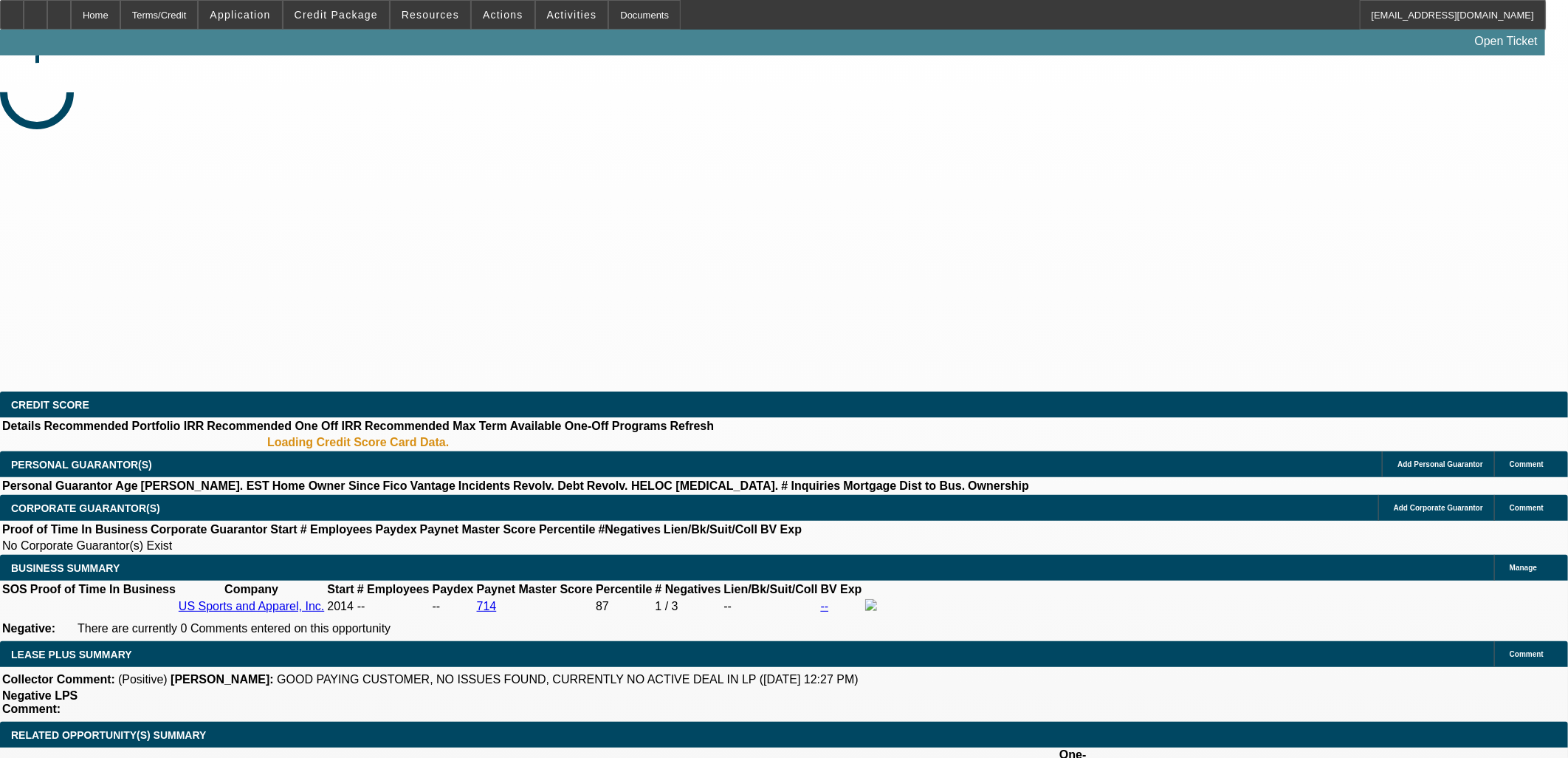
select select "0"
select select "6"
select select "0"
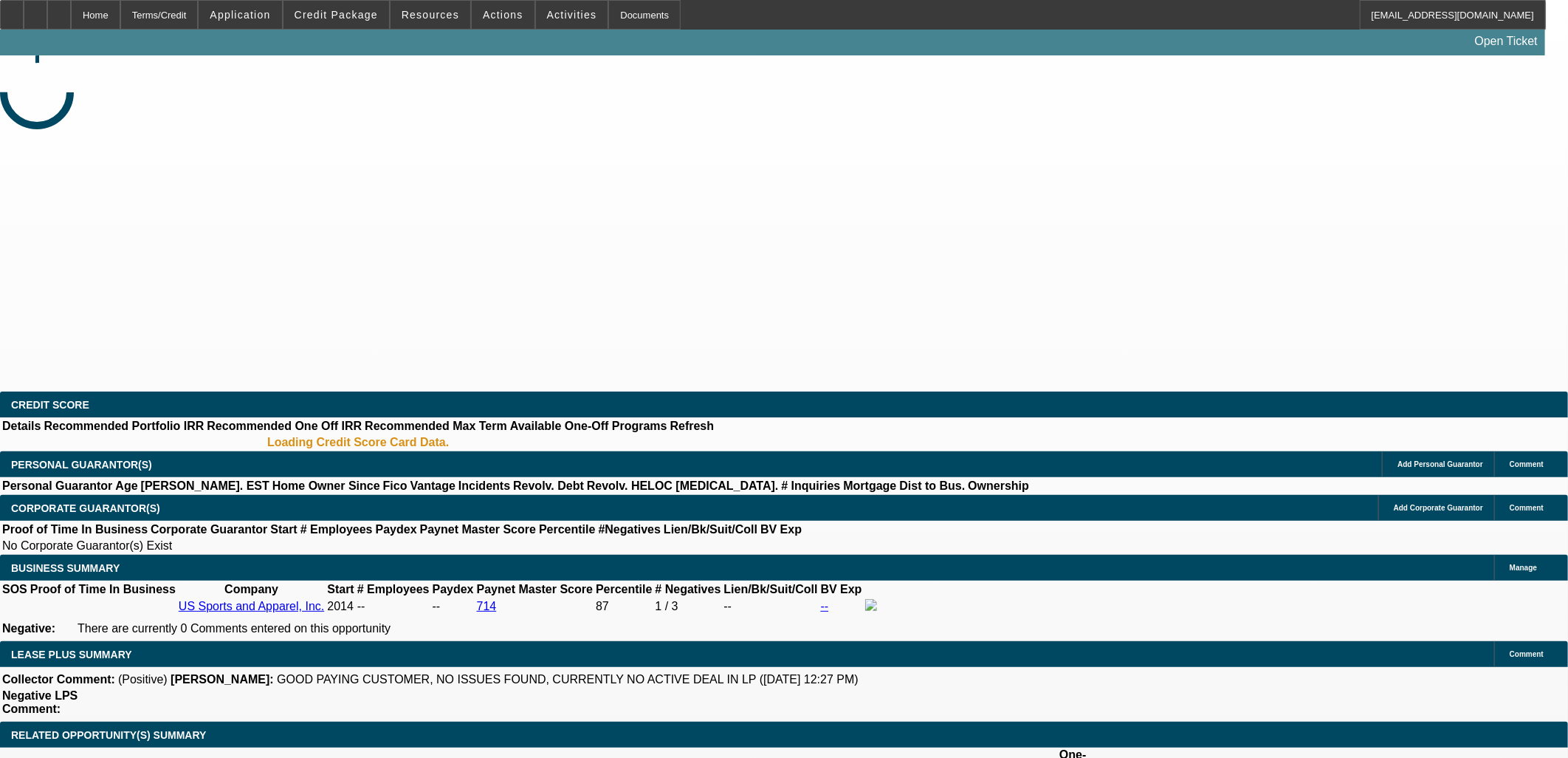
select select "0"
select select "6"
select select "0"
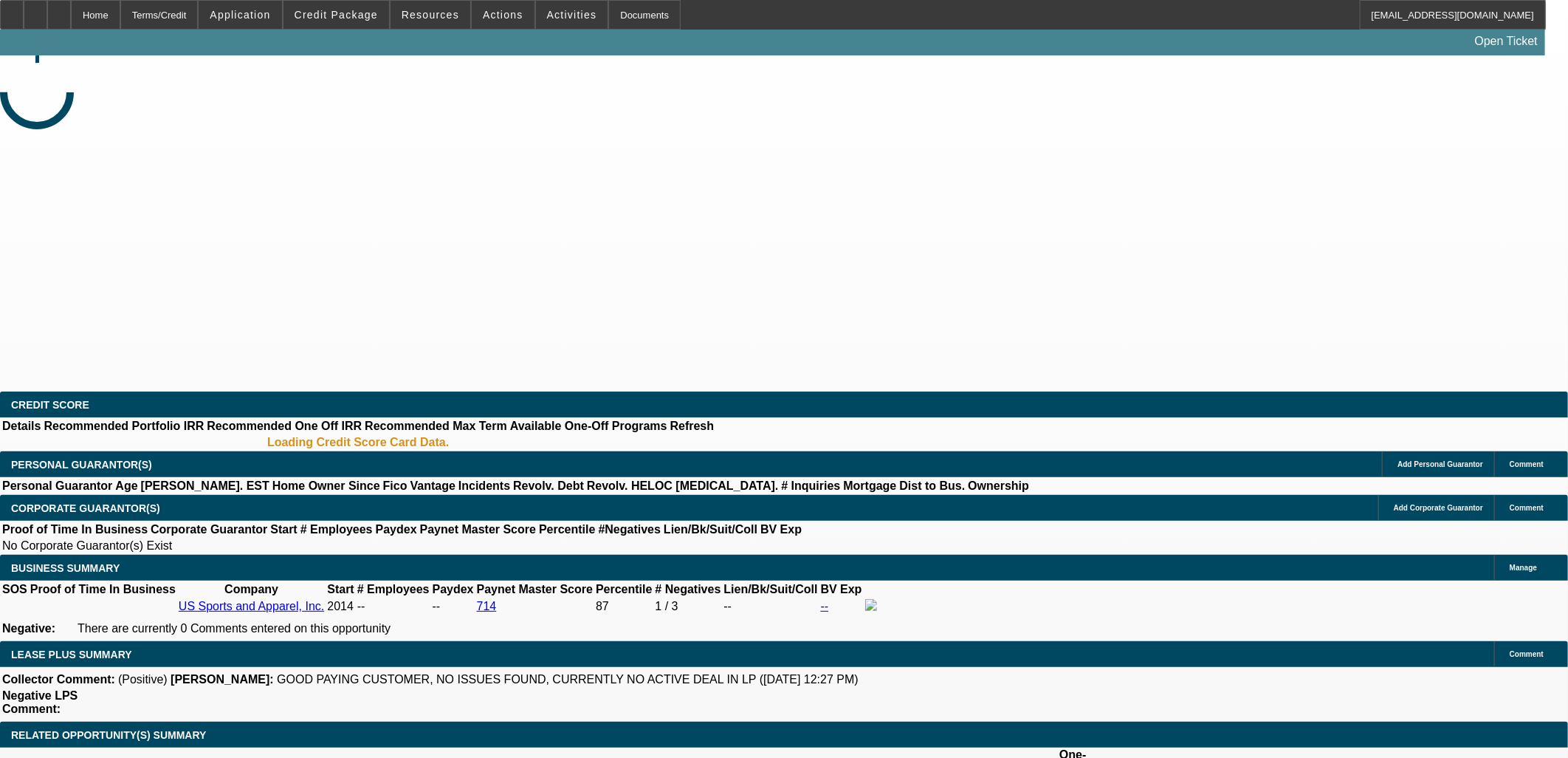
select select "2"
select select "0"
select select "6"
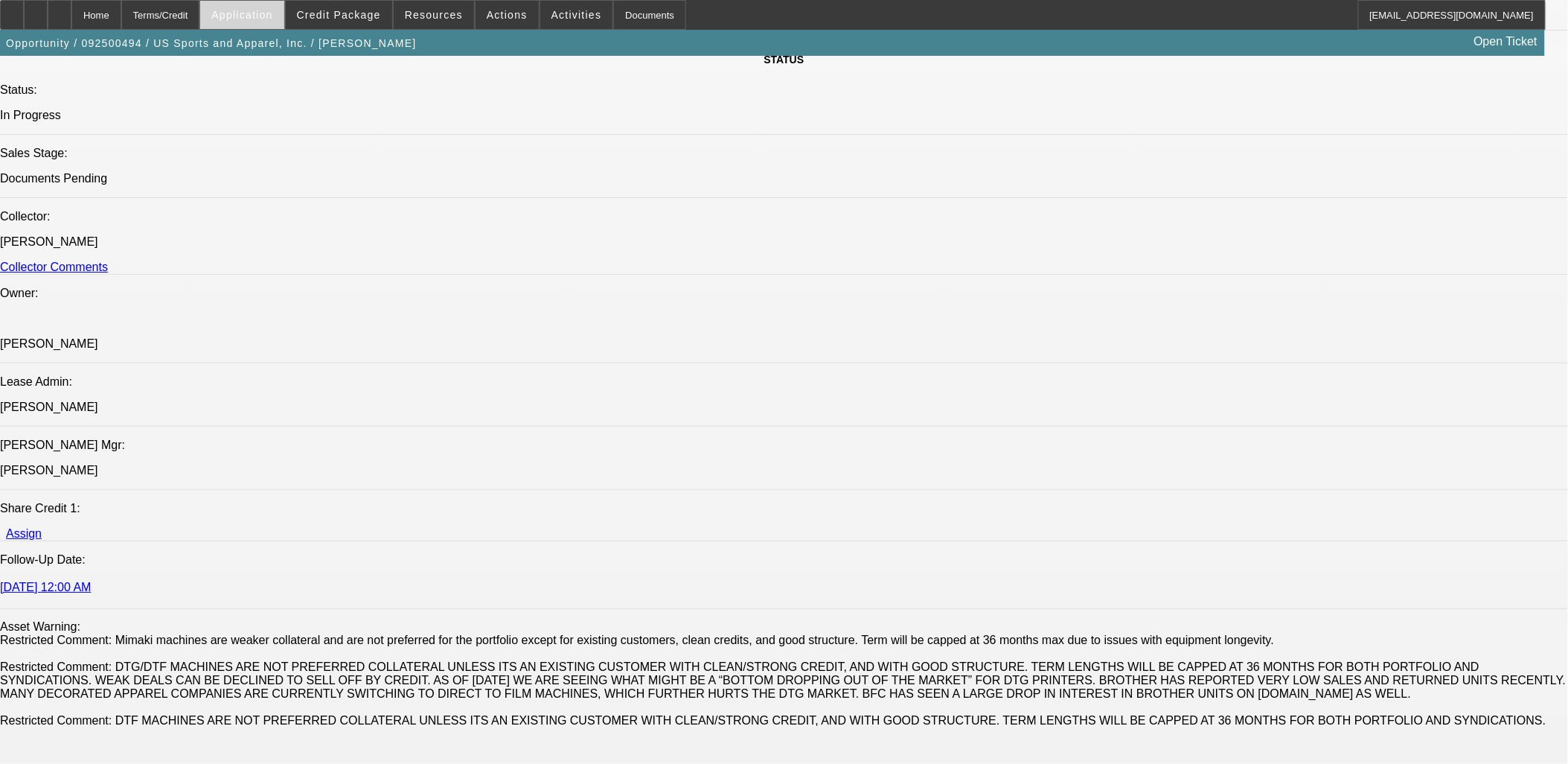
scroll to position [1819, 0]
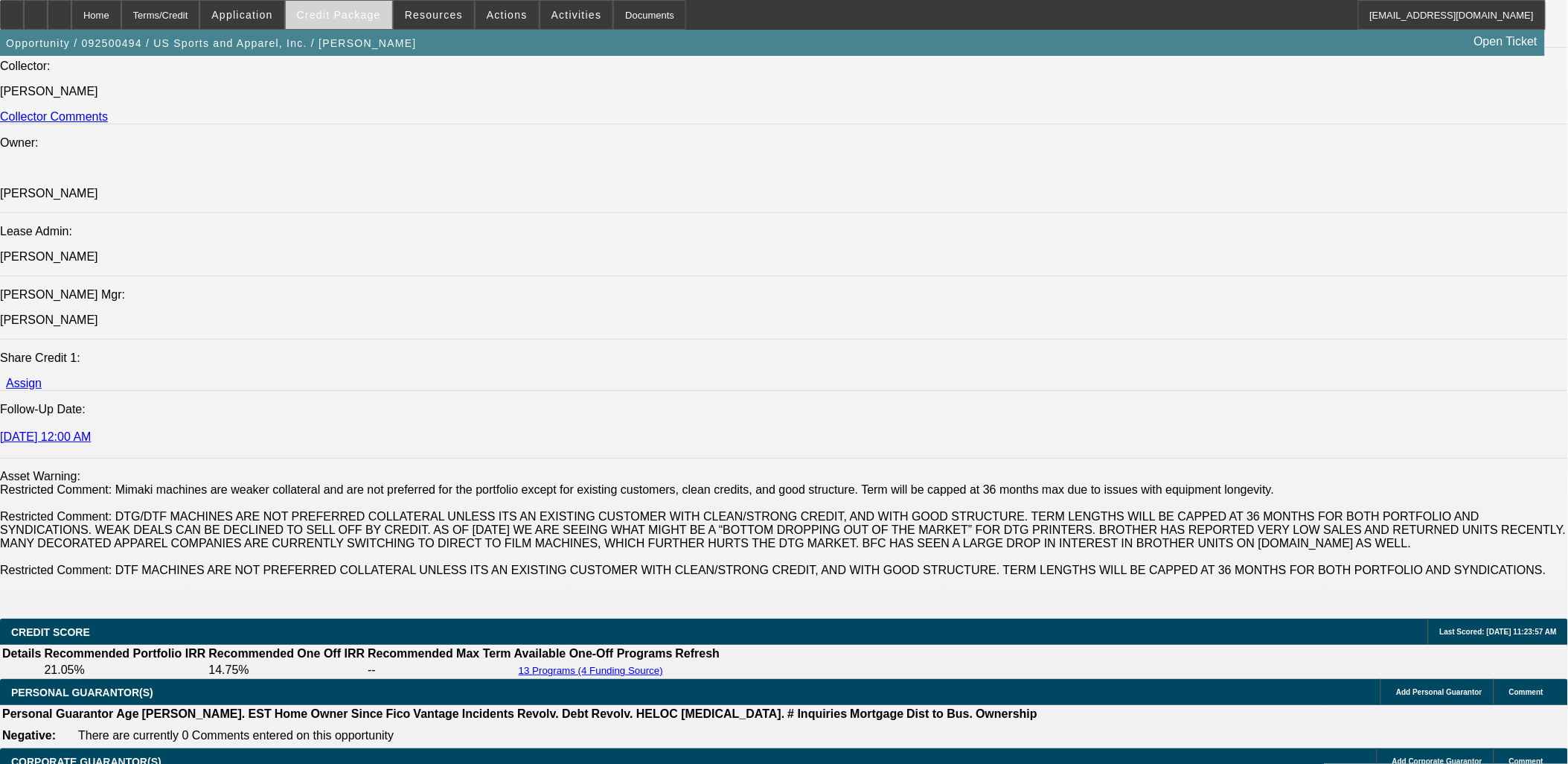
click at [343, 17] on span "Credit Package" at bounding box center [339, 14] width 84 height 12
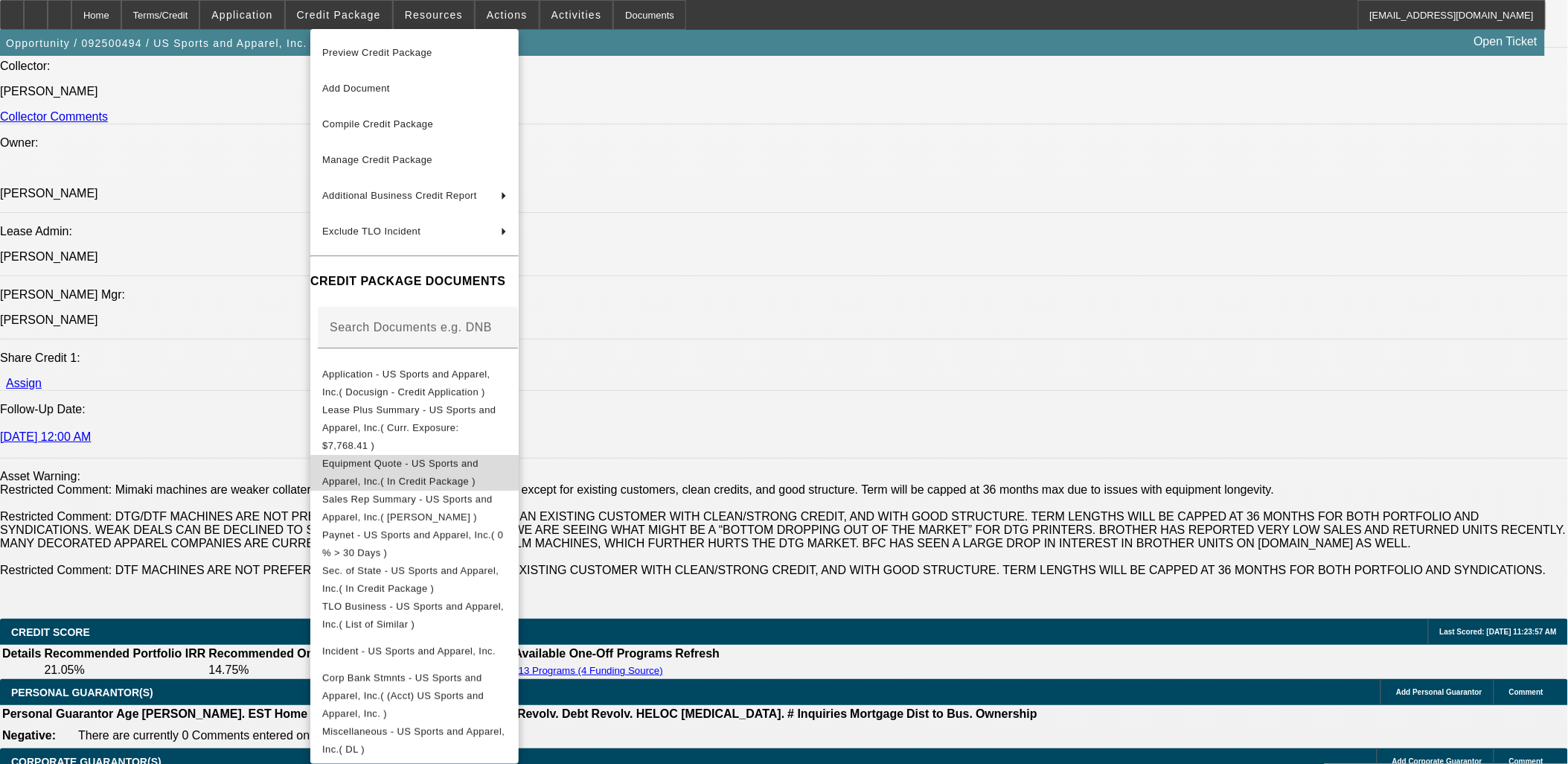
click at [437, 457] on span "Equipment Quote - US Sports and Apparel, Inc.( In Credit Package )" at bounding box center [400, 471] width 156 height 29
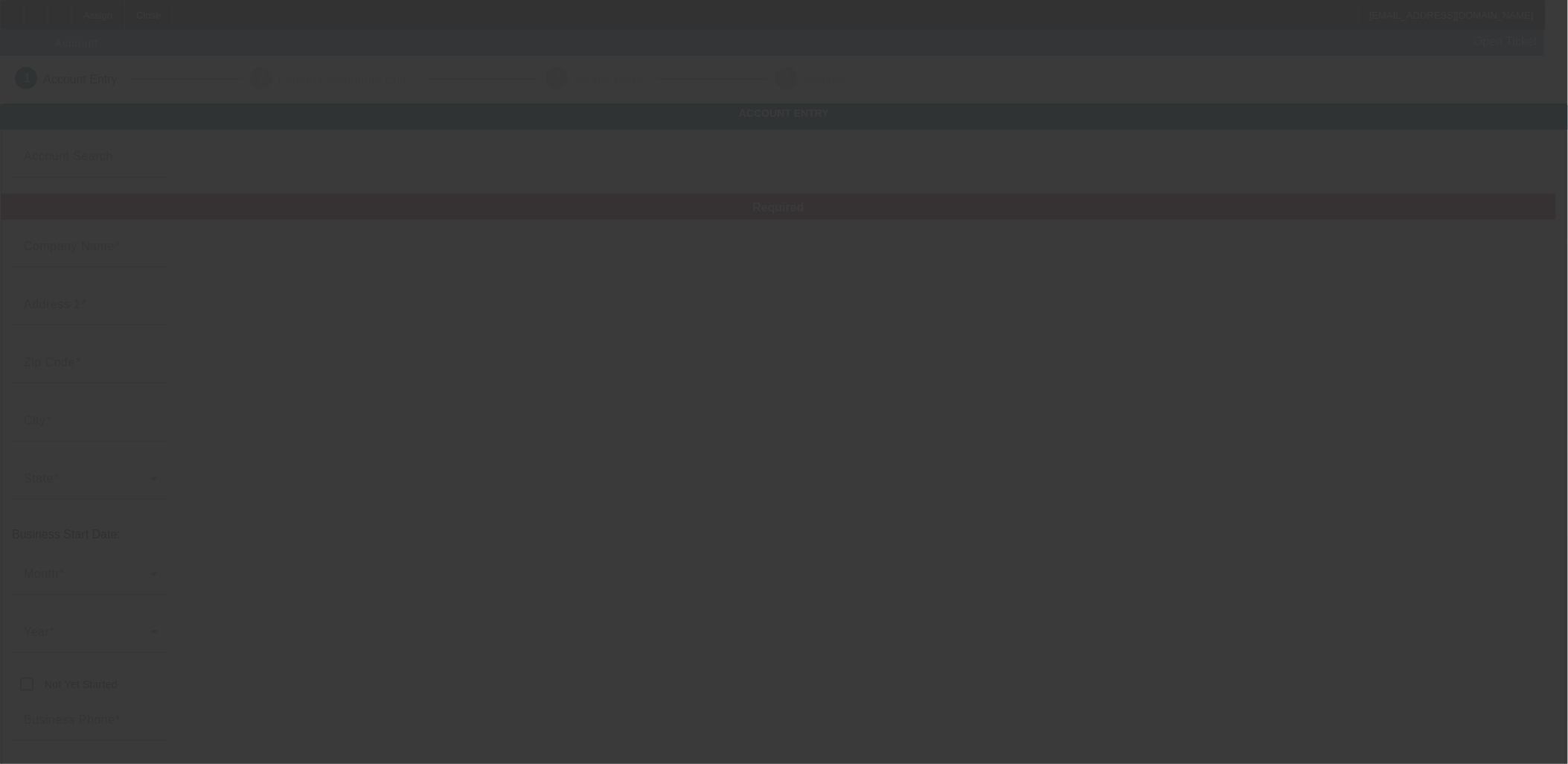
type input "[DATE]"
type input "[PERSON_NAME] And Son Transportation, LLC"
type input "[STREET_ADDRESS]"
type input "85027"
type input "Phoenix"
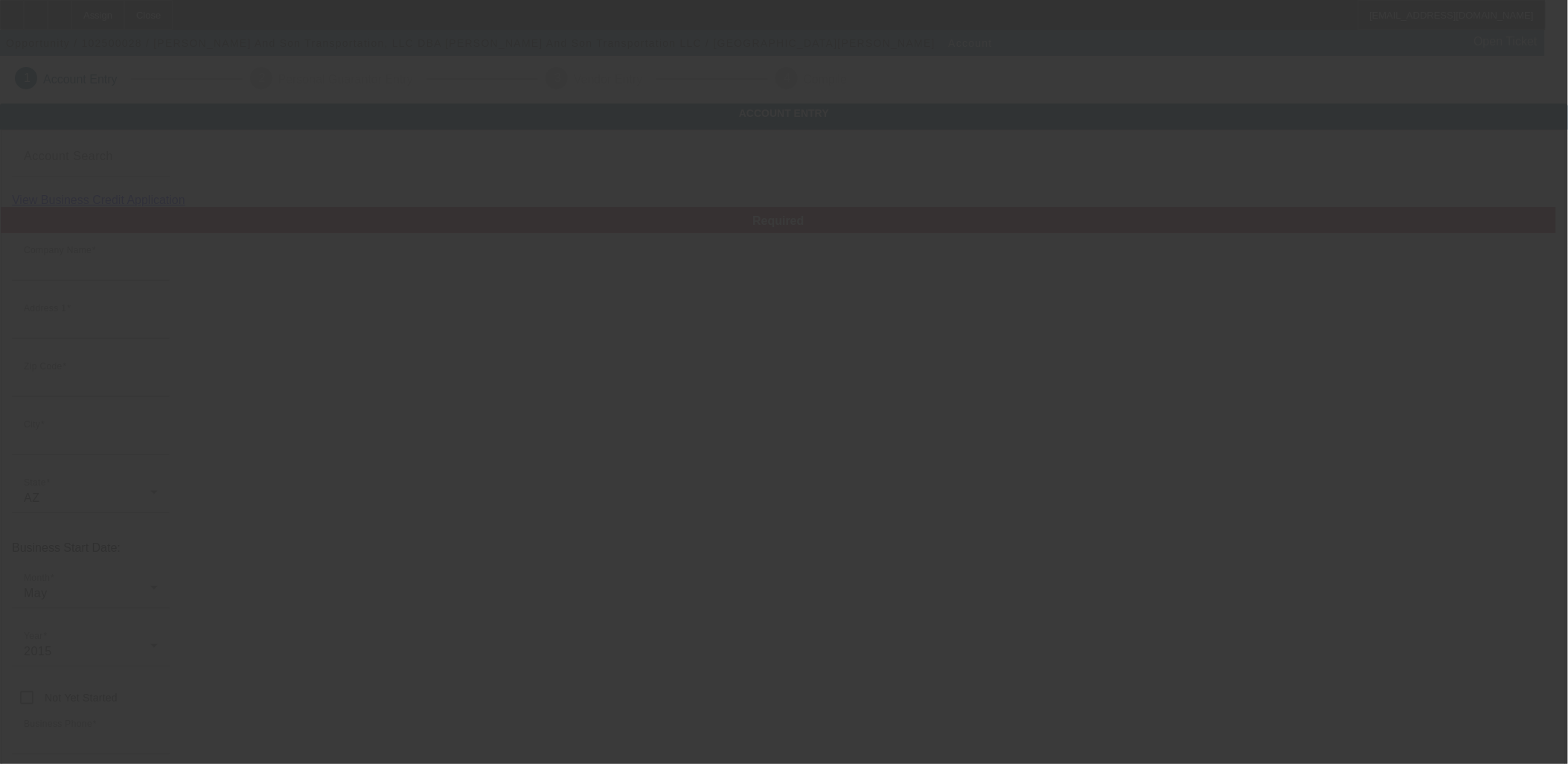
type input "[PHONE_NUMBER]"
type input "[PERSON_NAME] And Son Transportation LLC"
type input "Ste 200"
type input "[PERSON_NAME][EMAIL_ADDRESS][DOMAIN_NAME]"
type input "[US_EMPLOYER_IDENTIFICATION_NUMBER]"
